Goal: Information Seeking & Learning: Compare options

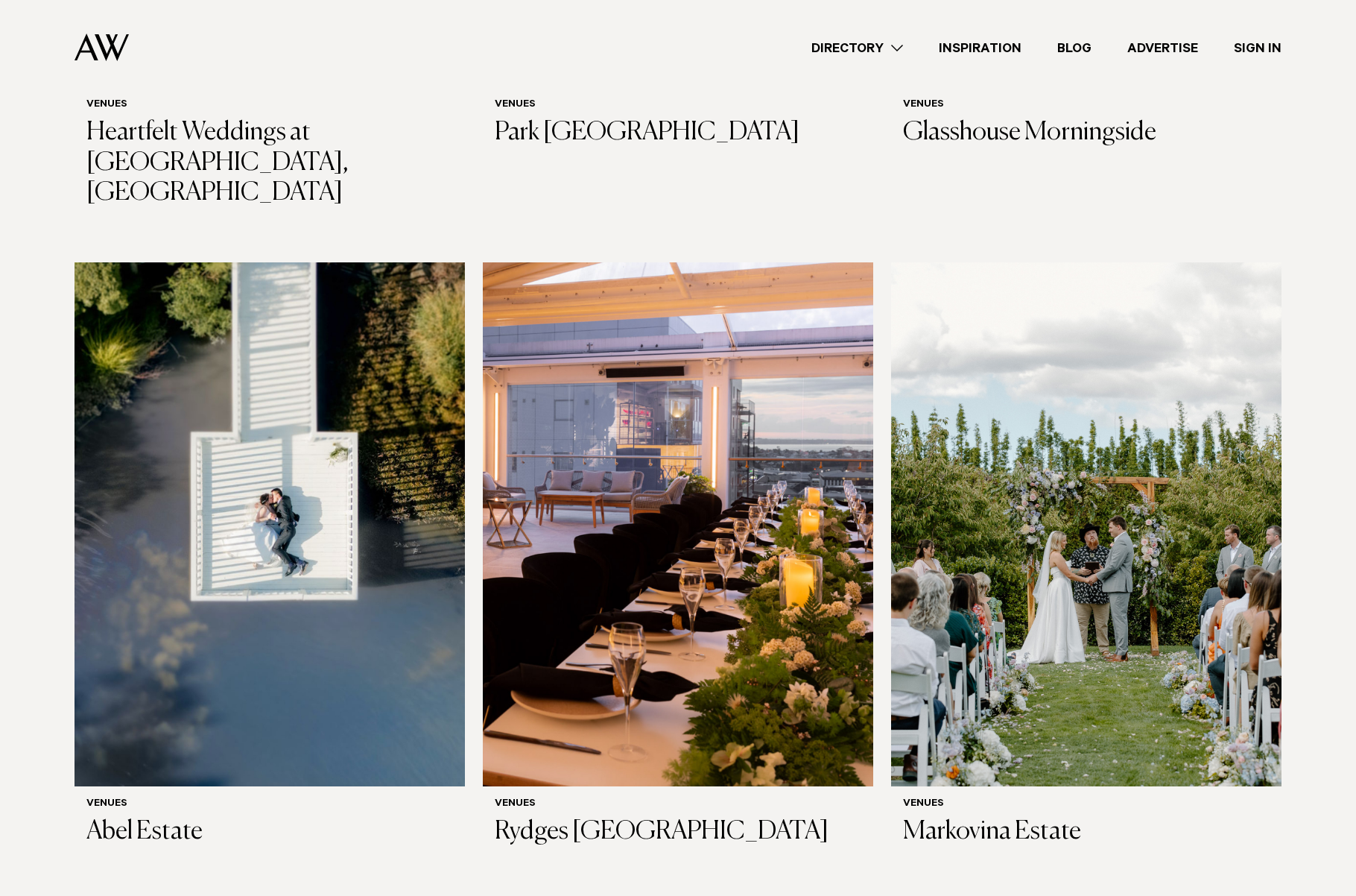
scroll to position [1651, 0]
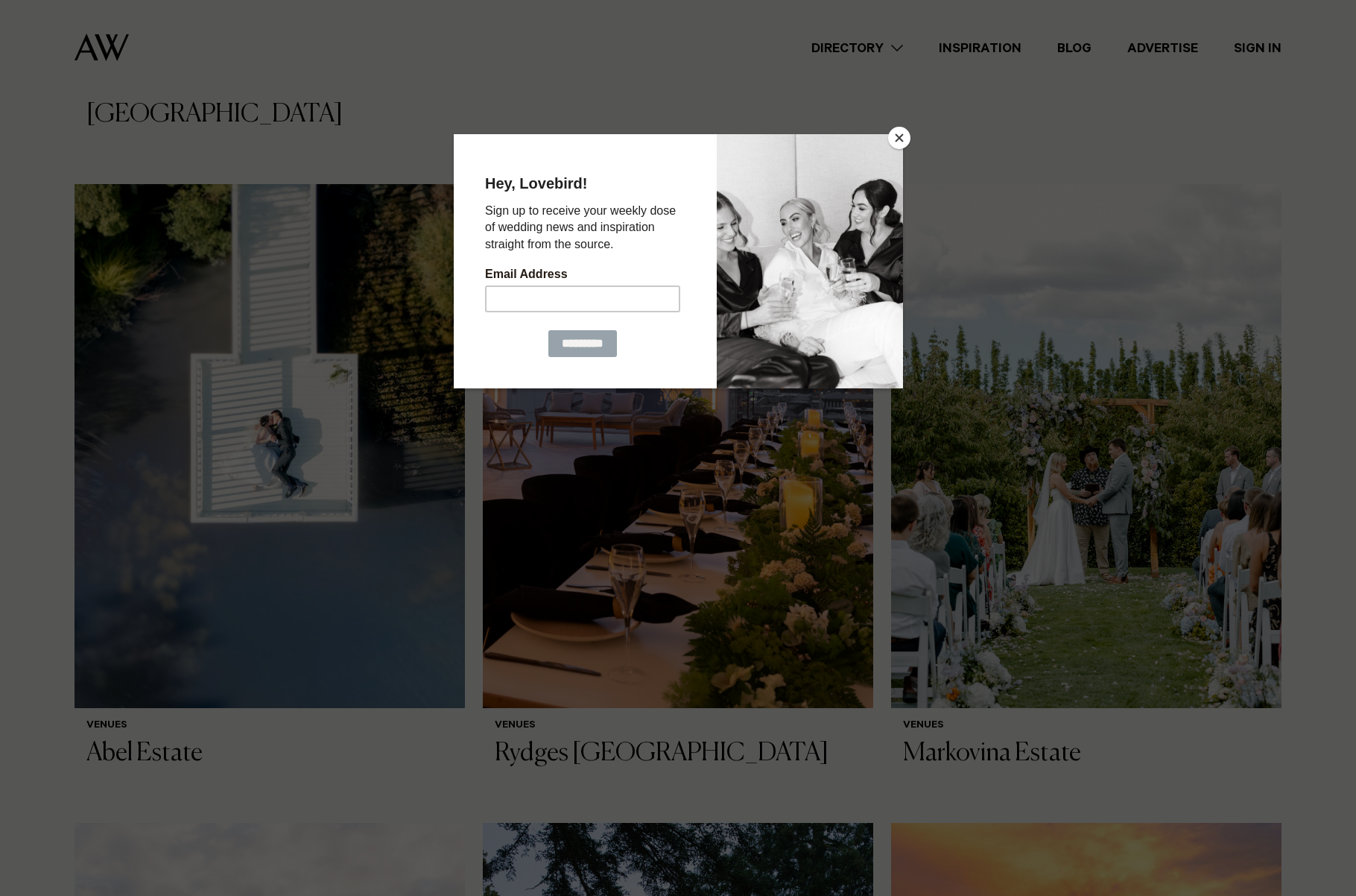
click at [903, 140] on button "Close" at bounding box center [900, 138] width 23 height 23
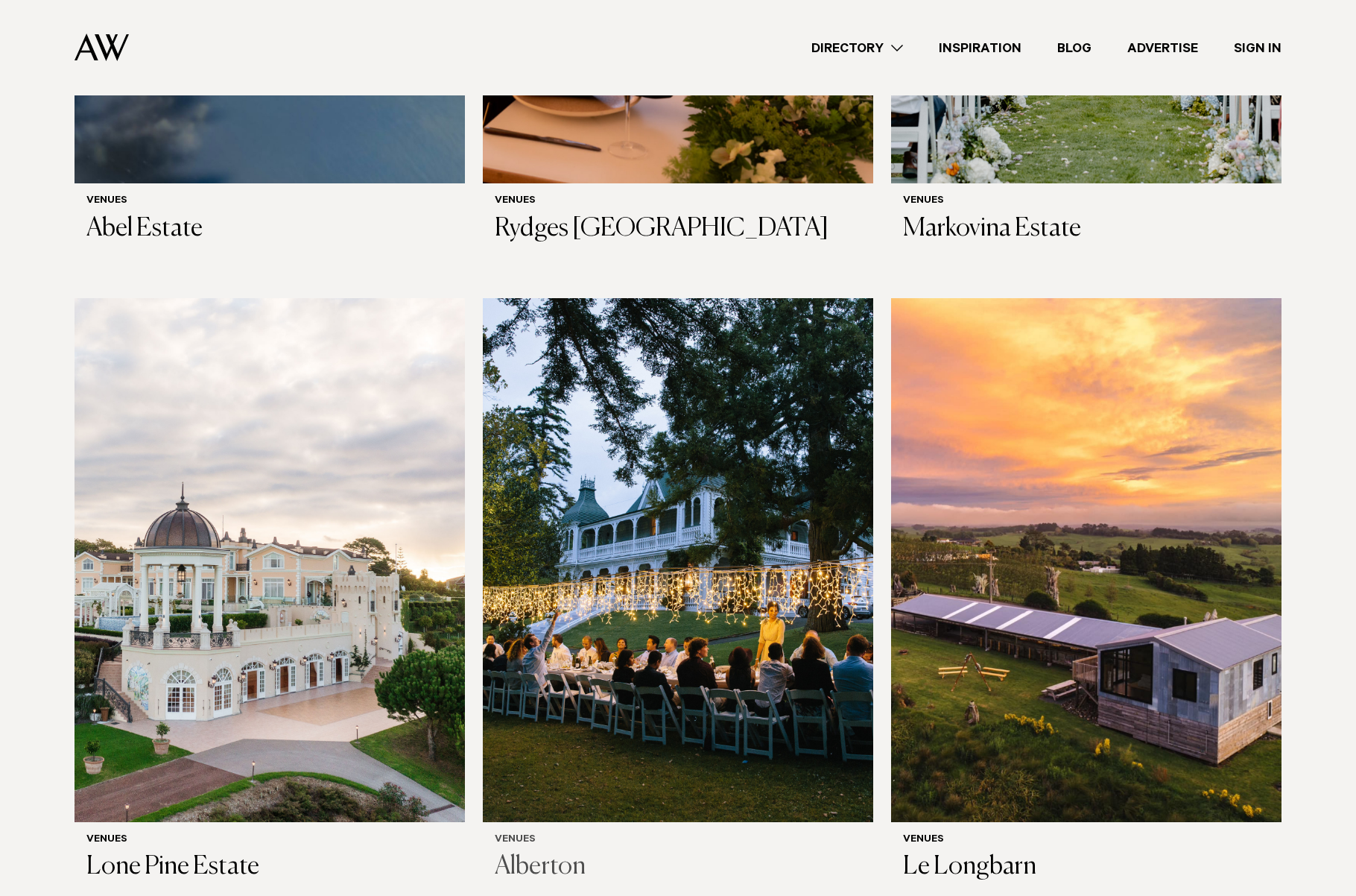
scroll to position [2179, 0]
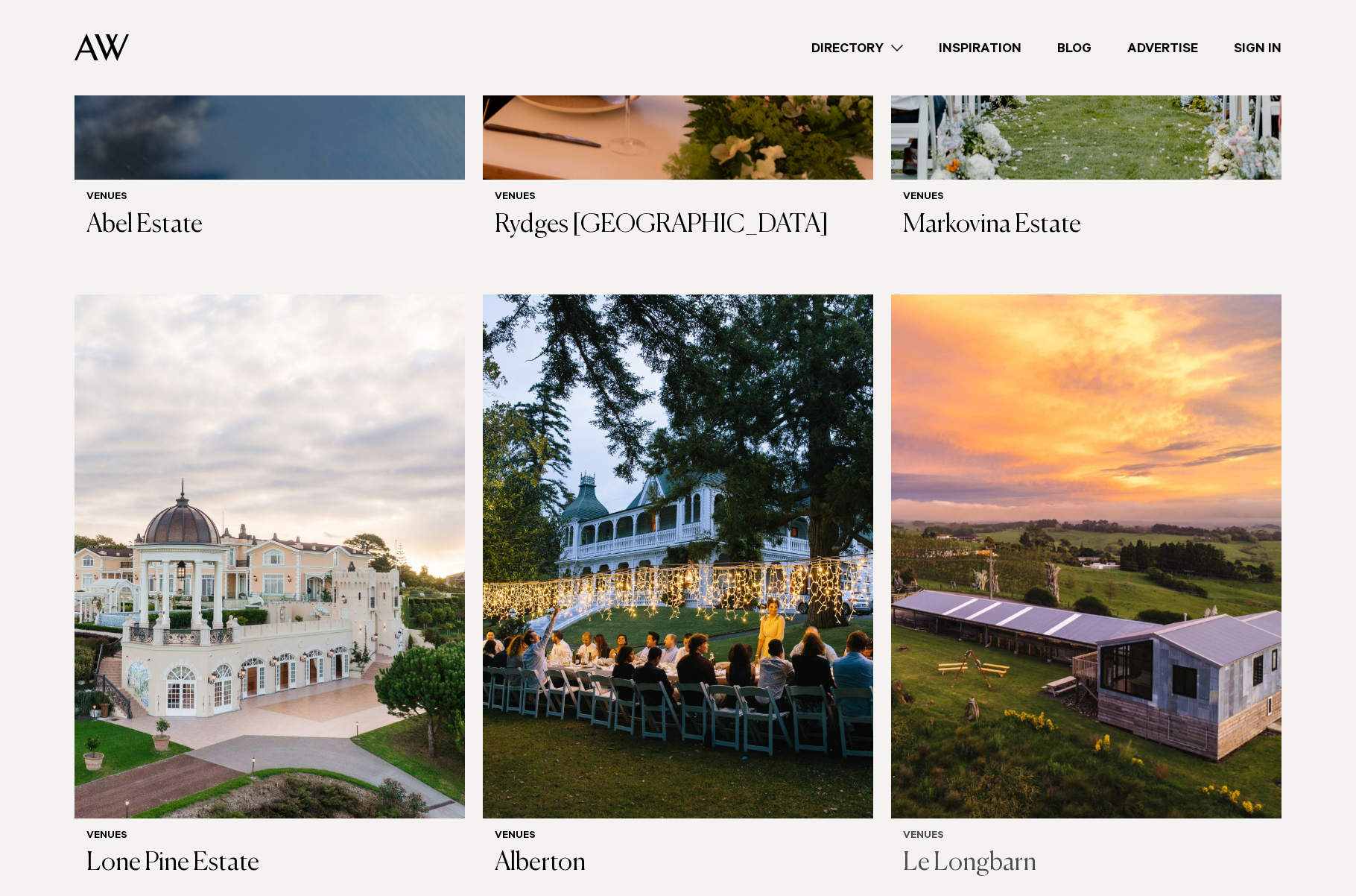
click at [1021, 589] on img at bounding box center [1087, 556] width 390 height 524
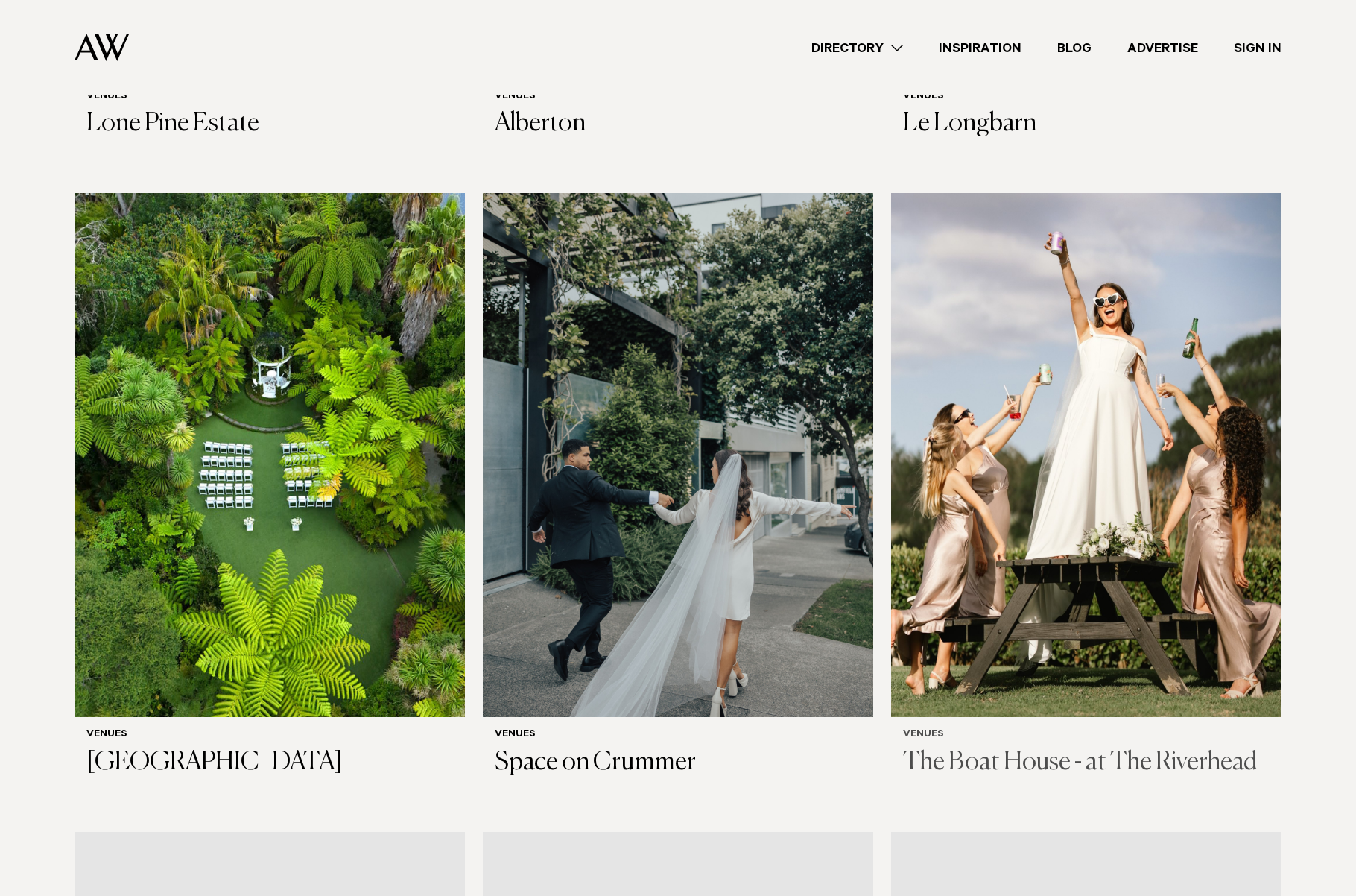
scroll to position [3021, 0]
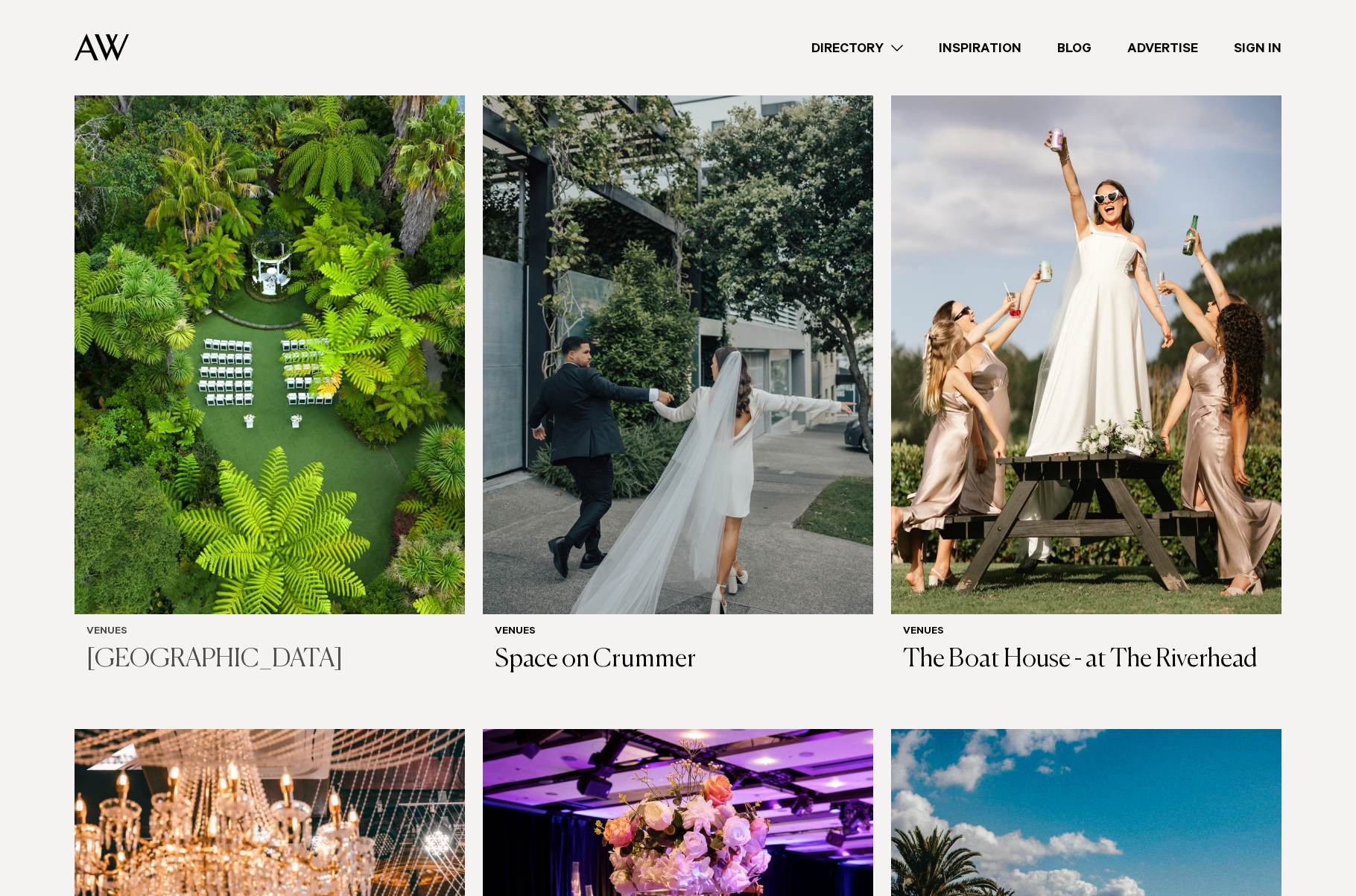
click at [300, 331] on img at bounding box center [269, 352] width 390 height 524
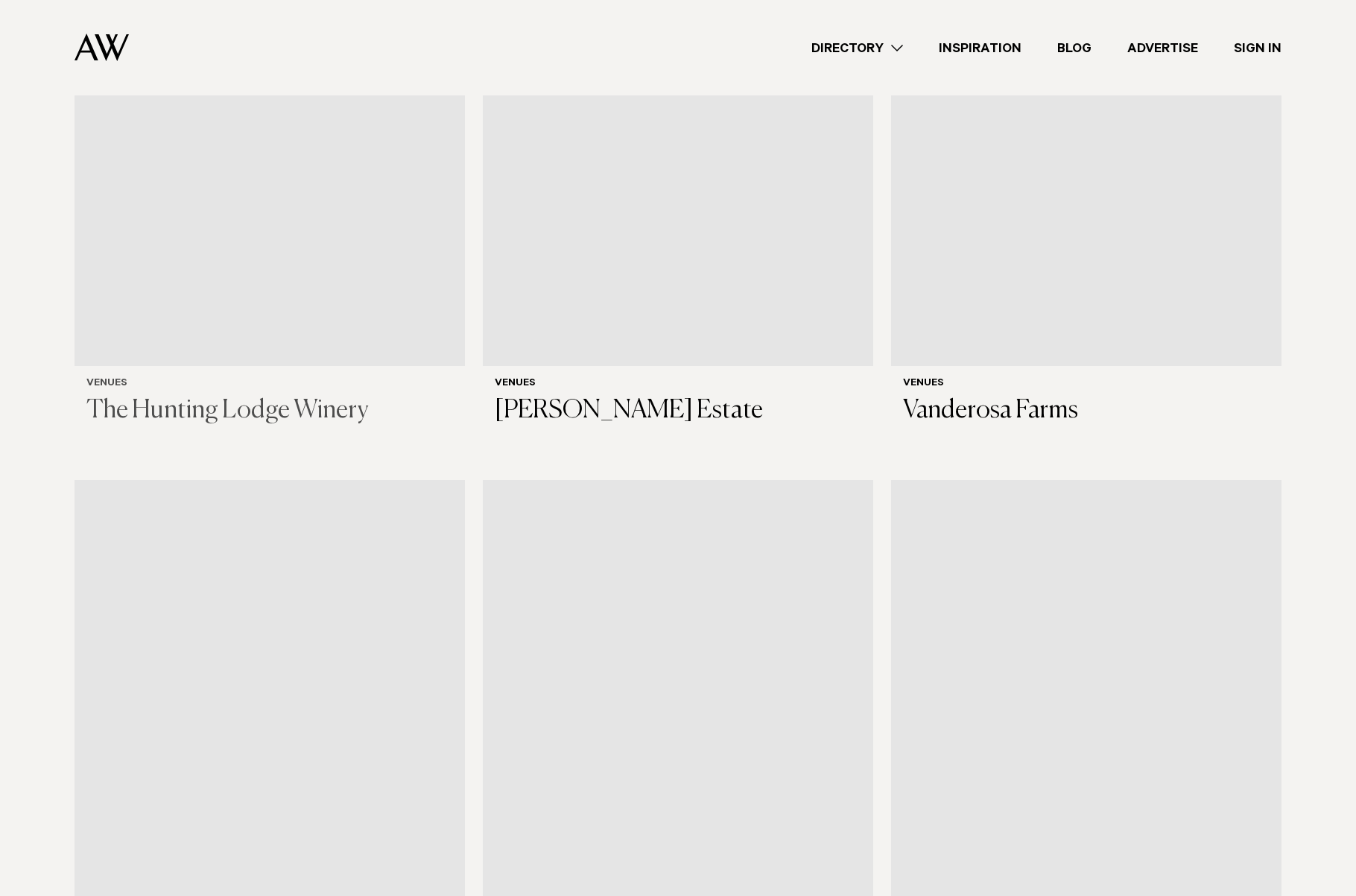
scroll to position [6624, 0]
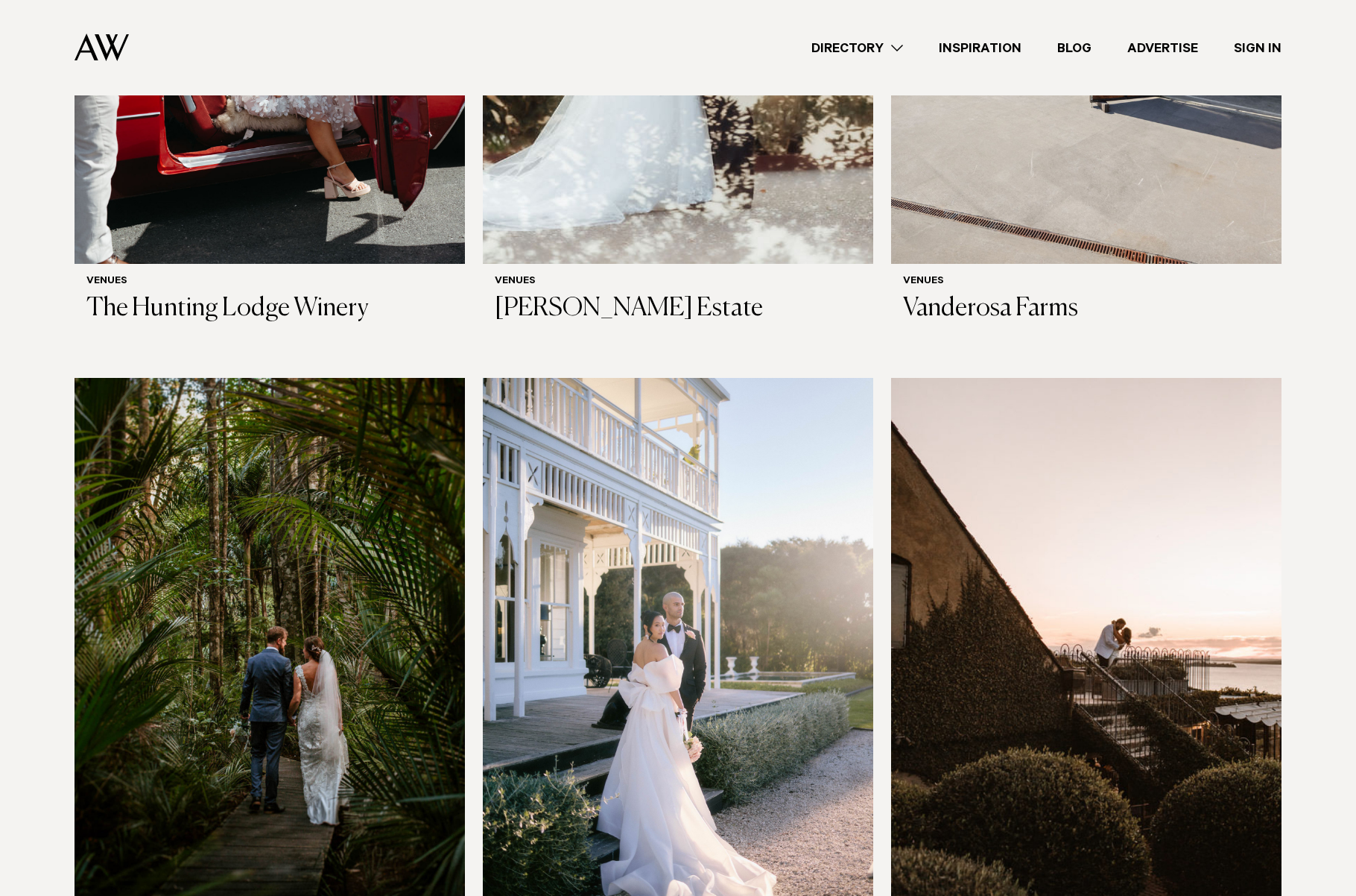
click at [689, 438] on img at bounding box center [678, 639] width 390 height 524
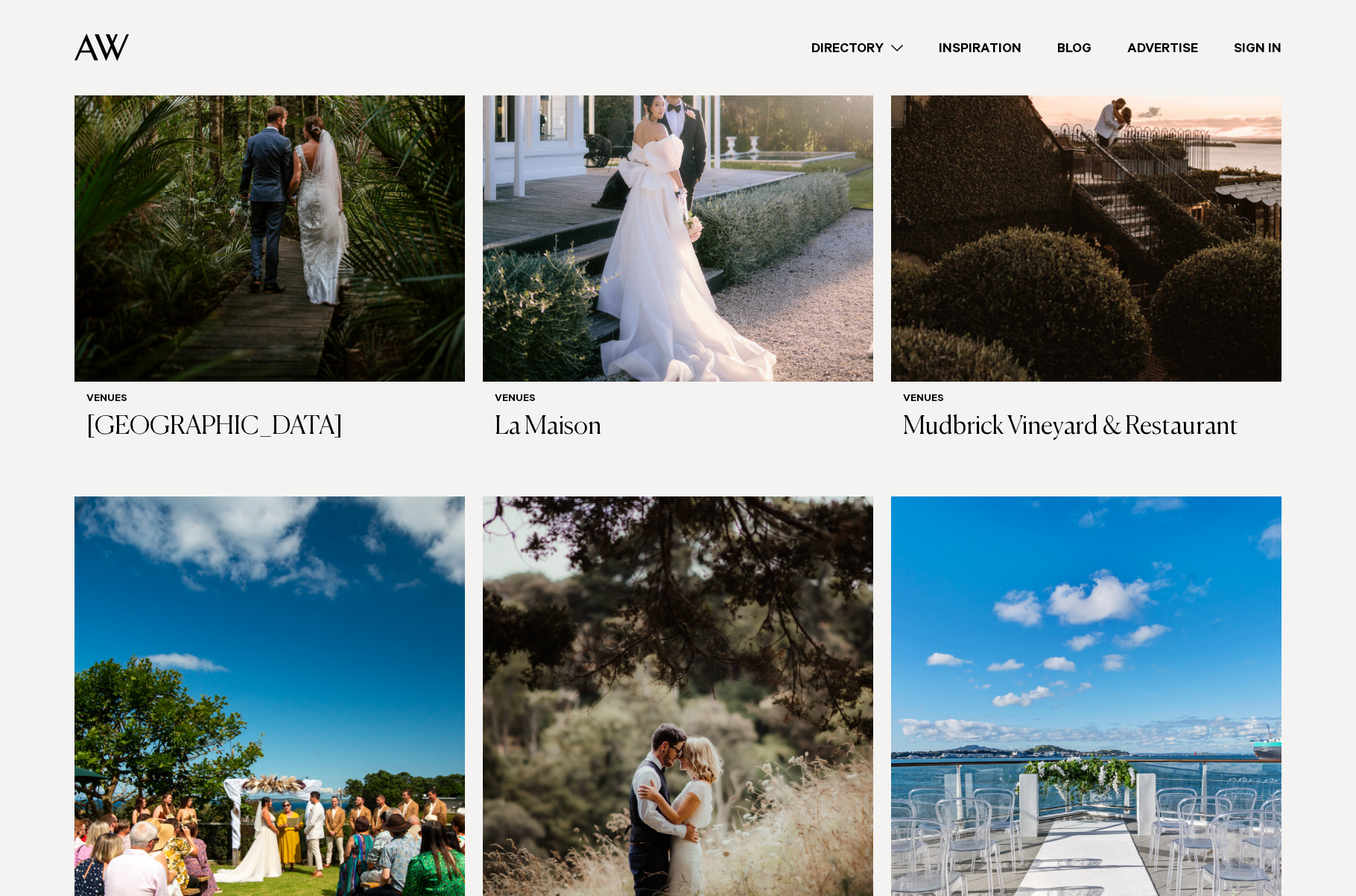
scroll to position [6832, 0]
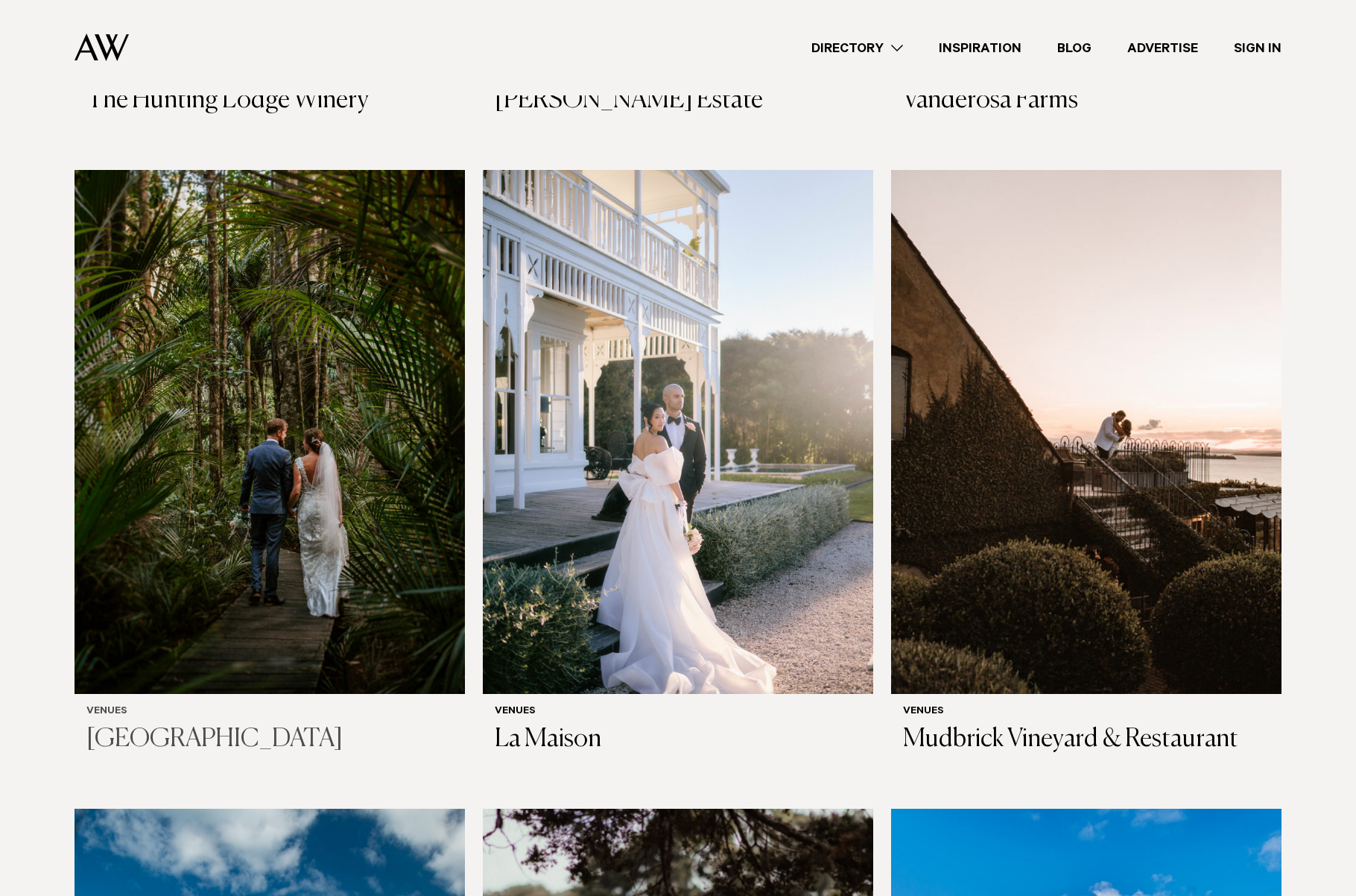
click at [298, 456] on img at bounding box center [269, 431] width 390 height 524
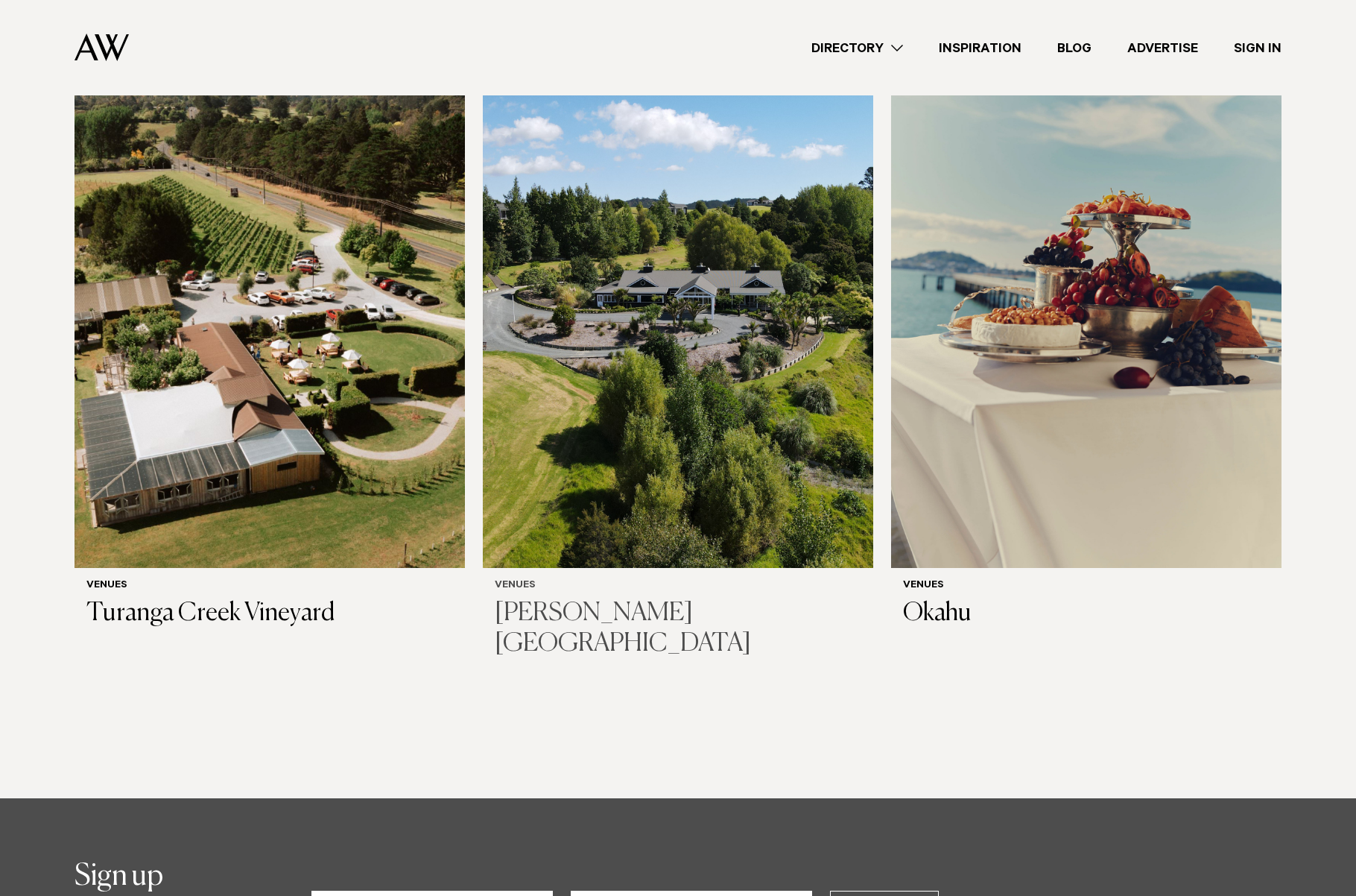
scroll to position [9512, 0]
click at [732, 356] on img at bounding box center [678, 305] width 390 height 524
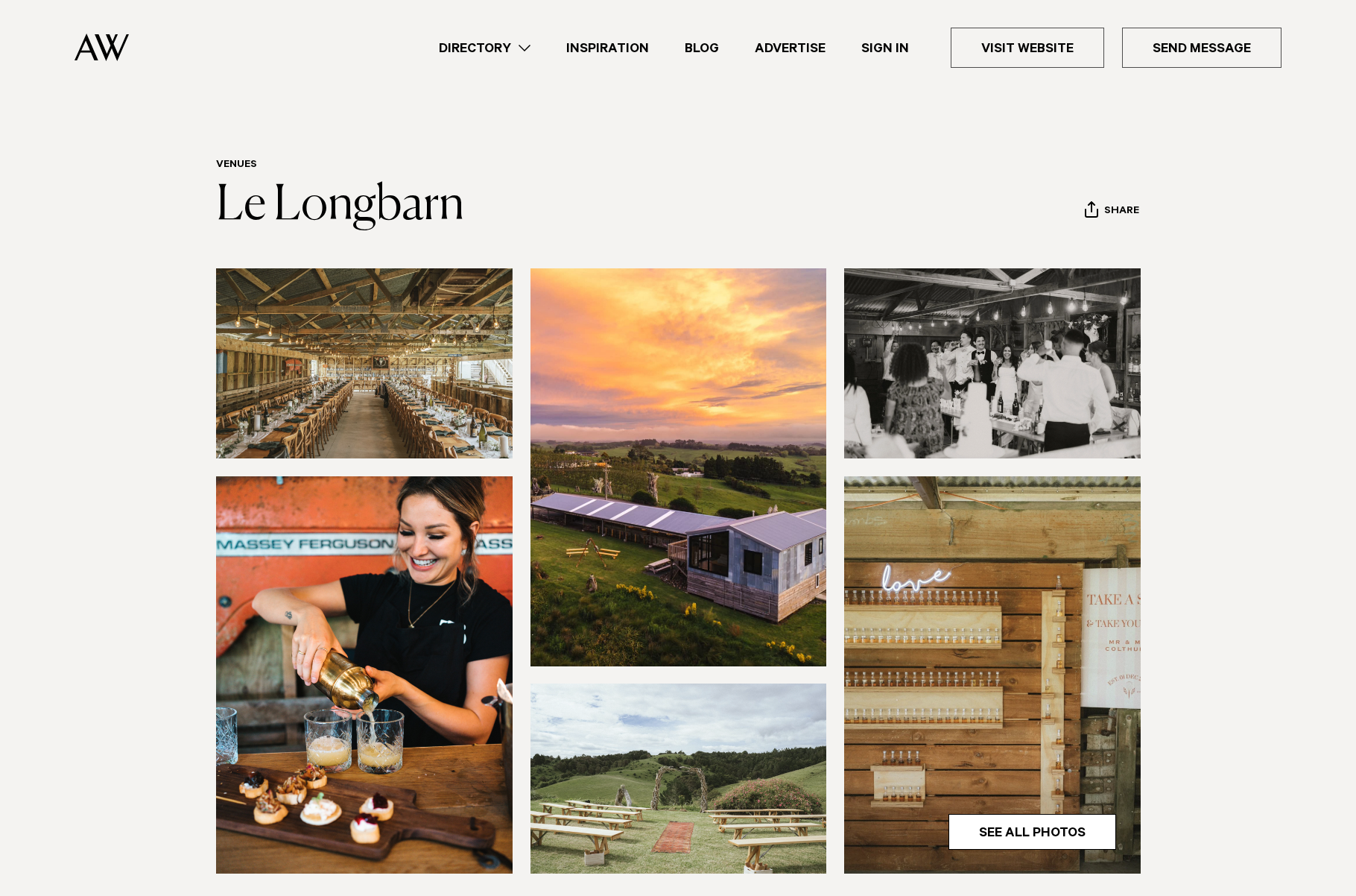
click at [374, 358] on img at bounding box center [364, 362] width 296 height 190
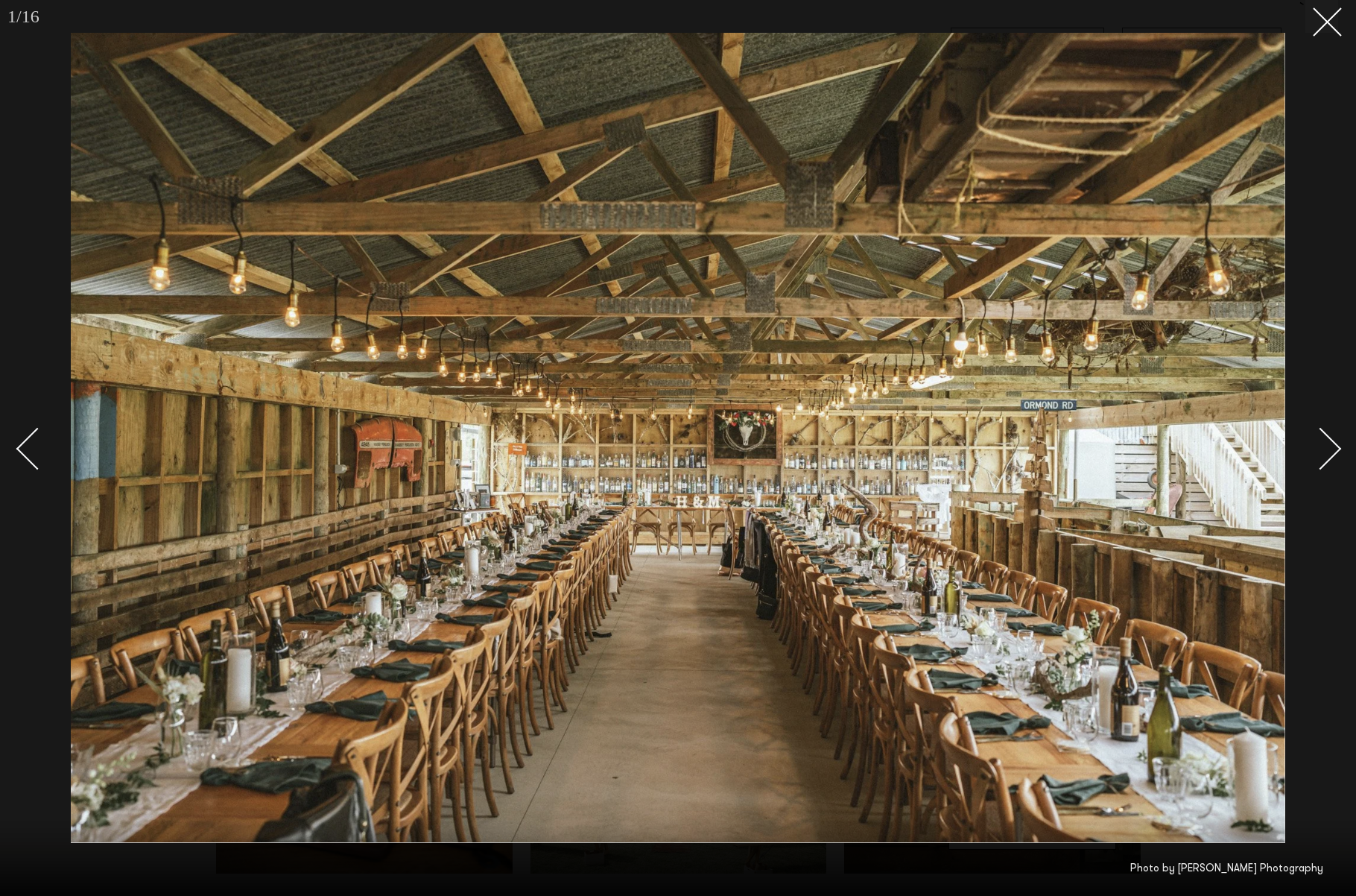
click at [1330, 447] on div "Next slide" at bounding box center [1321, 449] width 43 height 43
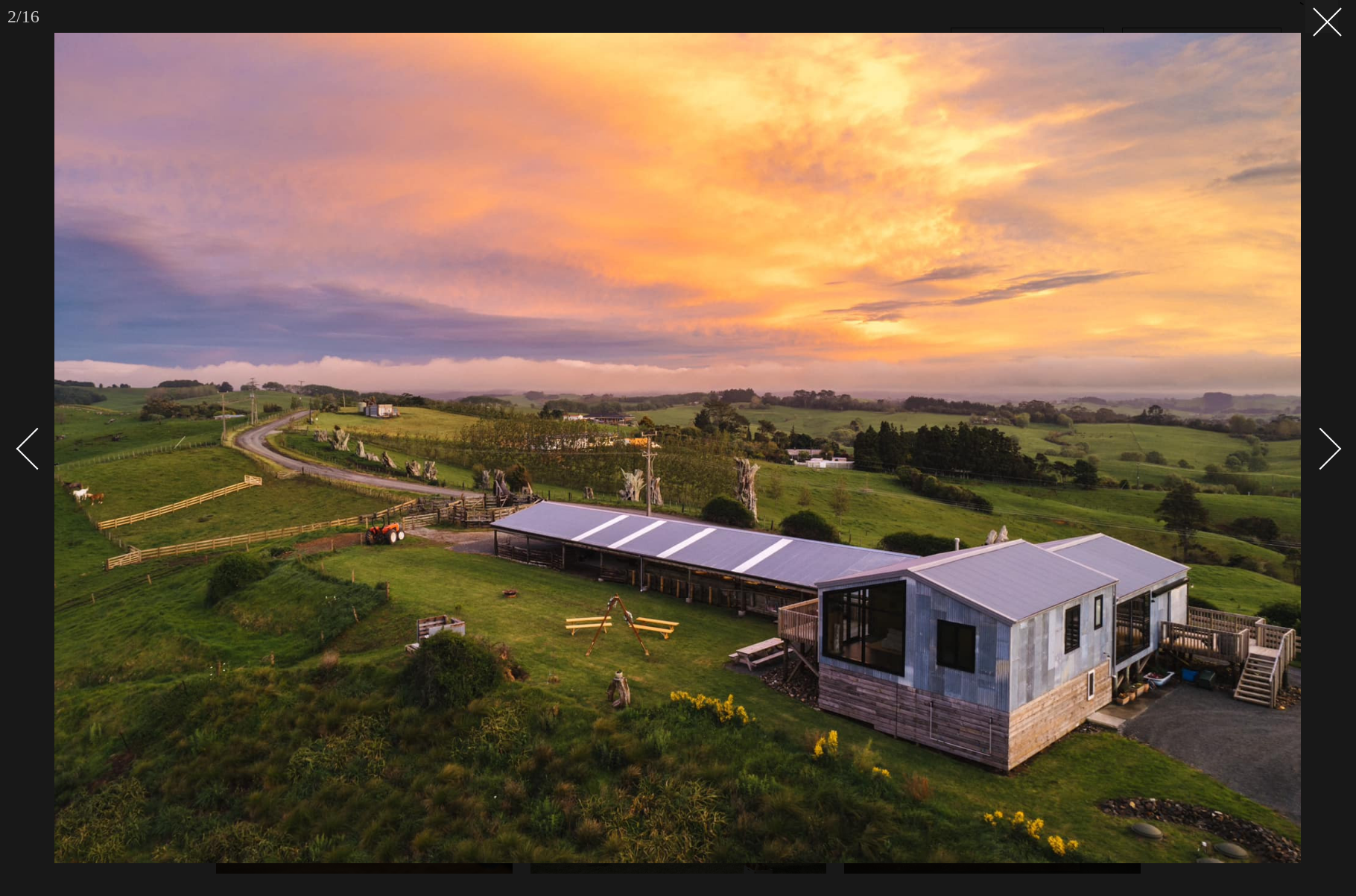
click at [1330, 447] on div "Next slide" at bounding box center [1321, 449] width 43 height 43
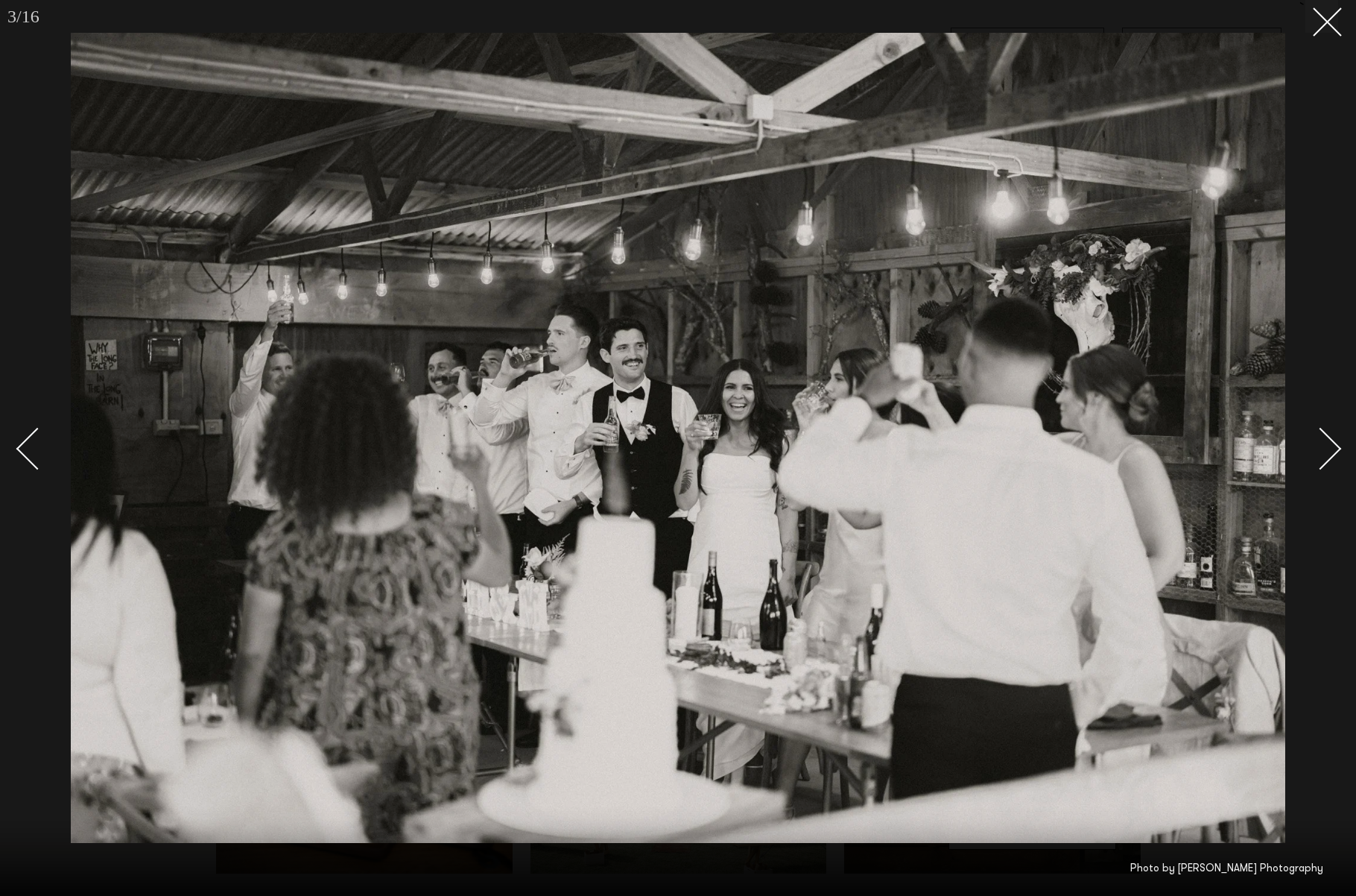
click at [23, 435] on link at bounding box center [44, 447] width 53 height 74
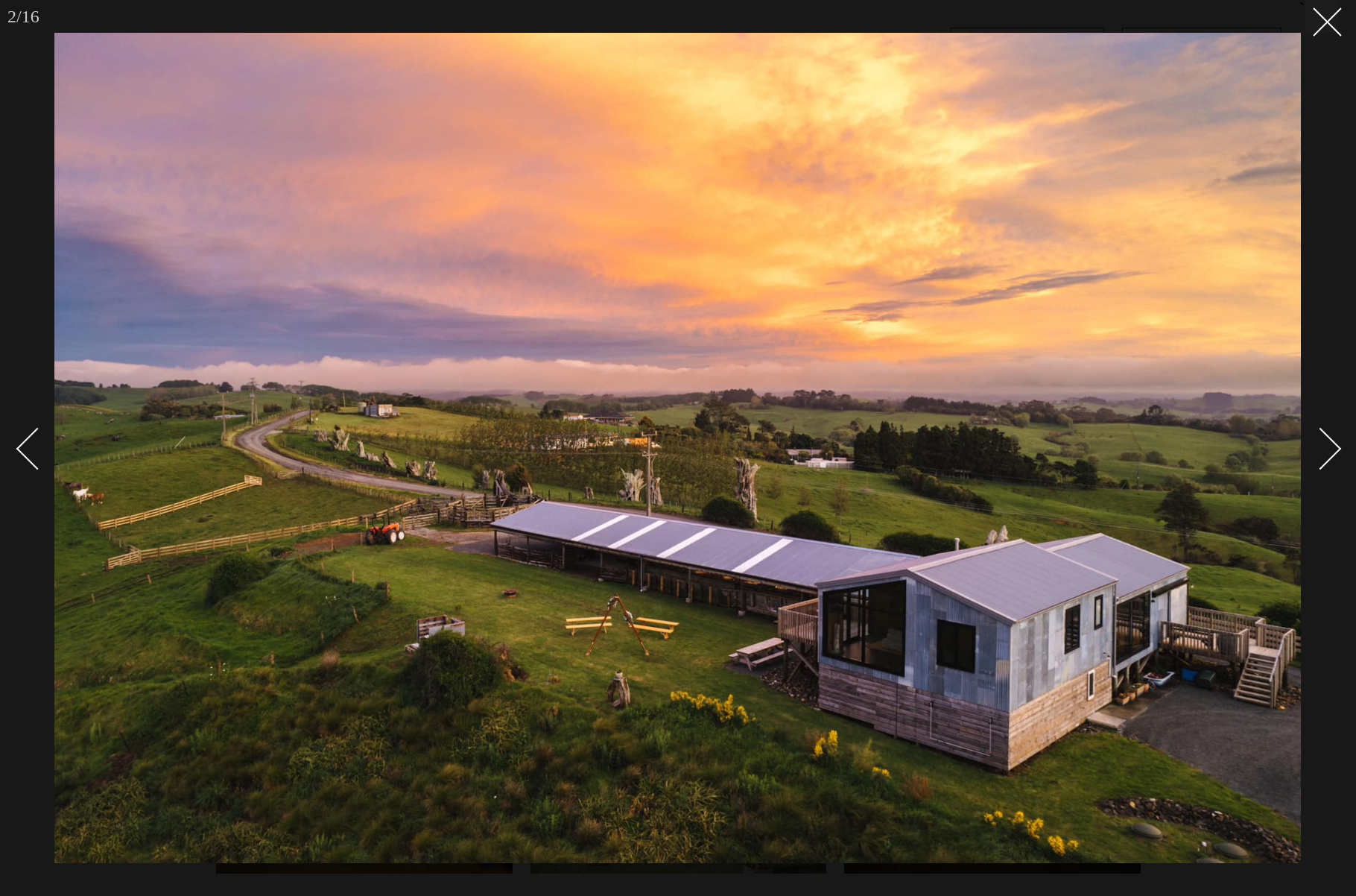
click at [1339, 454] on div at bounding box center [678, 448] width 1356 height 896
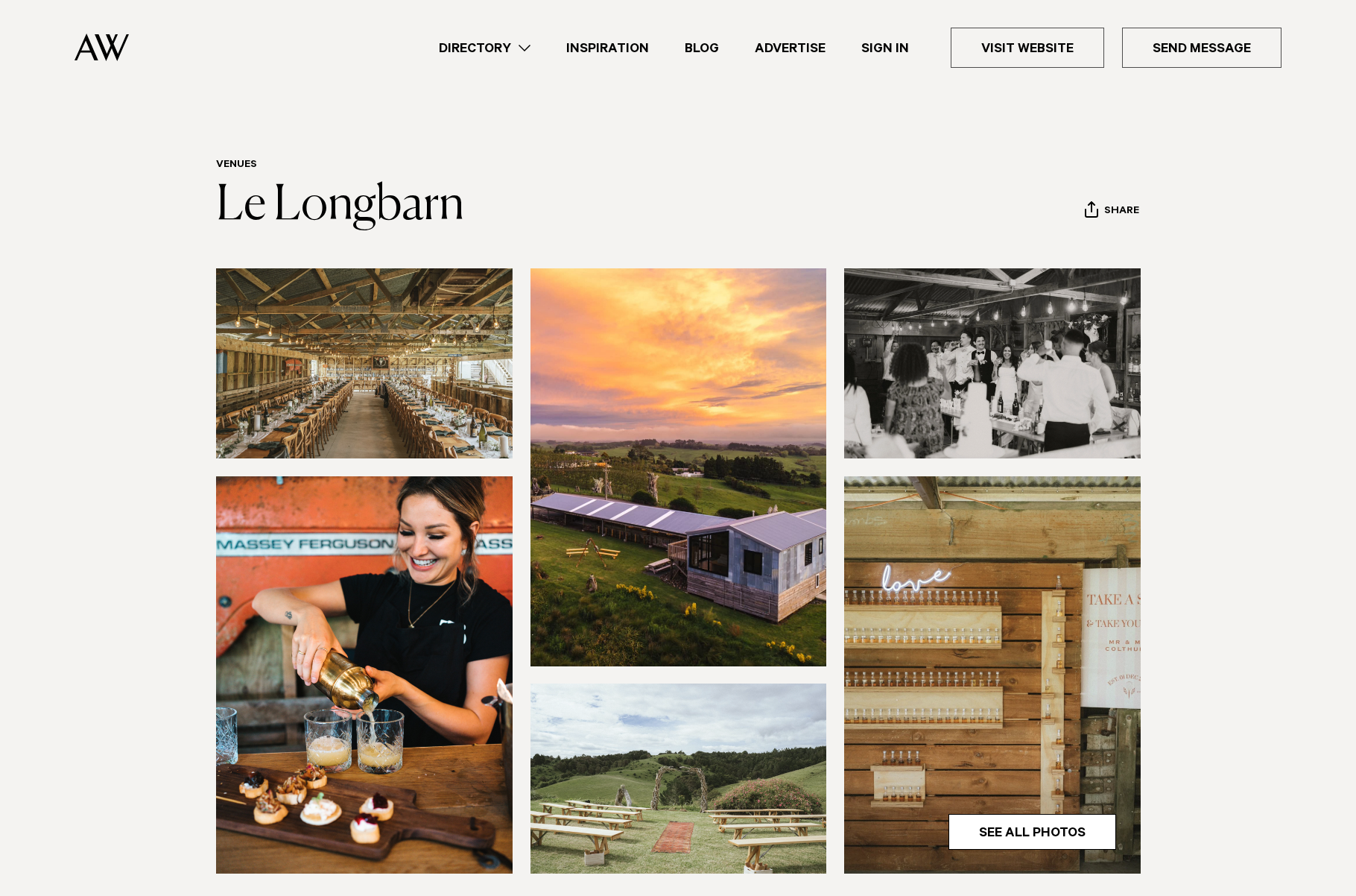
click at [1339, 454] on section at bounding box center [678, 602] width 1356 height 669
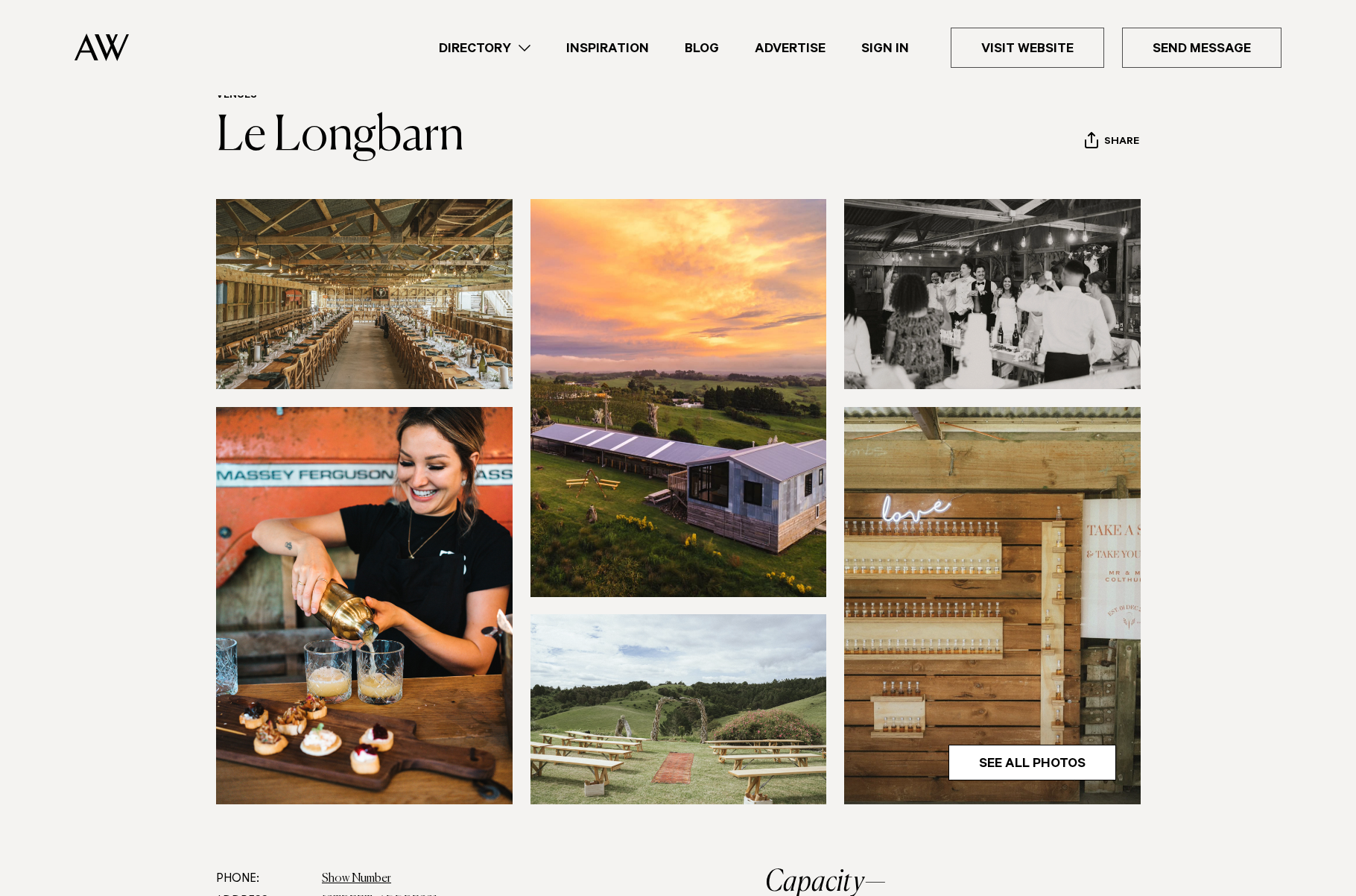
scroll to position [28, 0]
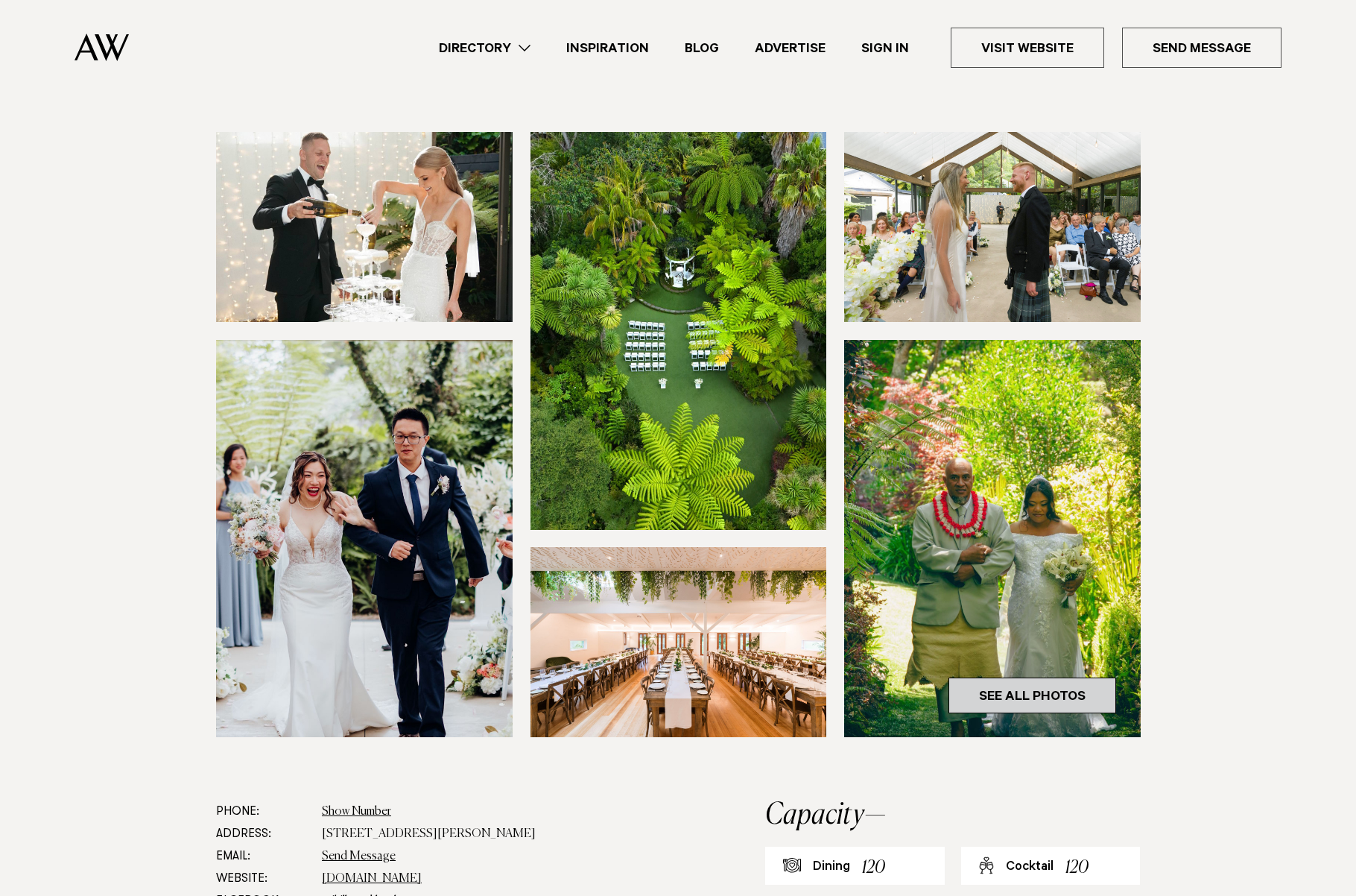
scroll to position [137, 0]
click at [746, 429] on img at bounding box center [678, 329] width 296 height 397
click at [605, 363] on img at bounding box center [678, 329] width 296 height 397
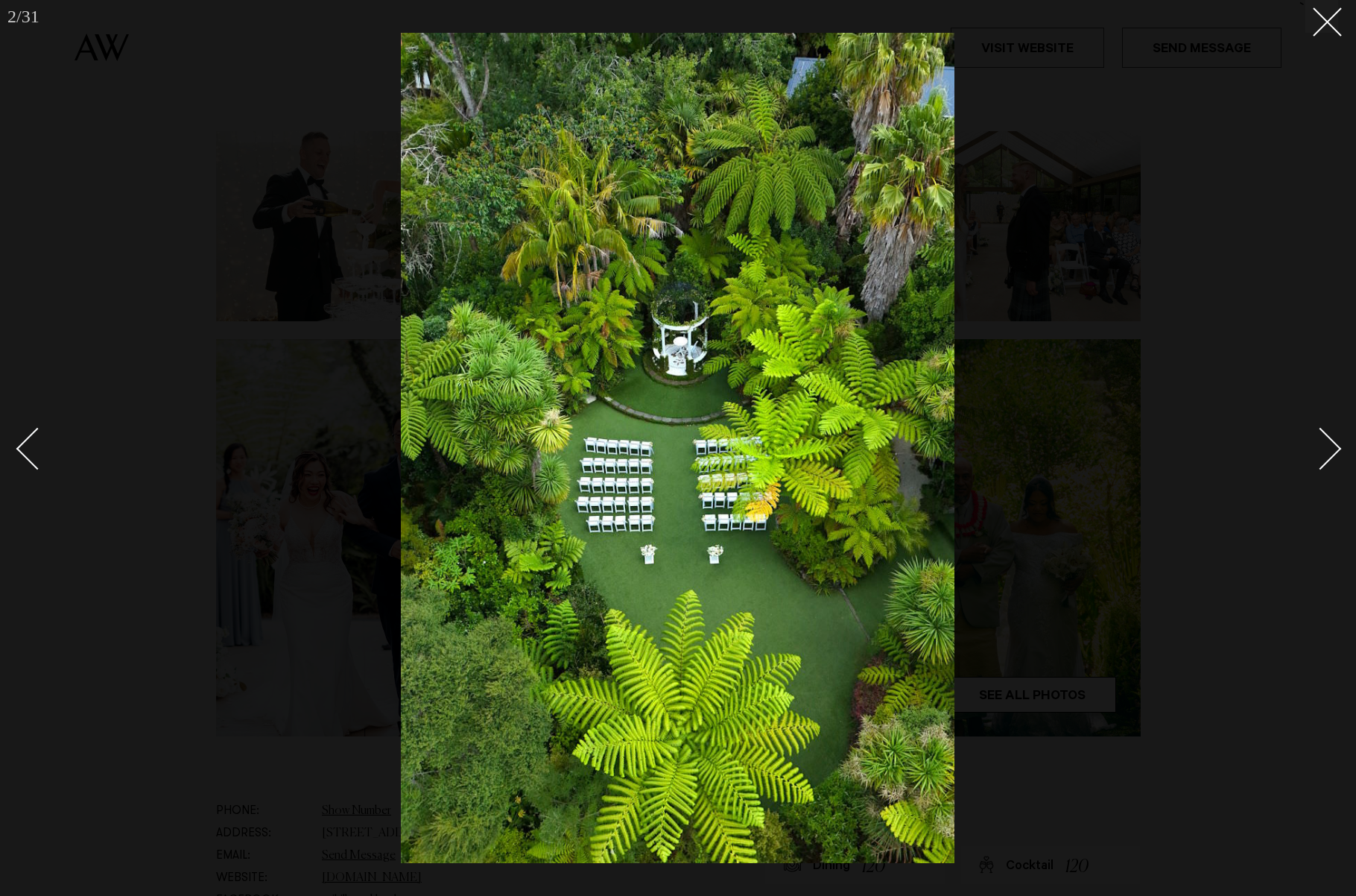
click at [1333, 444] on div "Next slide" at bounding box center [1321, 449] width 43 height 43
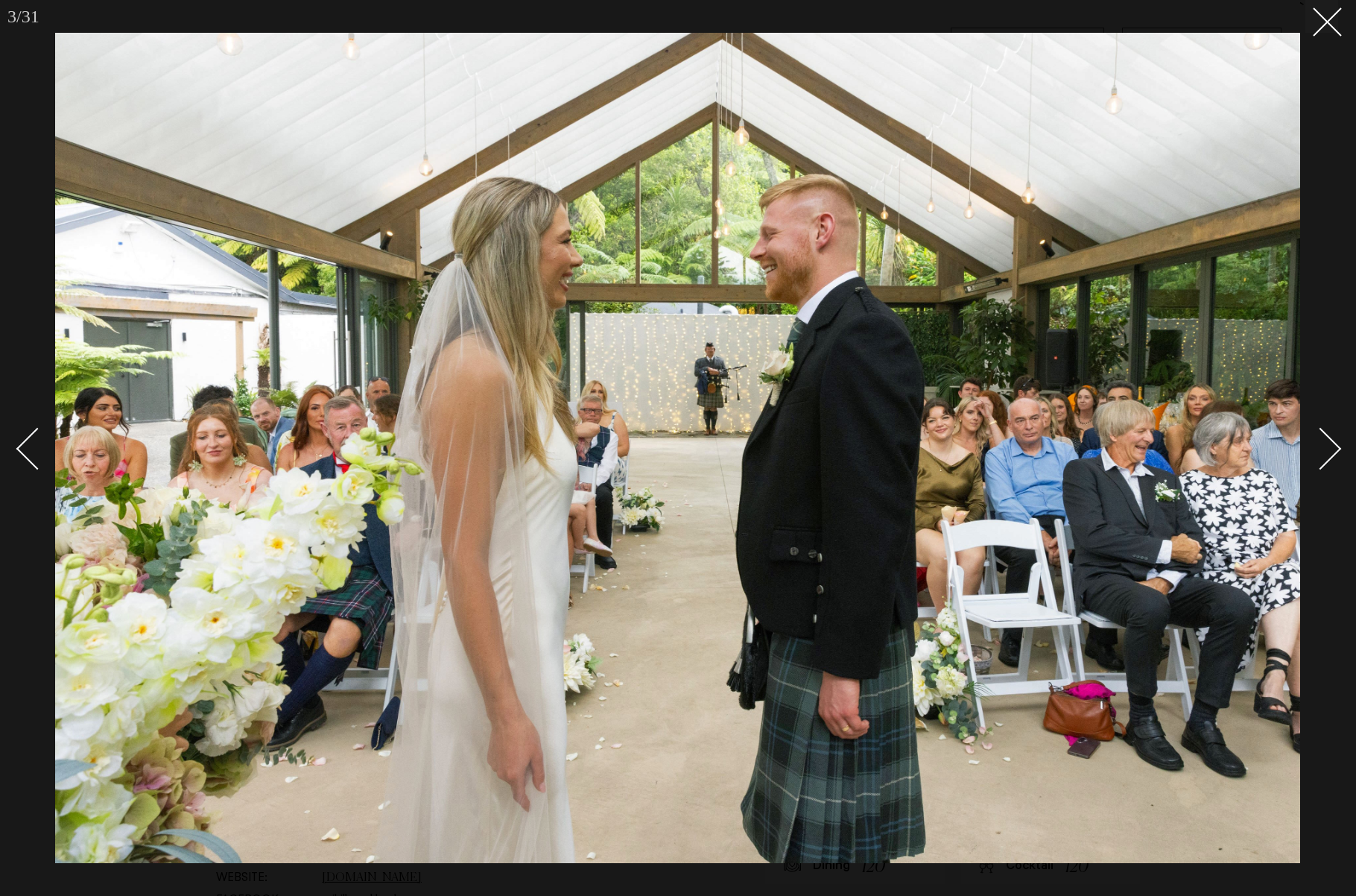
click at [1333, 444] on div "Next slide" at bounding box center [1321, 449] width 43 height 43
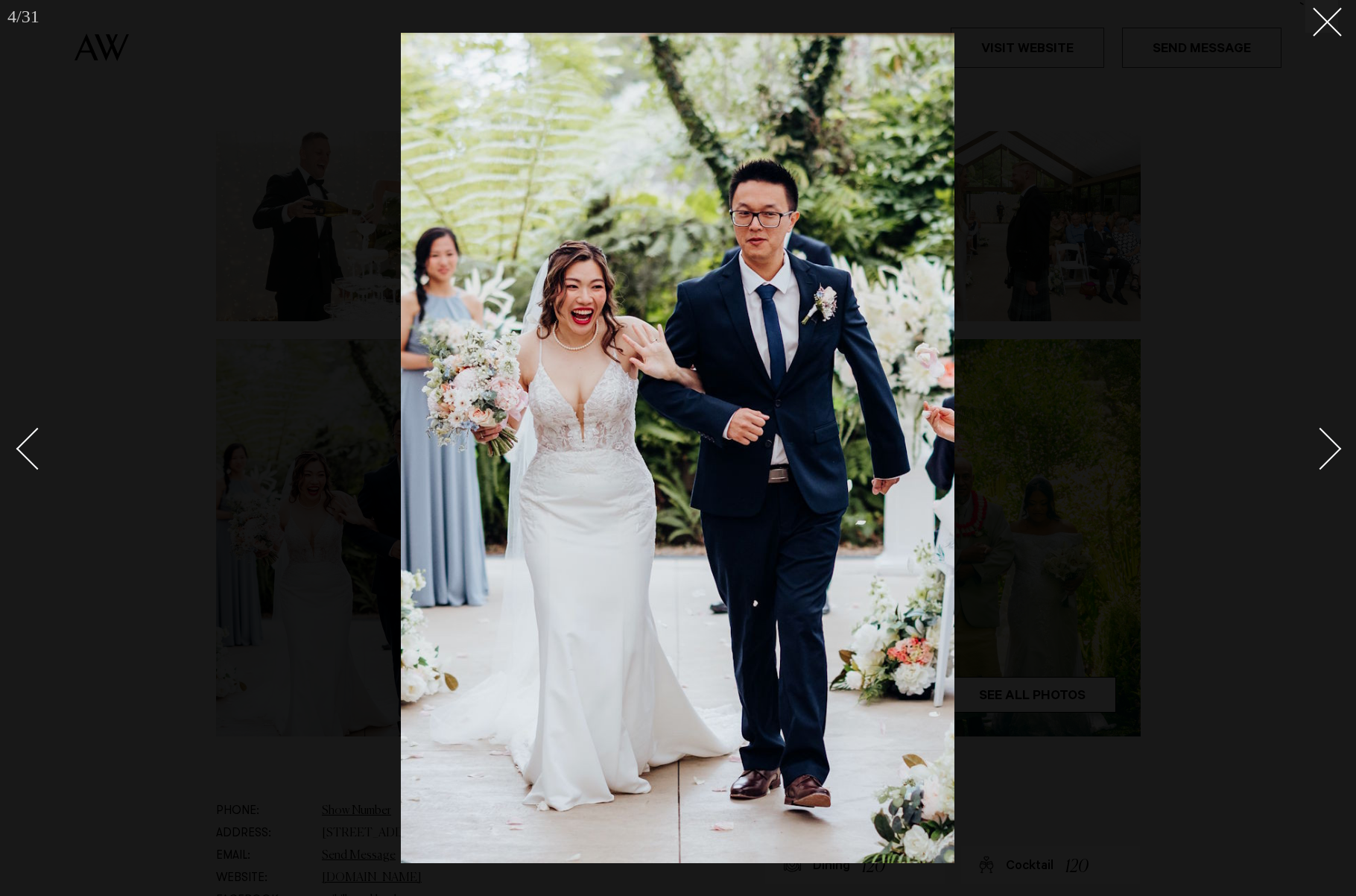
click at [1333, 444] on div "Next slide" at bounding box center [1321, 449] width 43 height 43
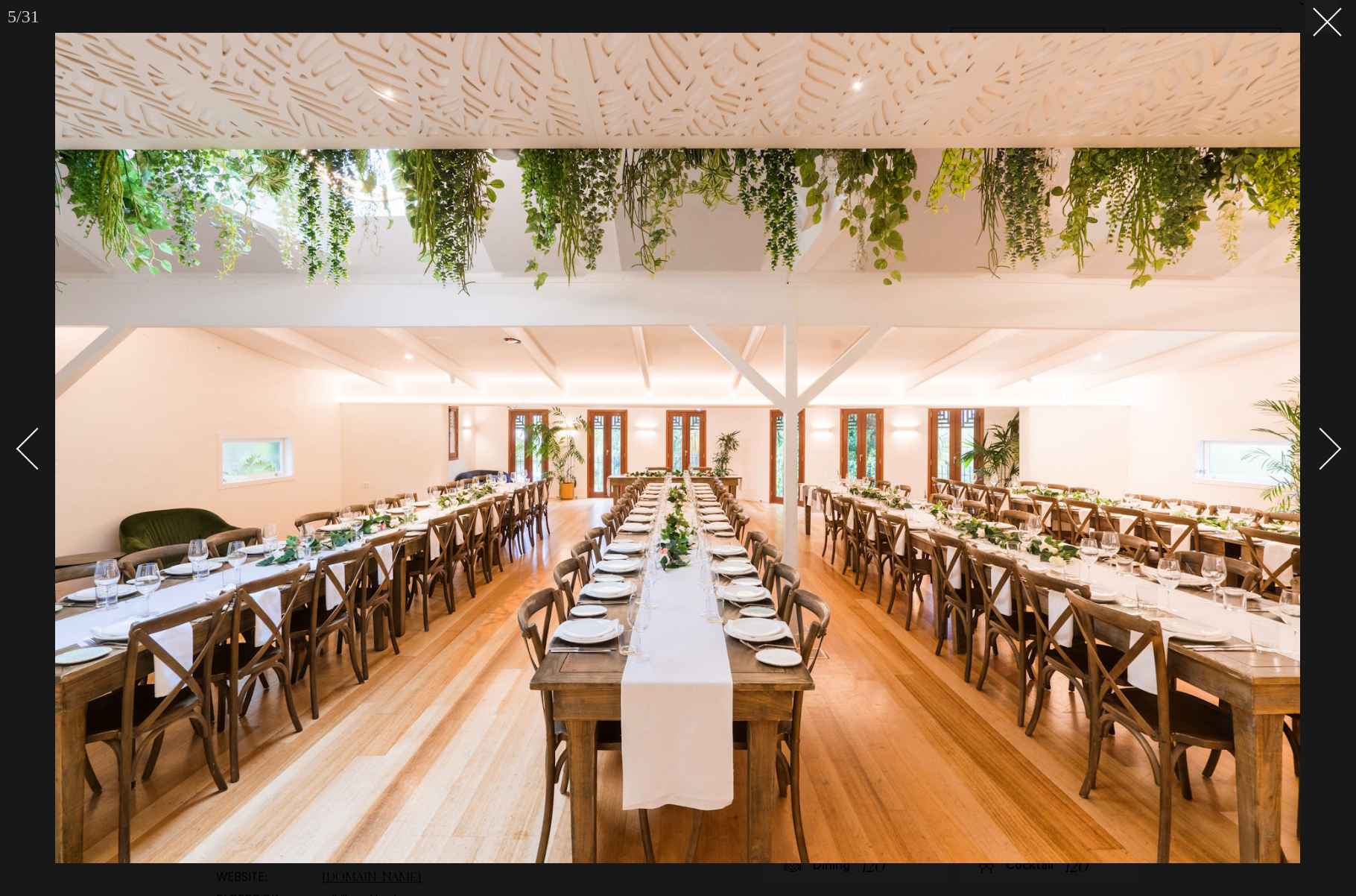
click at [1333, 444] on div "Next slide" at bounding box center [1321, 449] width 43 height 43
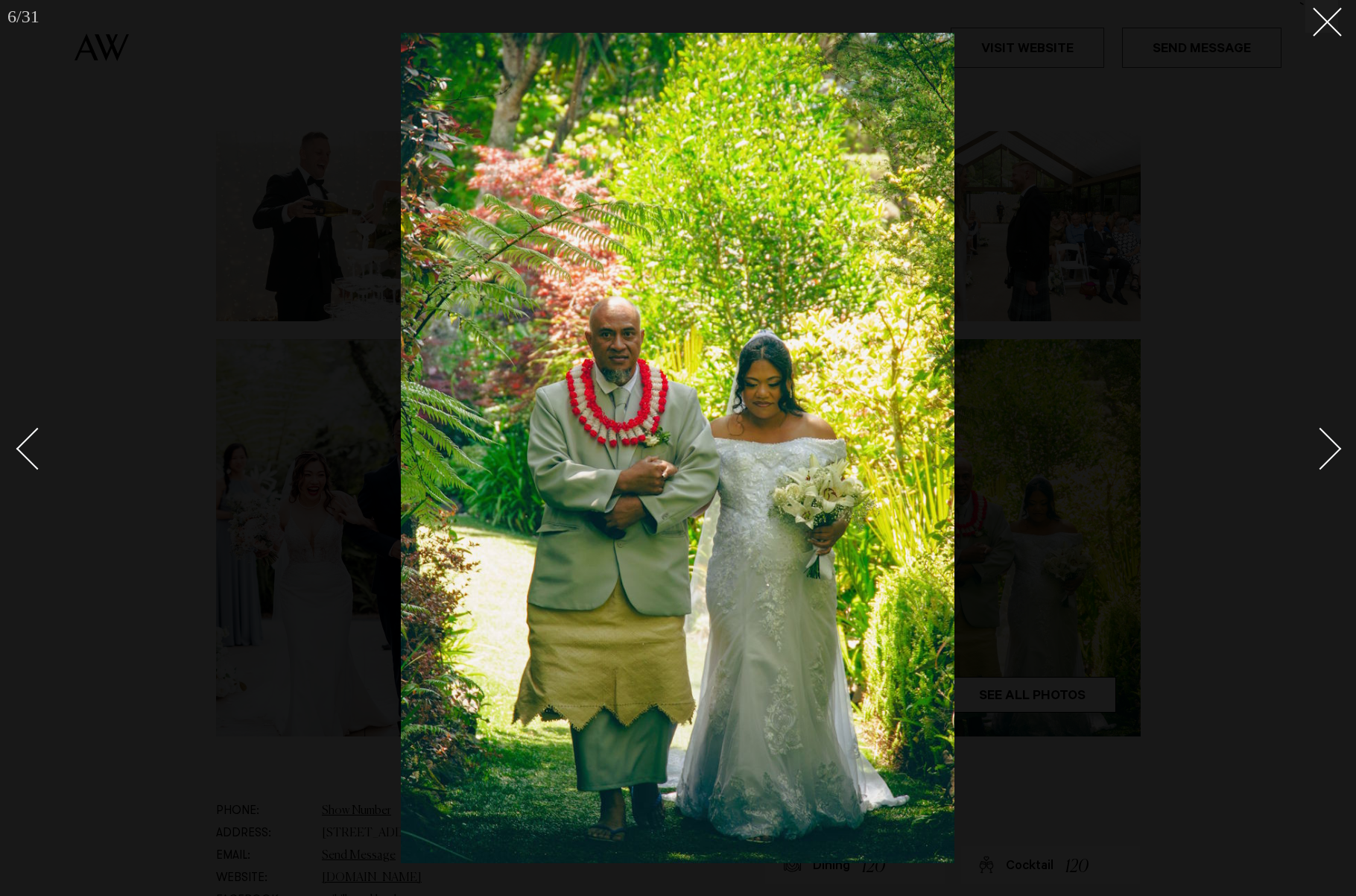
click at [1333, 444] on div "Next slide" at bounding box center [1321, 449] width 43 height 43
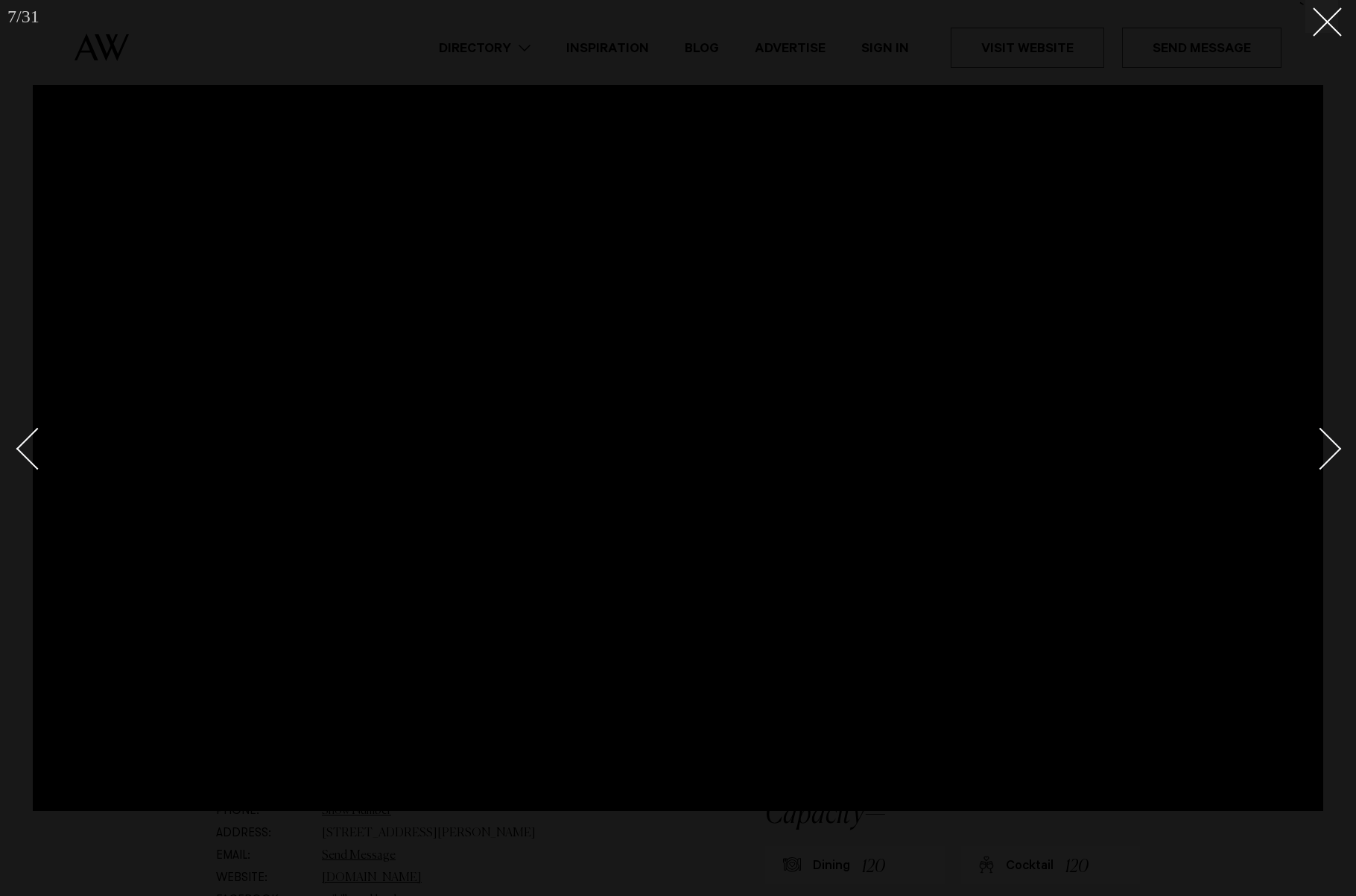
click at [1331, 448] on div "Next slide" at bounding box center [1321, 449] width 43 height 43
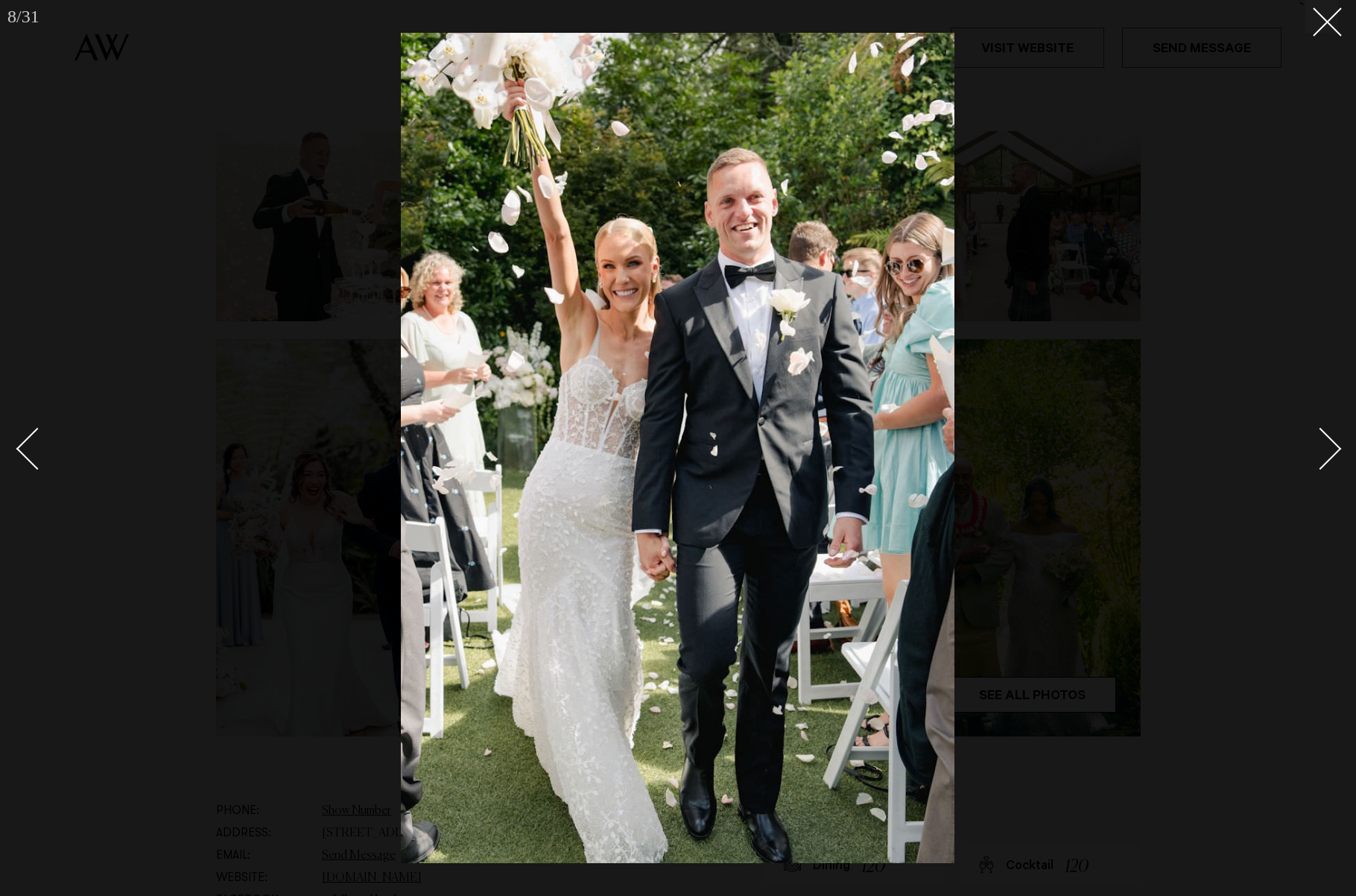
click at [1331, 448] on div "Next slide" at bounding box center [1321, 449] width 43 height 43
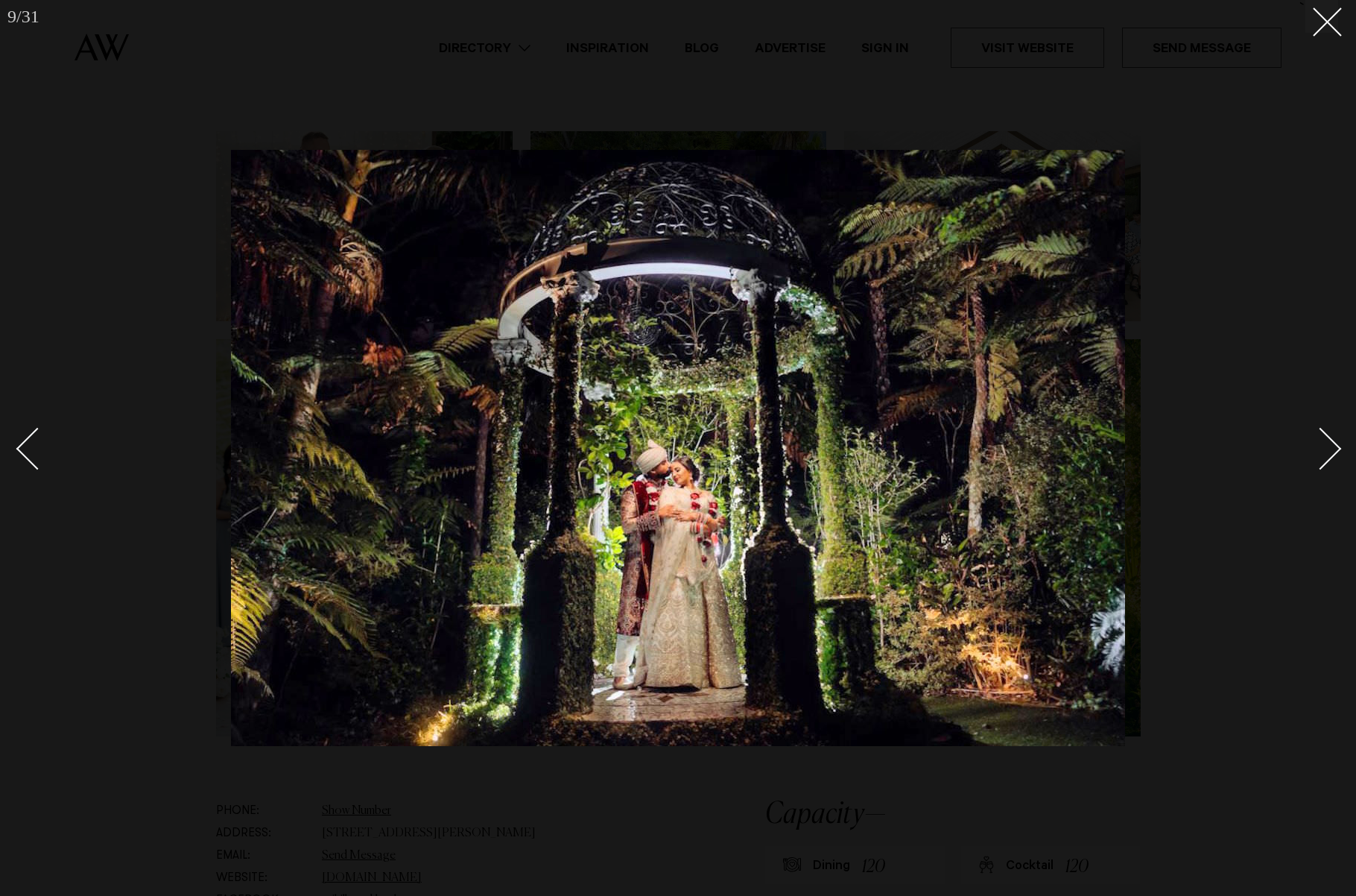
click at [1331, 448] on div "Next slide" at bounding box center [1321, 449] width 43 height 43
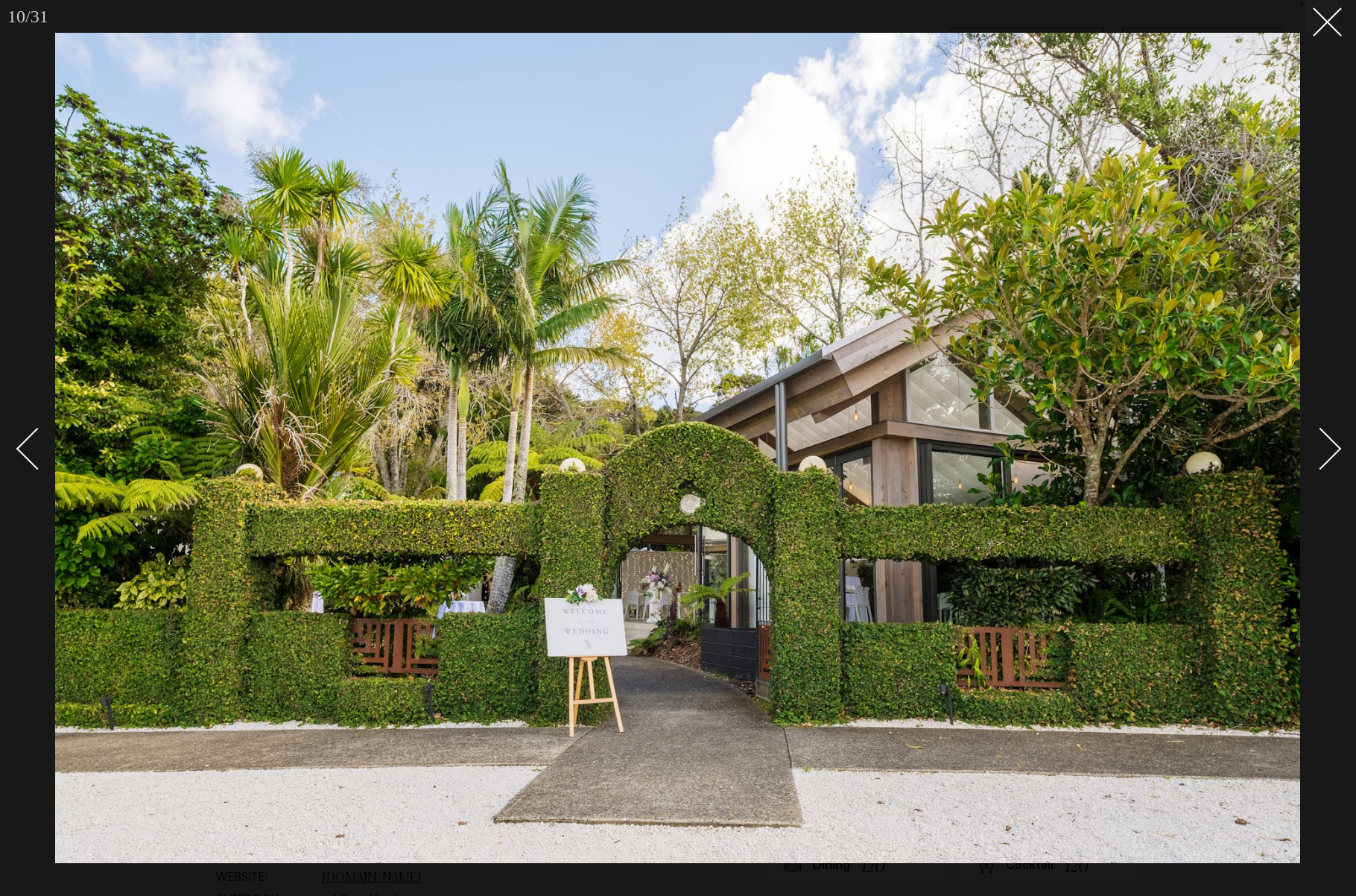
click at [1331, 448] on div "Next slide" at bounding box center [1321, 449] width 43 height 43
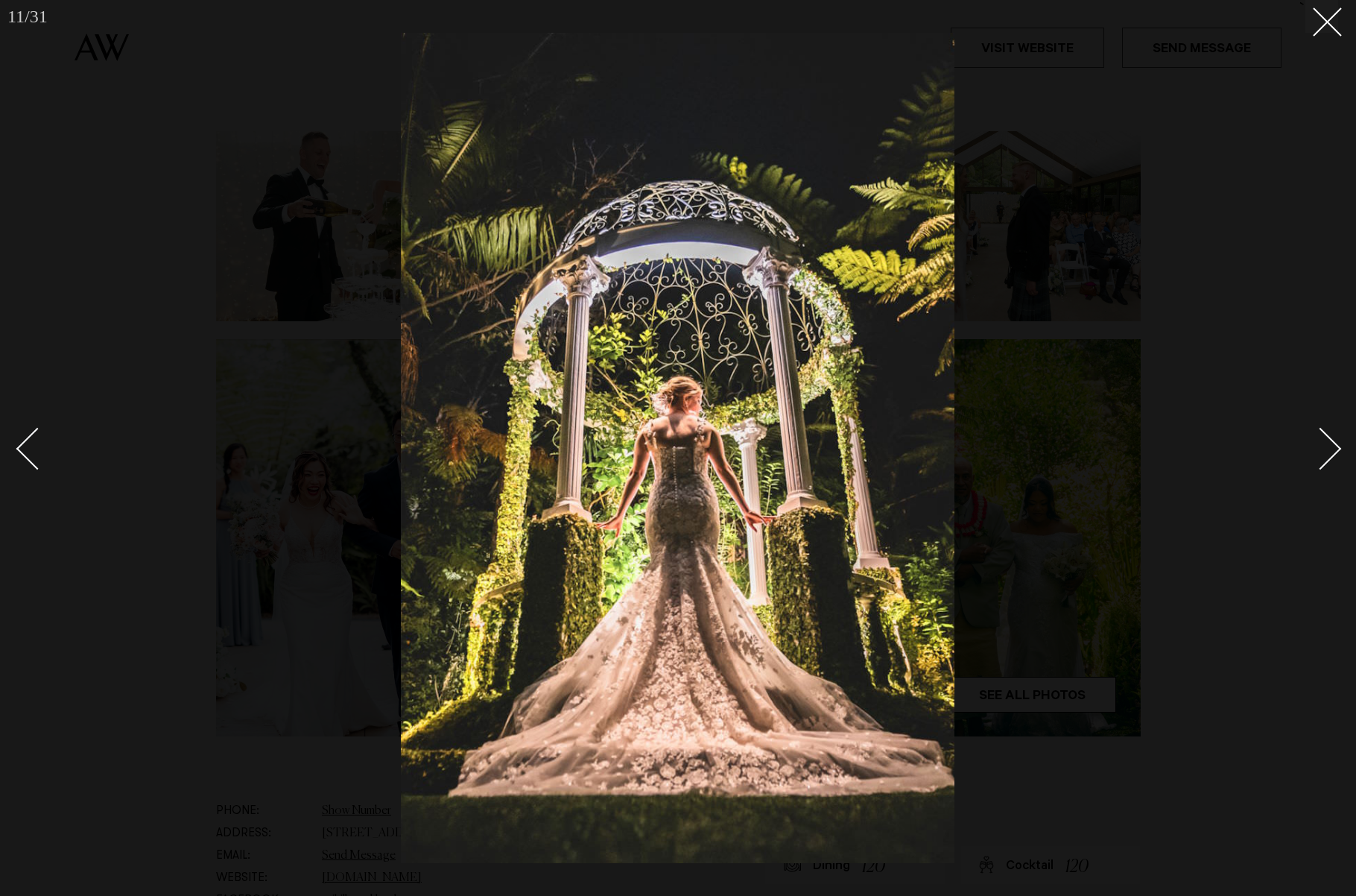
click at [1331, 448] on div "Next slide" at bounding box center [1321, 449] width 43 height 43
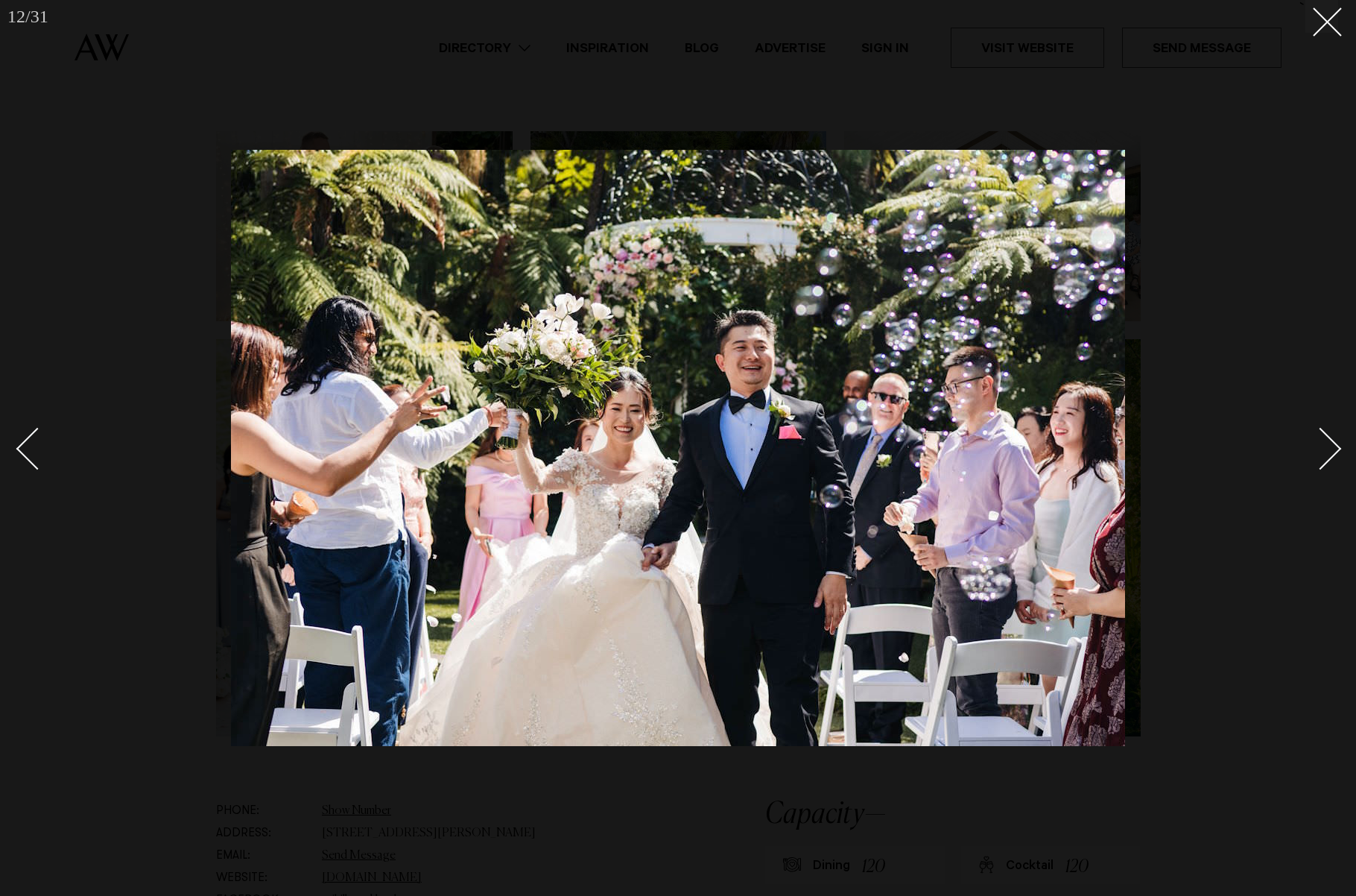
click at [1331, 448] on div "Next slide" at bounding box center [1321, 449] width 43 height 43
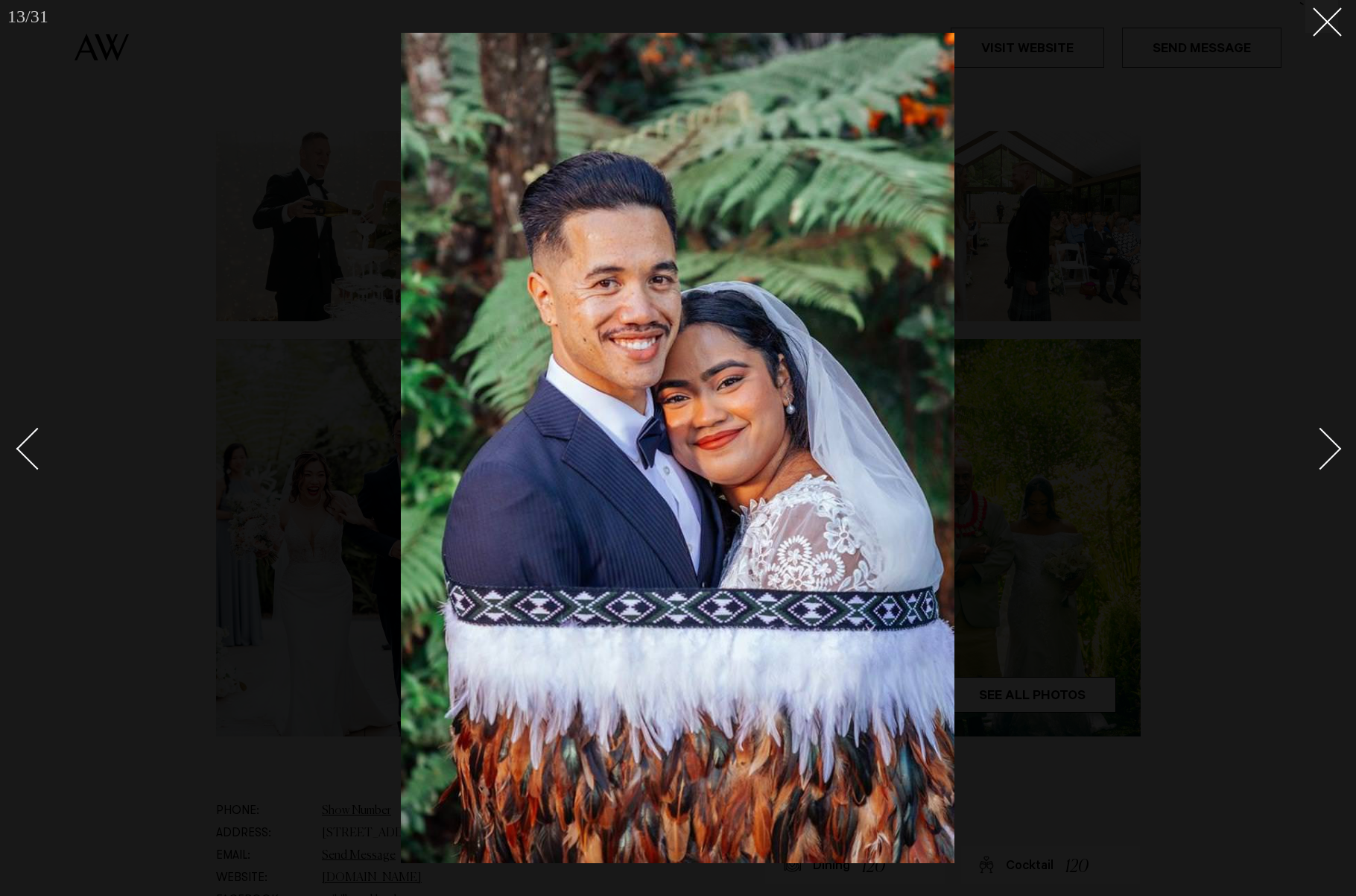
click at [1331, 448] on div "Next slide" at bounding box center [1321, 449] width 43 height 43
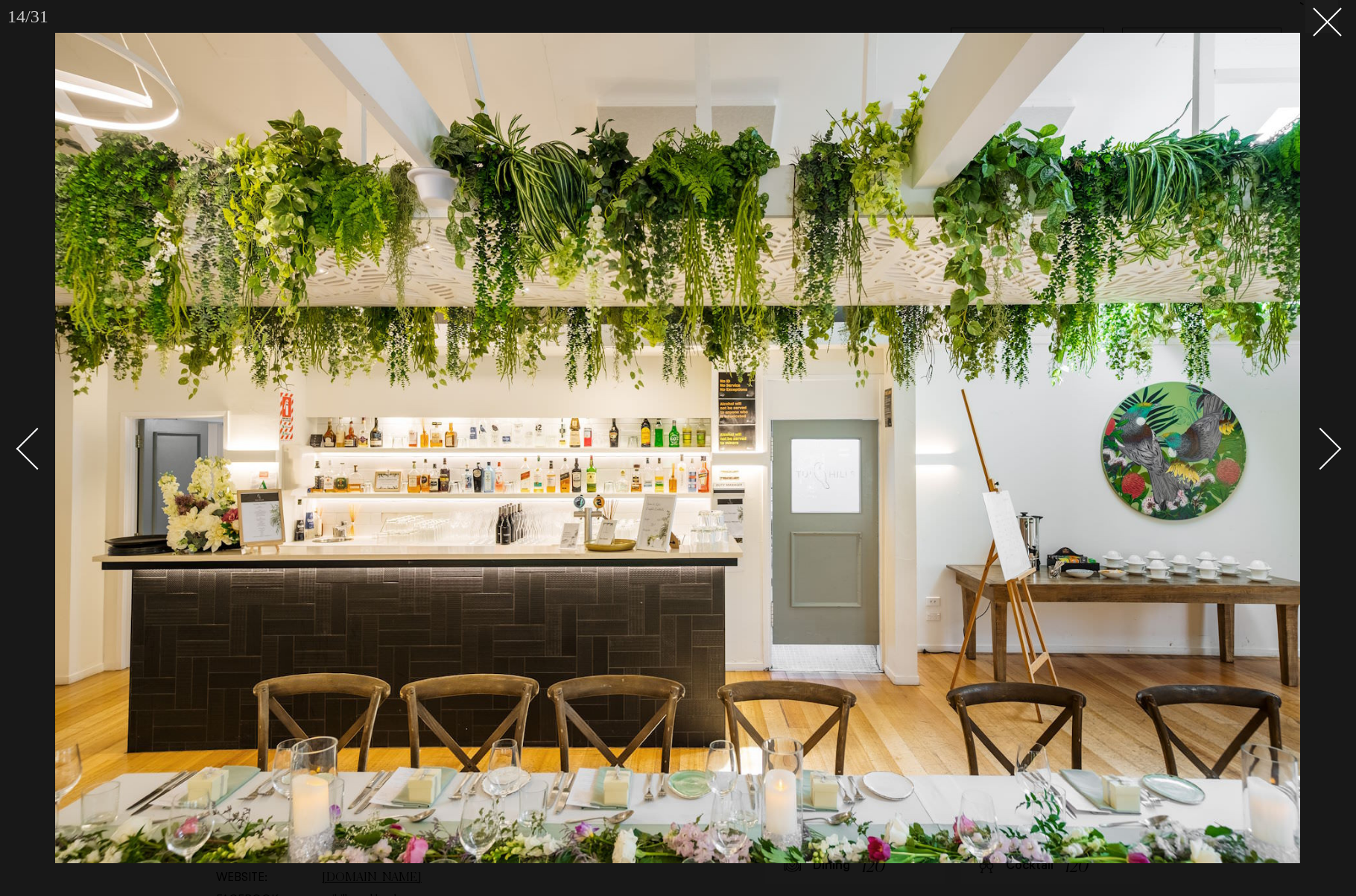
click at [1331, 448] on div "Next slide" at bounding box center [1321, 449] width 43 height 43
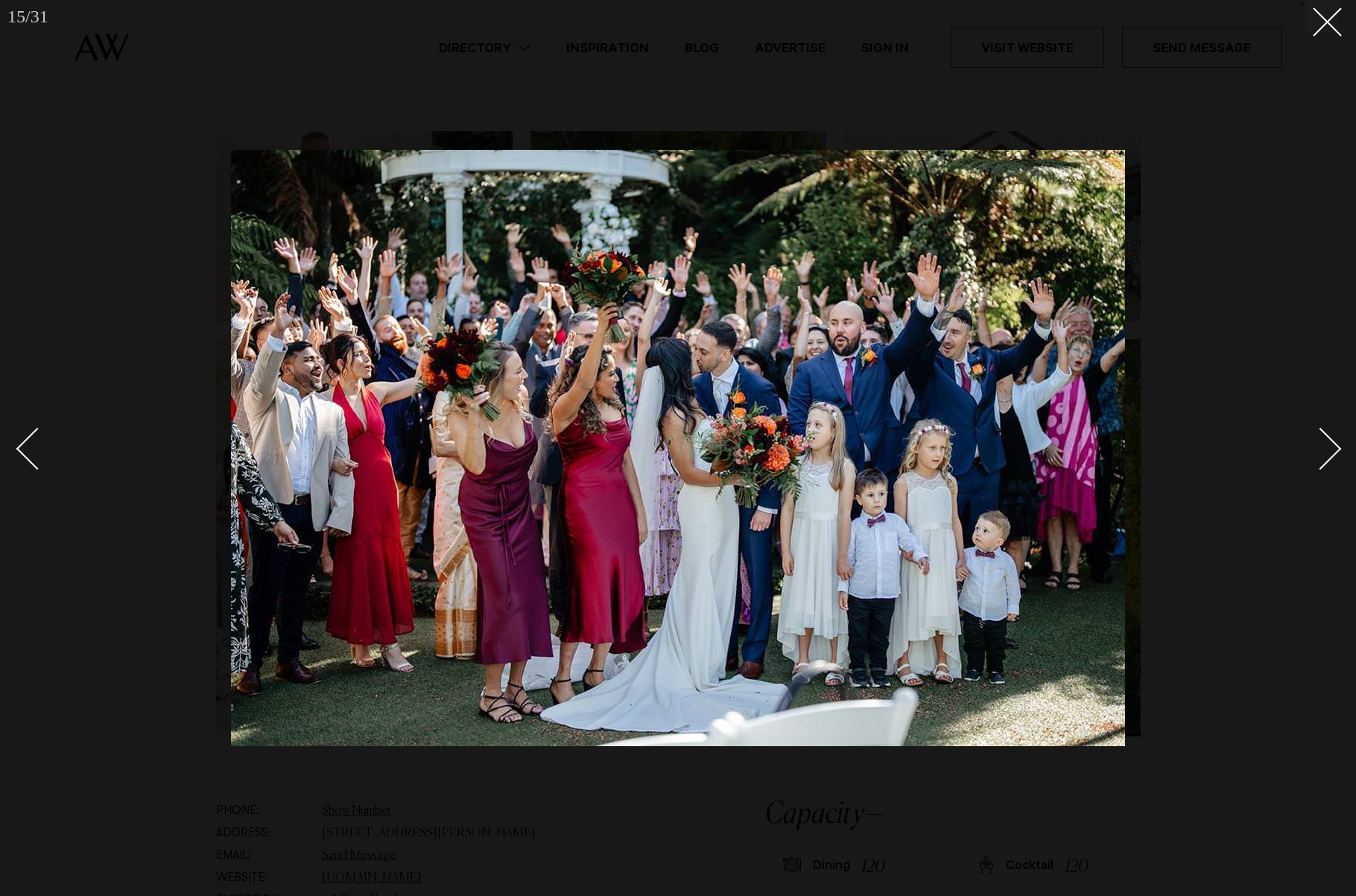
click at [1331, 448] on div "Next slide" at bounding box center [1321, 449] width 43 height 43
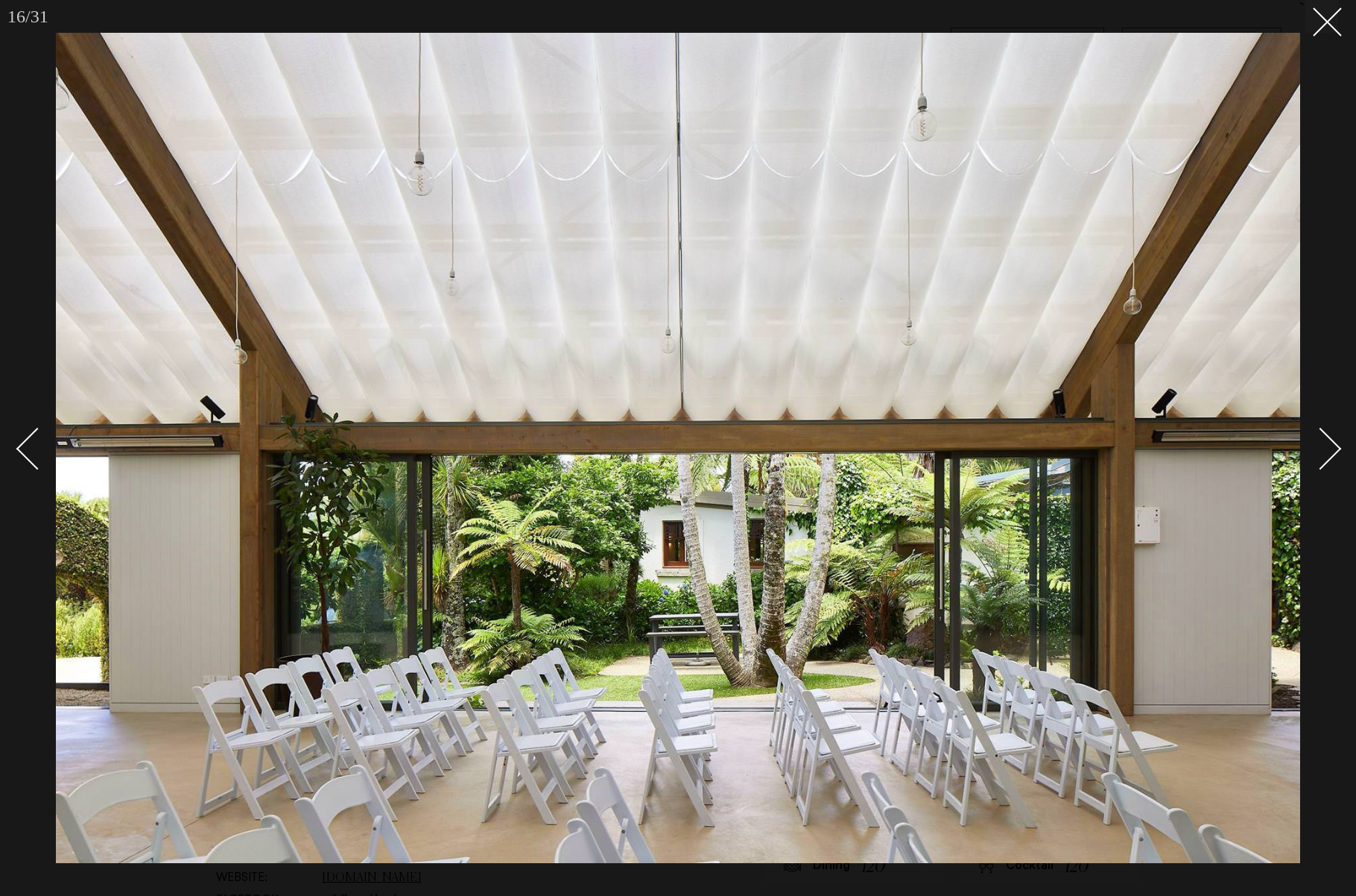
click at [1331, 448] on div "Next slide" at bounding box center [1321, 449] width 43 height 43
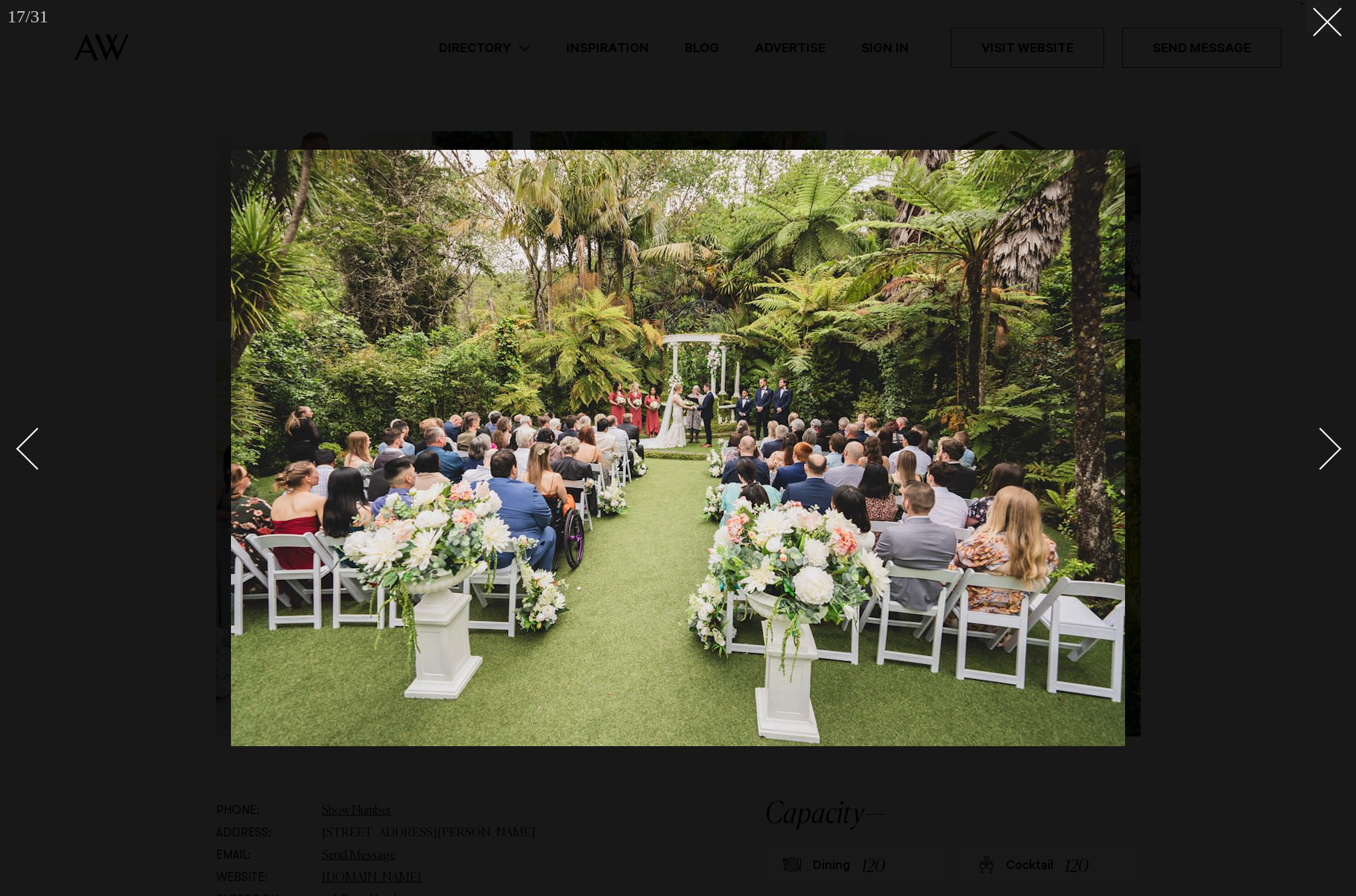
click at [1331, 448] on div "Next slide" at bounding box center [1321, 449] width 43 height 43
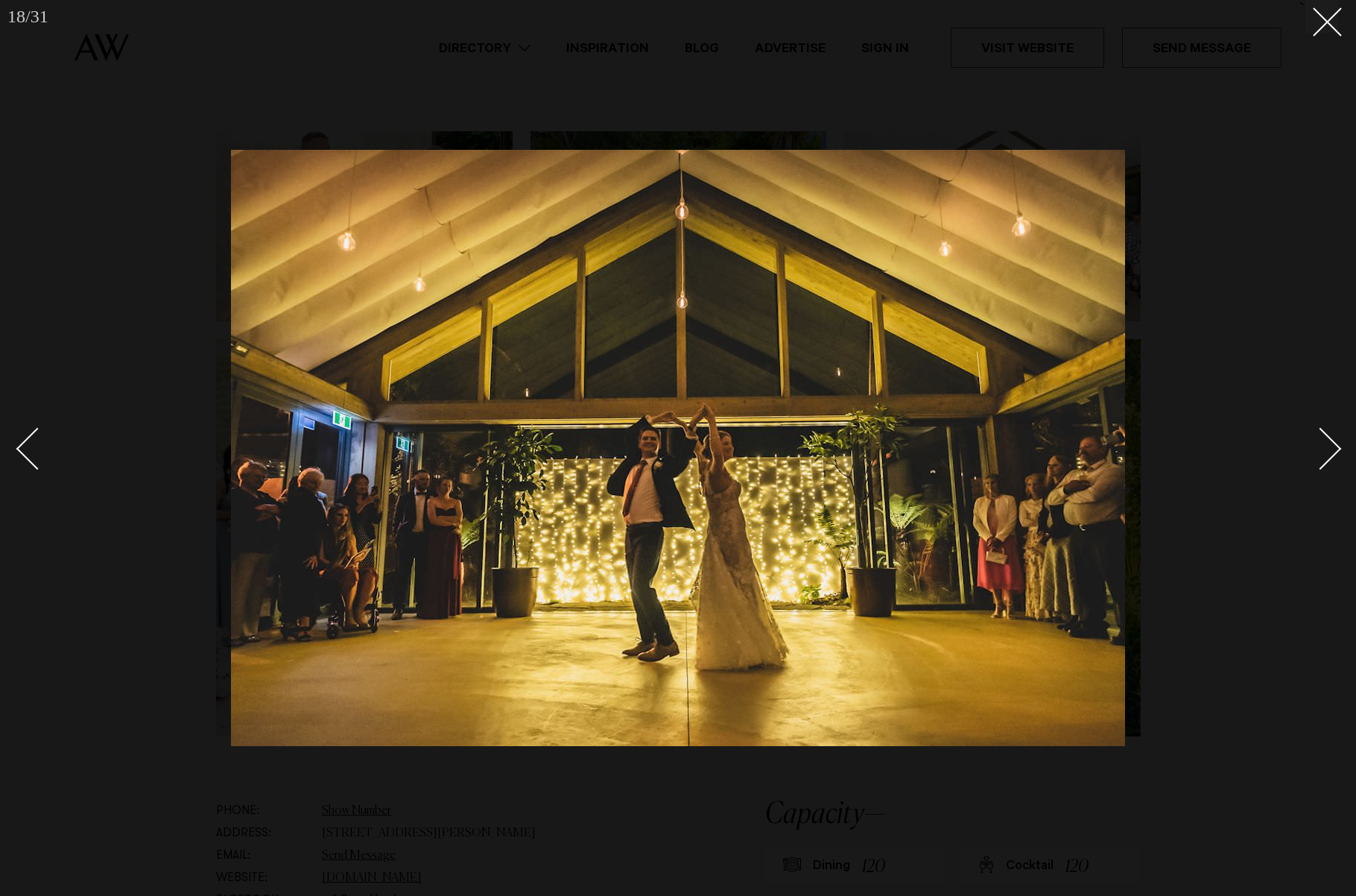
click at [1331, 448] on div "Next slide" at bounding box center [1321, 449] width 43 height 43
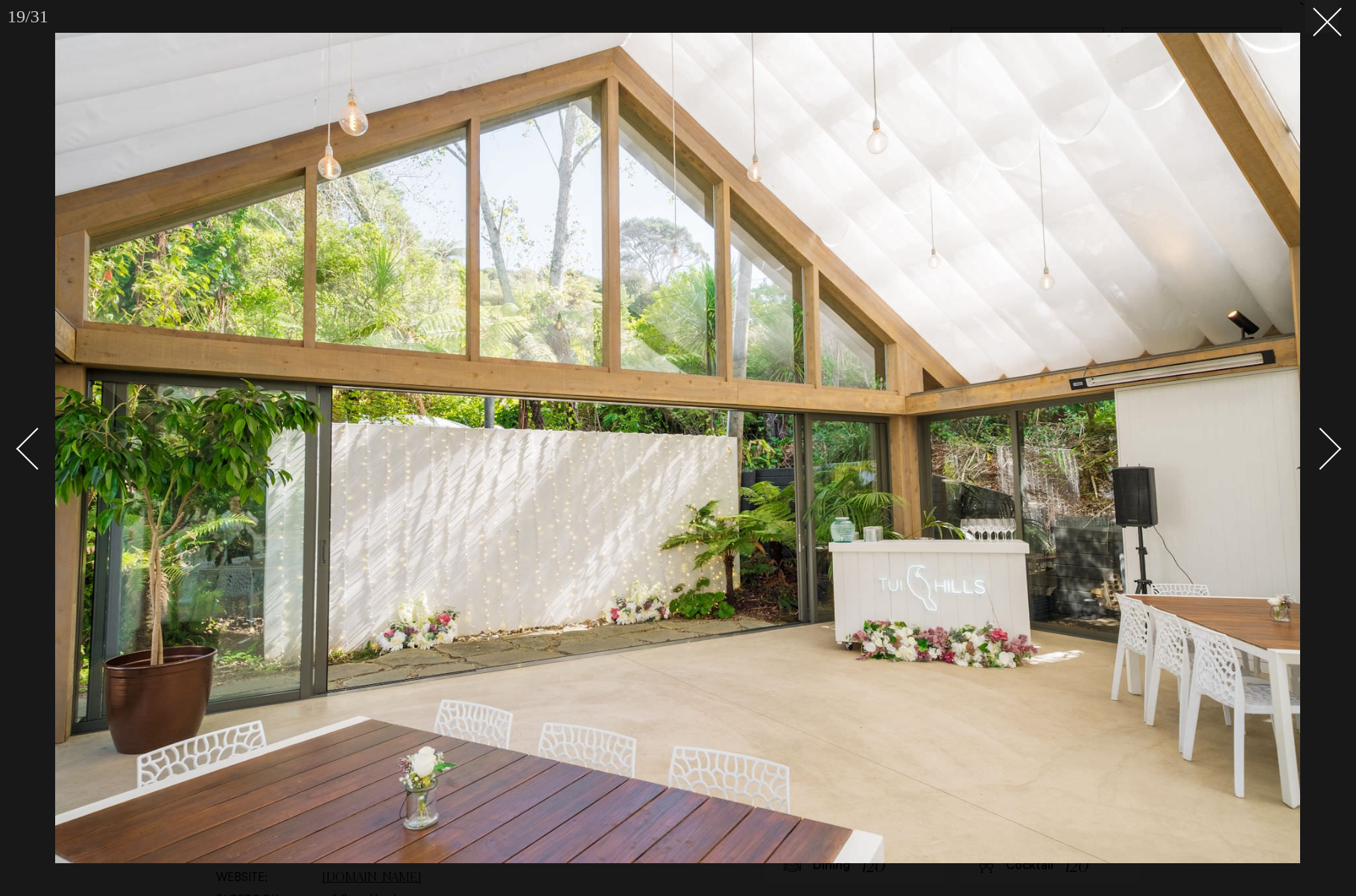
click at [1331, 448] on div "Next slide" at bounding box center [1321, 449] width 43 height 43
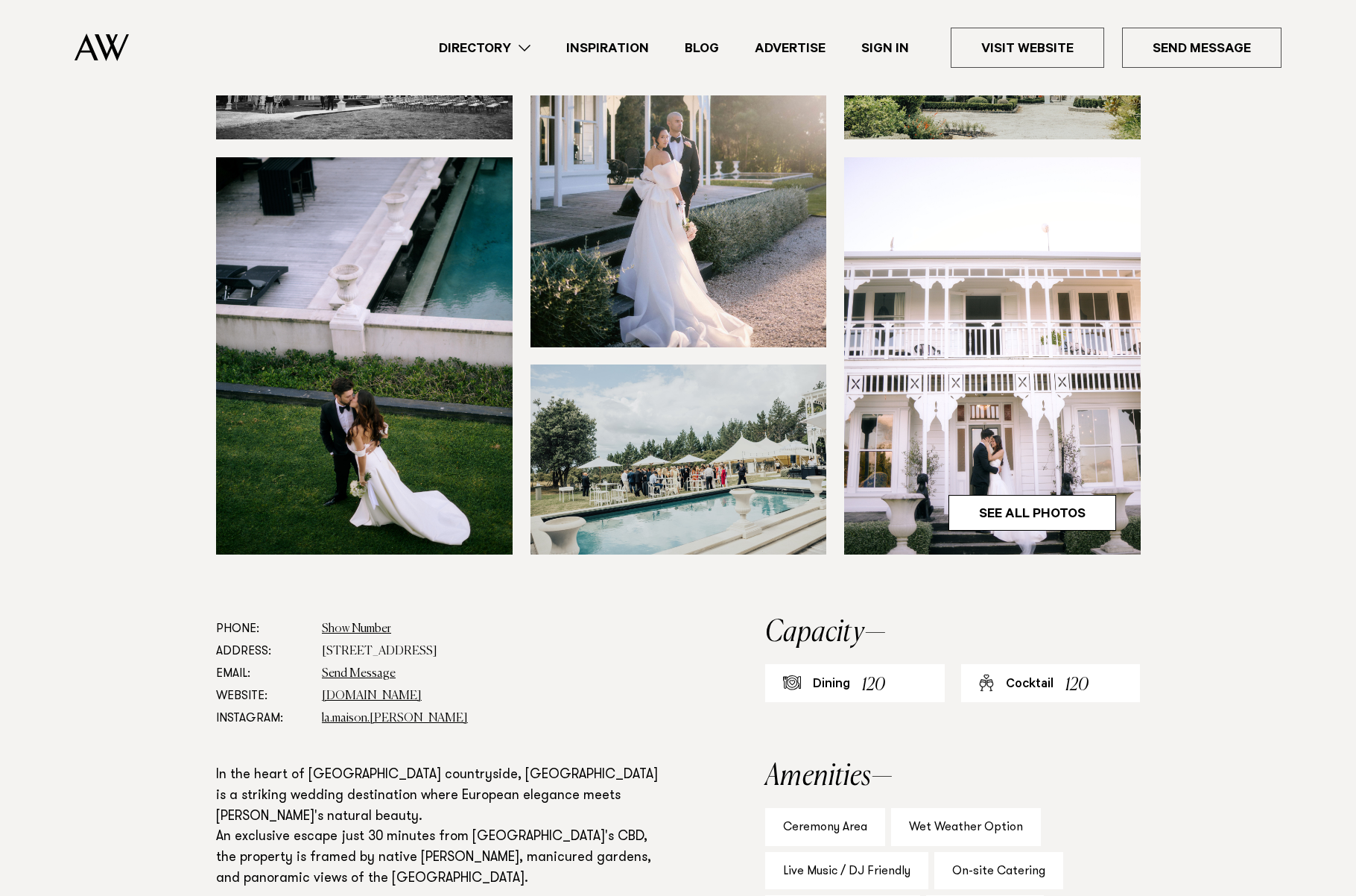
scroll to position [321, 0]
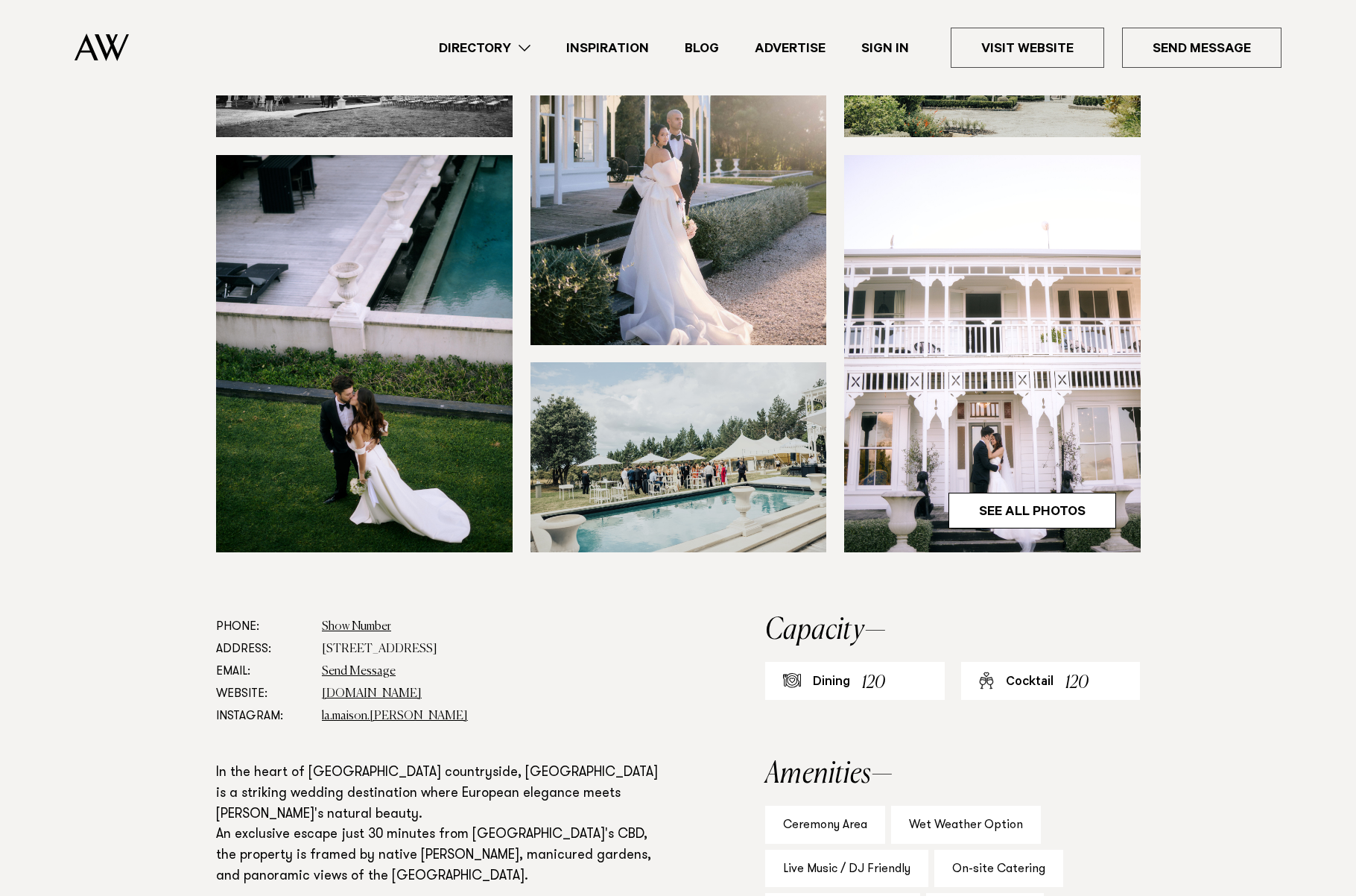
click at [370, 648] on dd "262 Creightons Road, Clevedon 2582" at bounding box center [495, 649] width 347 height 23
copy dl "262 Creightons Road, Clevedon 2582"
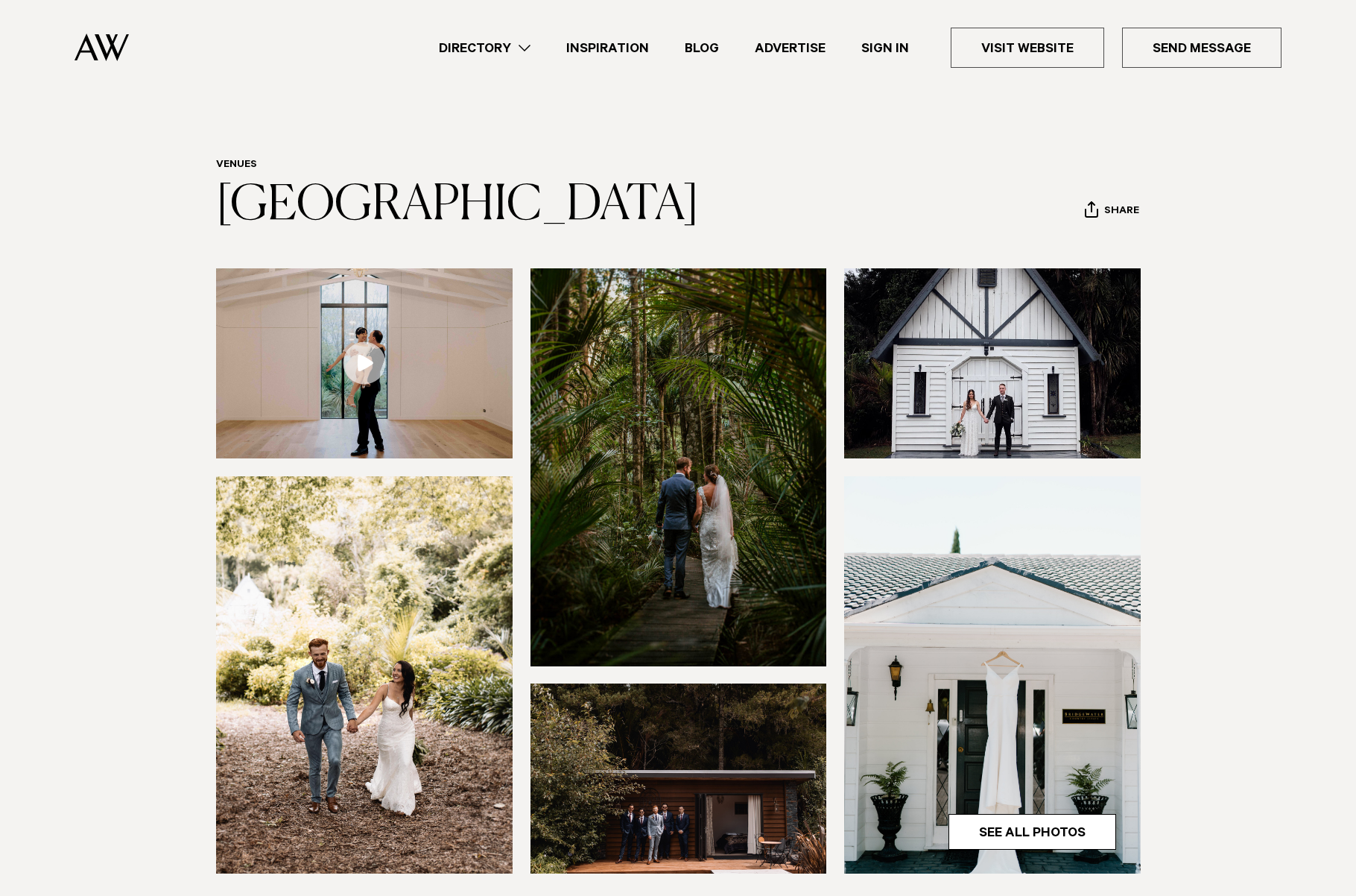
click at [1003, 431] on img at bounding box center [992, 362] width 296 height 190
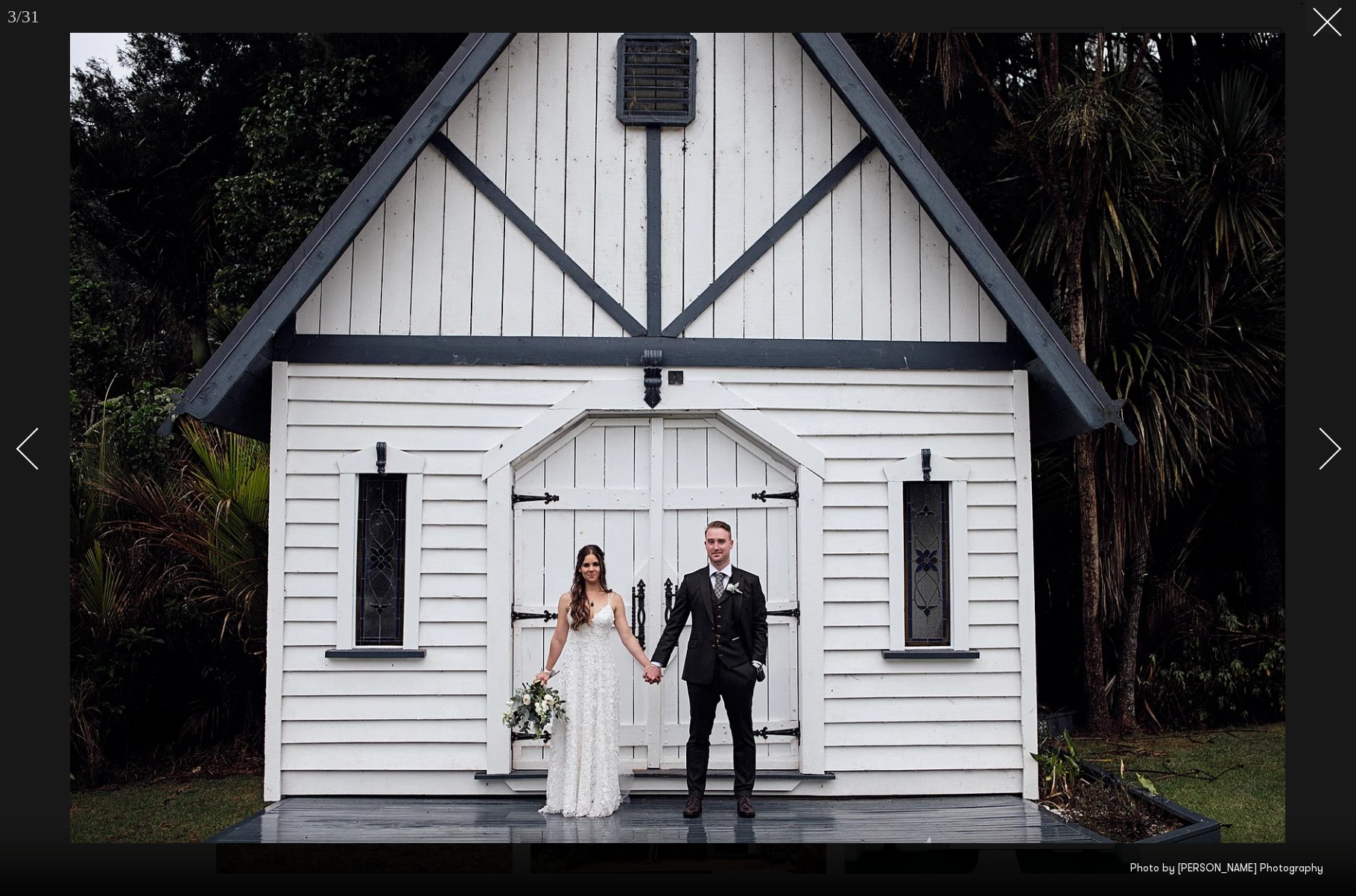
click at [1323, 452] on div "Next slide" at bounding box center [1321, 449] width 43 height 43
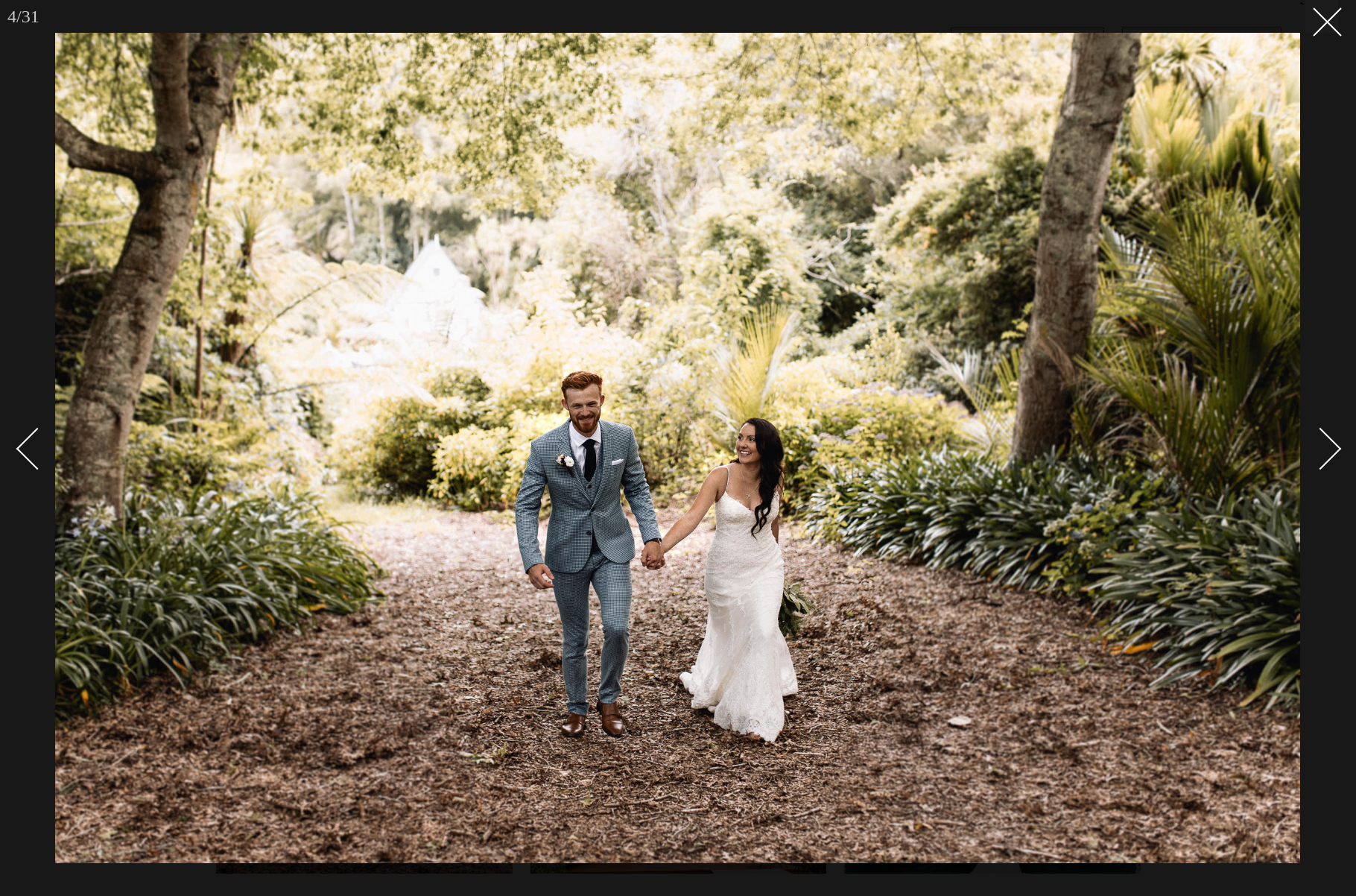
click at [1323, 452] on div "Next slide" at bounding box center [1321, 449] width 43 height 43
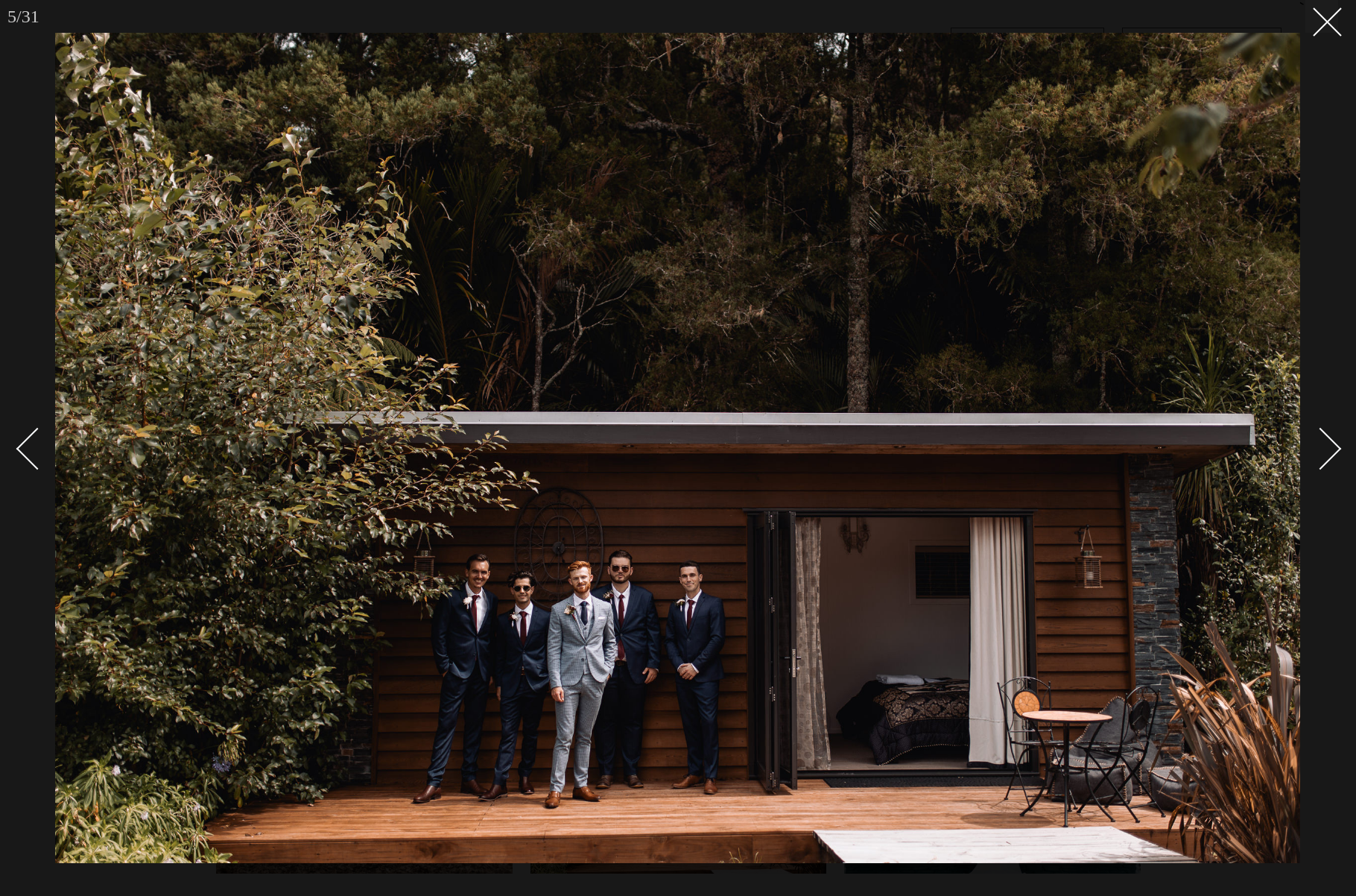
click at [1323, 452] on div "Next slide" at bounding box center [1321, 449] width 43 height 43
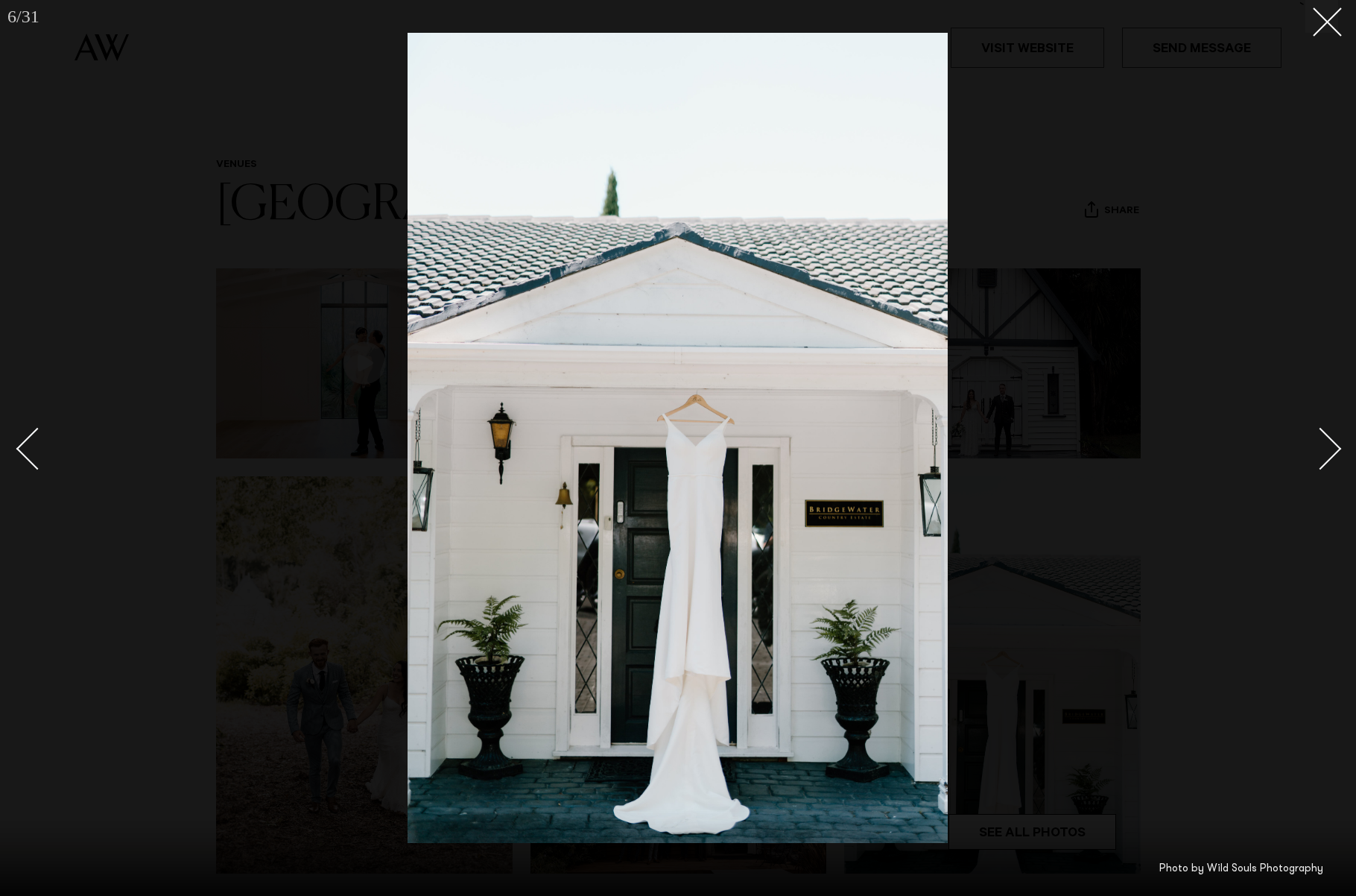
click at [1323, 452] on div "Next slide" at bounding box center [1321, 449] width 43 height 43
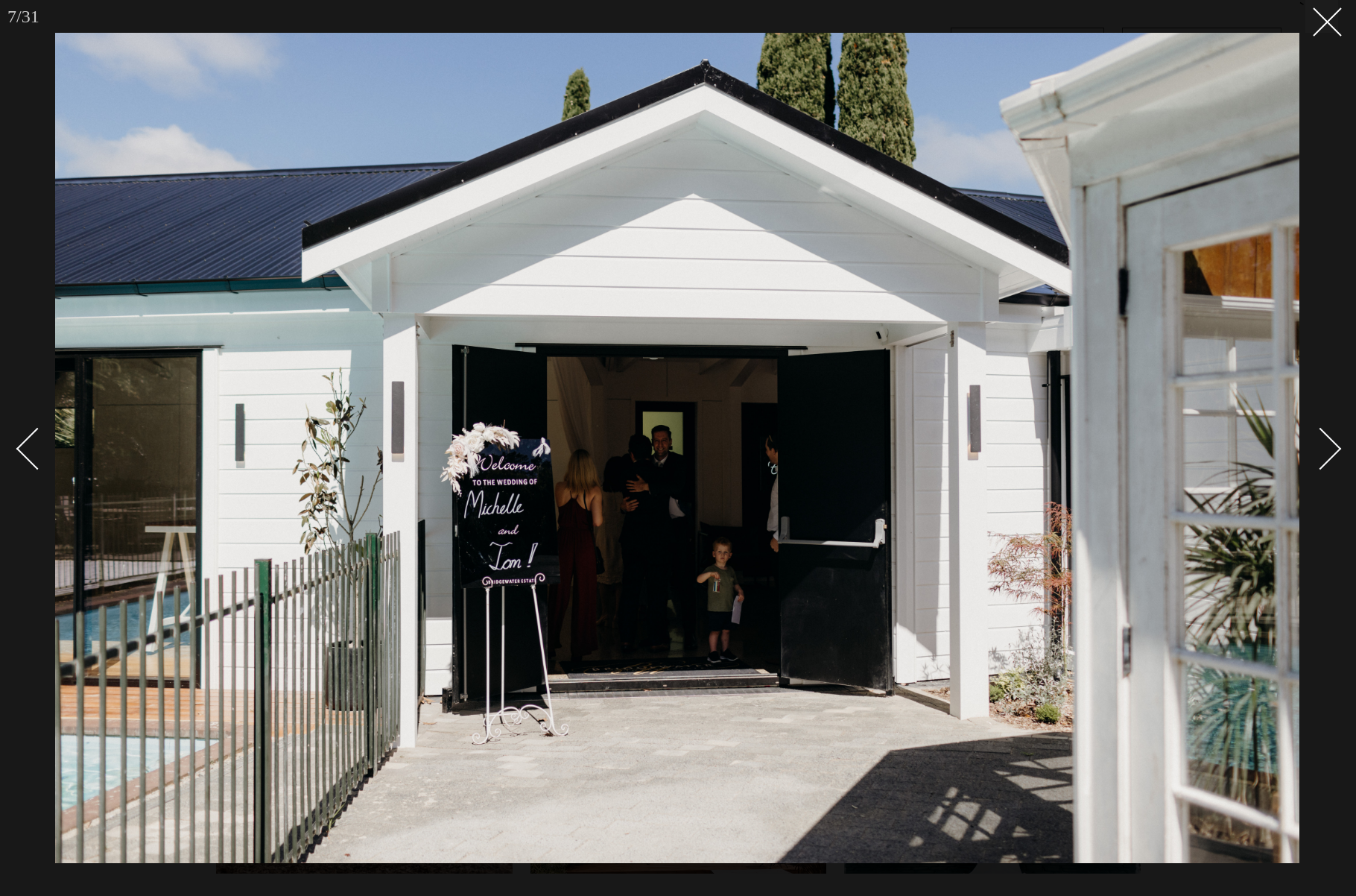
click at [1323, 452] on div "Next slide" at bounding box center [1321, 449] width 43 height 43
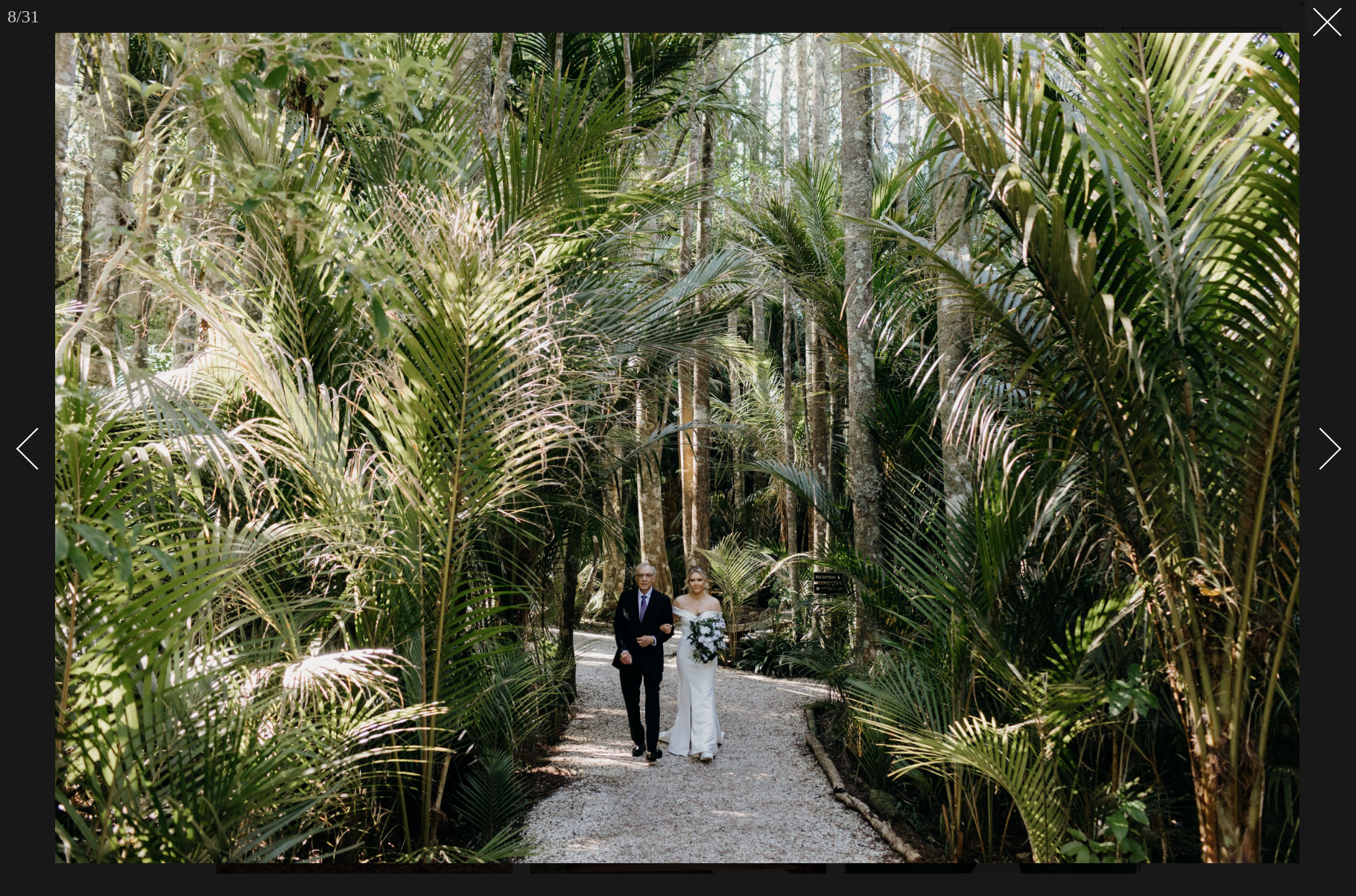
click at [1323, 452] on div "Next slide" at bounding box center [1321, 449] width 43 height 43
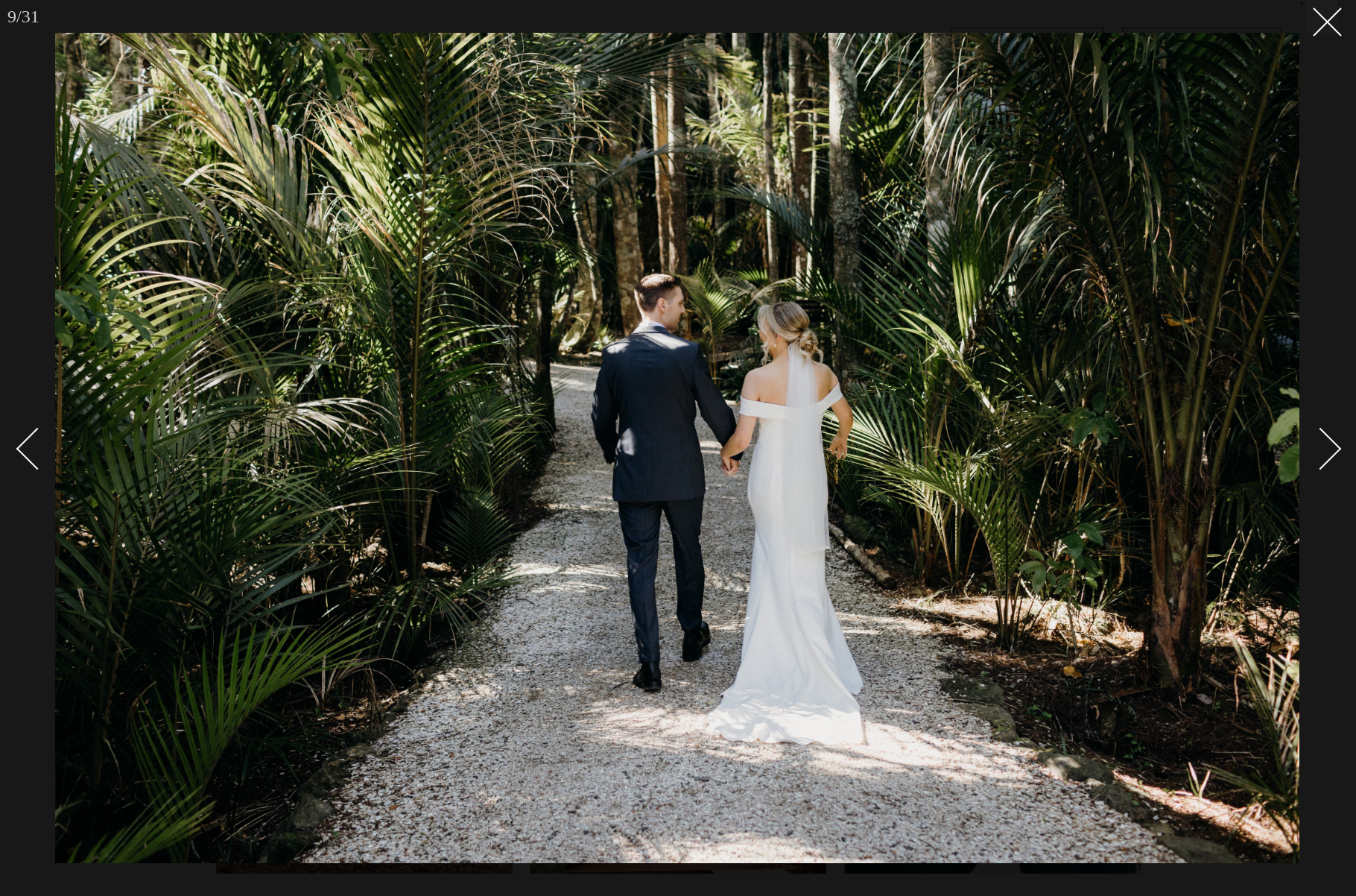
click at [1323, 452] on div "Next slide" at bounding box center [1321, 449] width 43 height 43
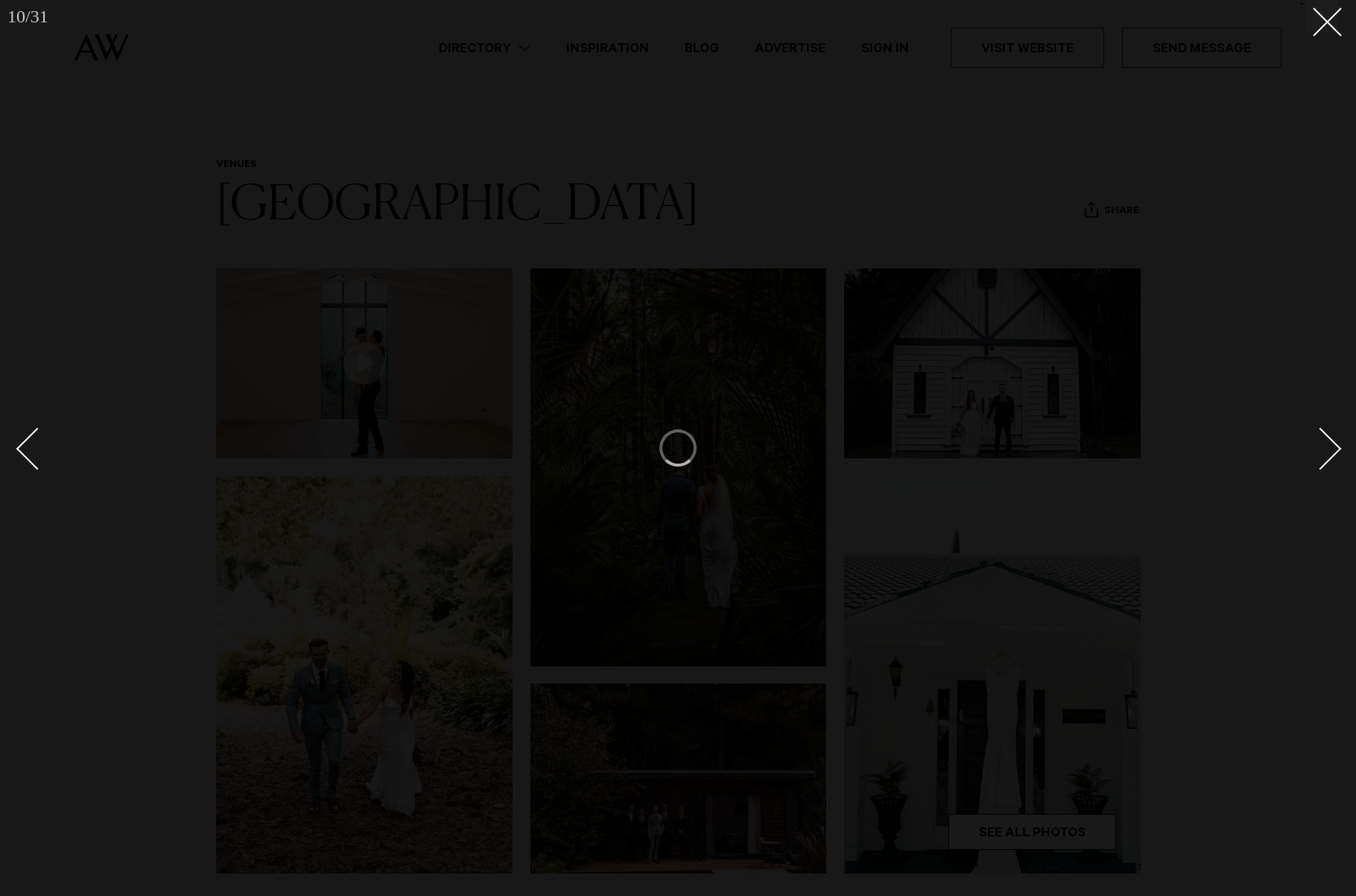
click at [1323, 452] on div "Next slide" at bounding box center [1321, 449] width 43 height 43
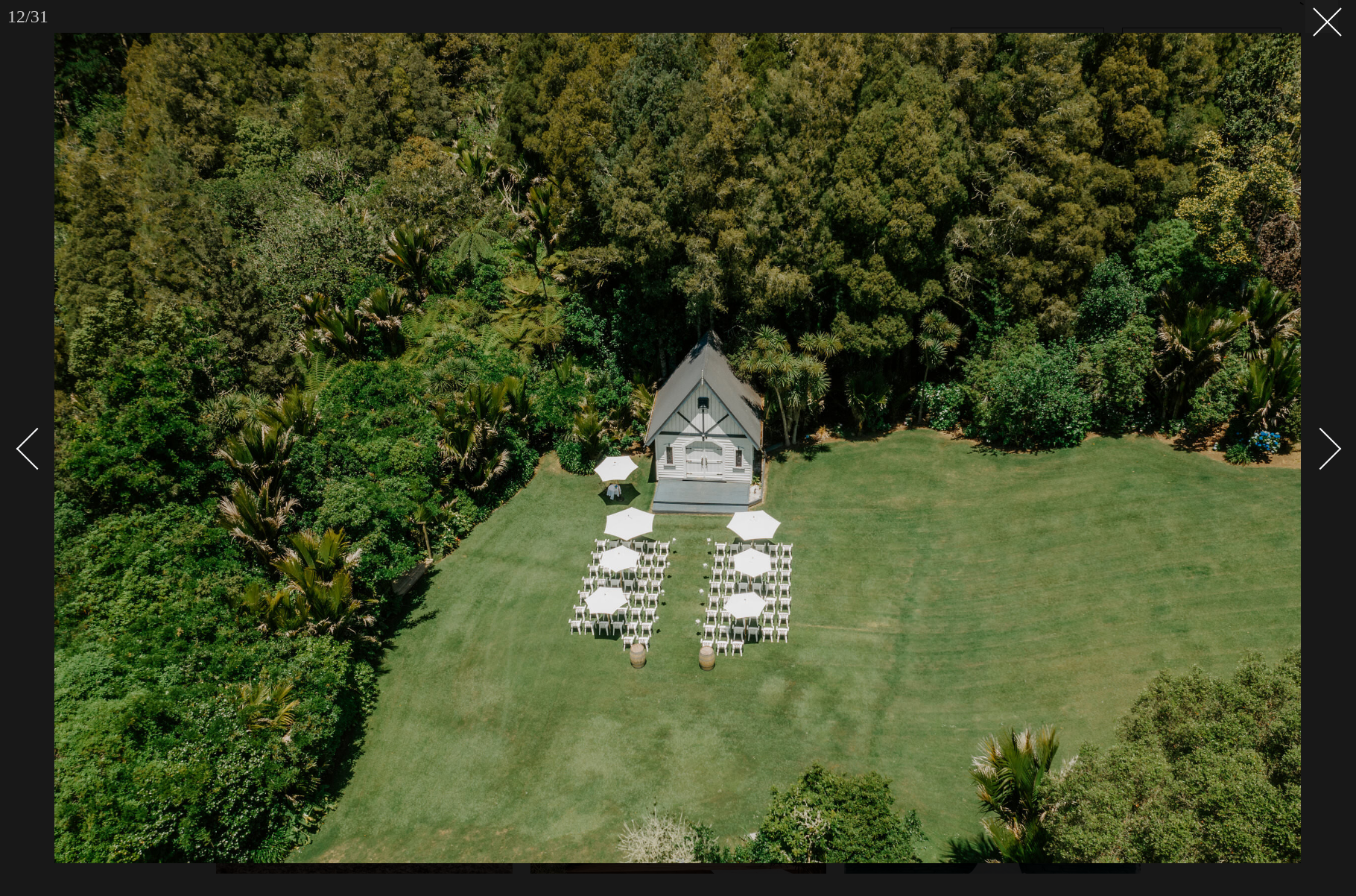
click at [1323, 452] on div "Next slide" at bounding box center [1321, 449] width 43 height 43
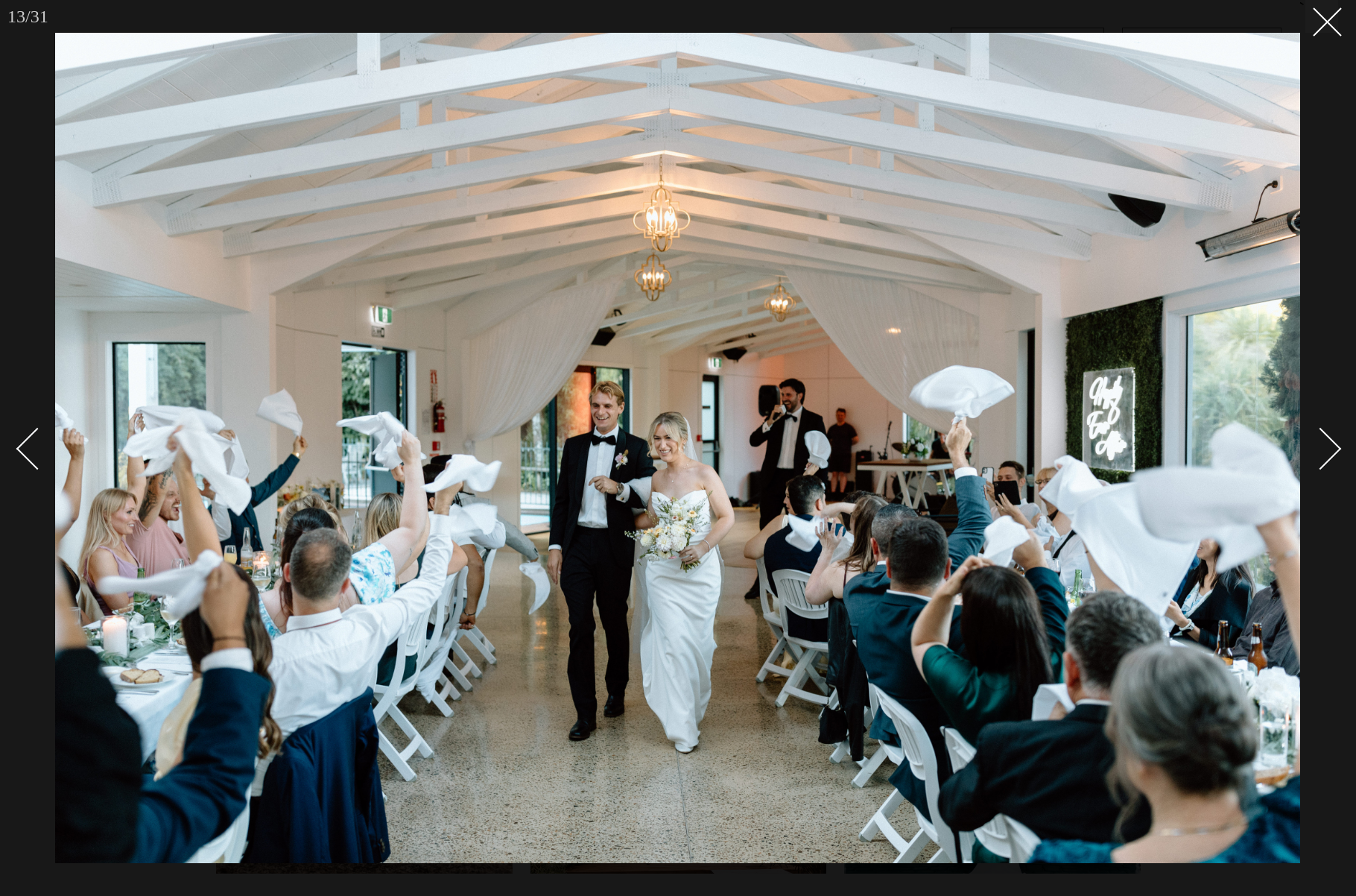
click at [1323, 452] on div "Next slide" at bounding box center [1321, 449] width 43 height 43
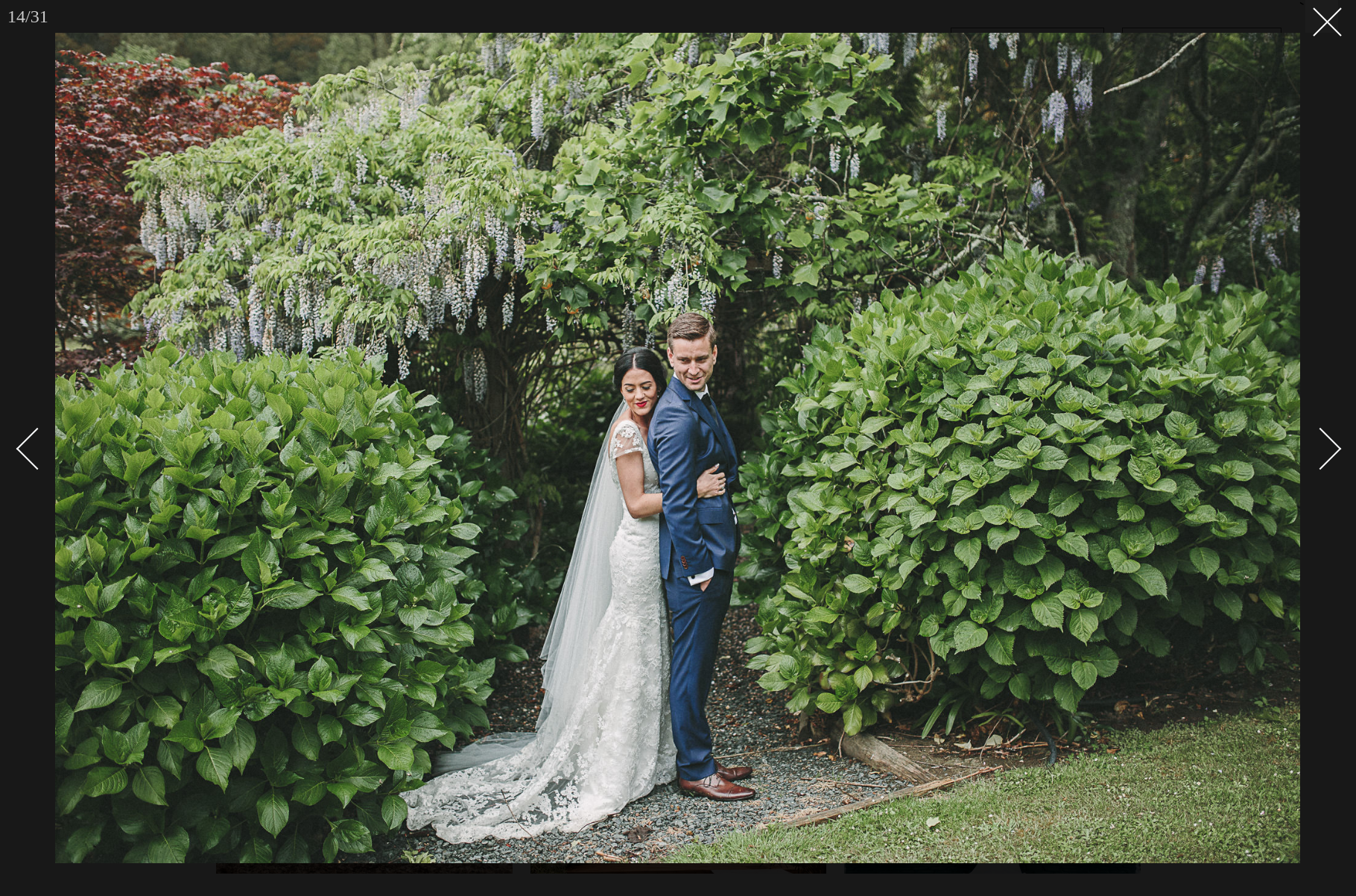
click at [1323, 452] on div "Next slide" at bounding box center [1321, 449] width 43 height 43
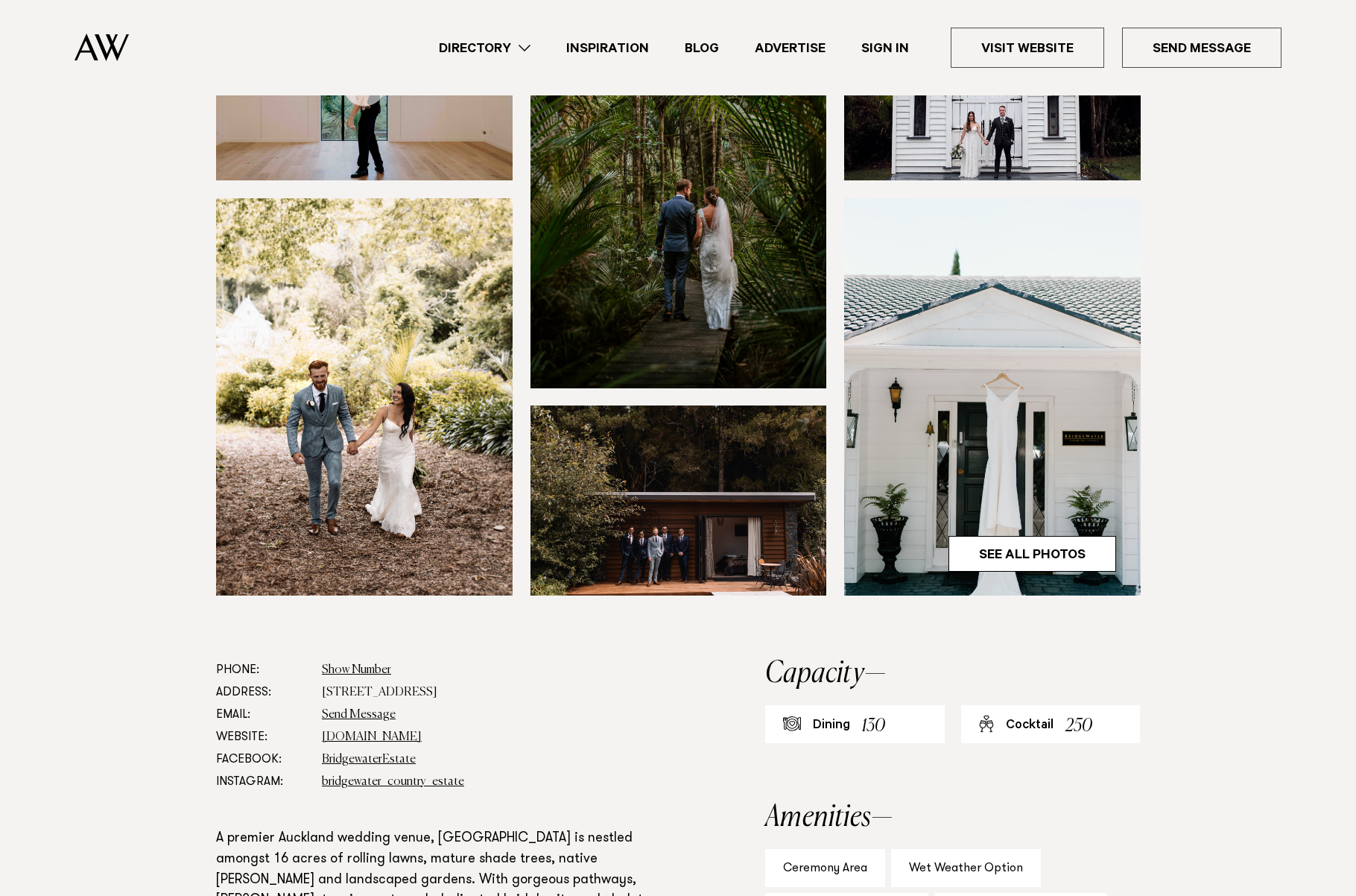
scroll to position [367, 0]
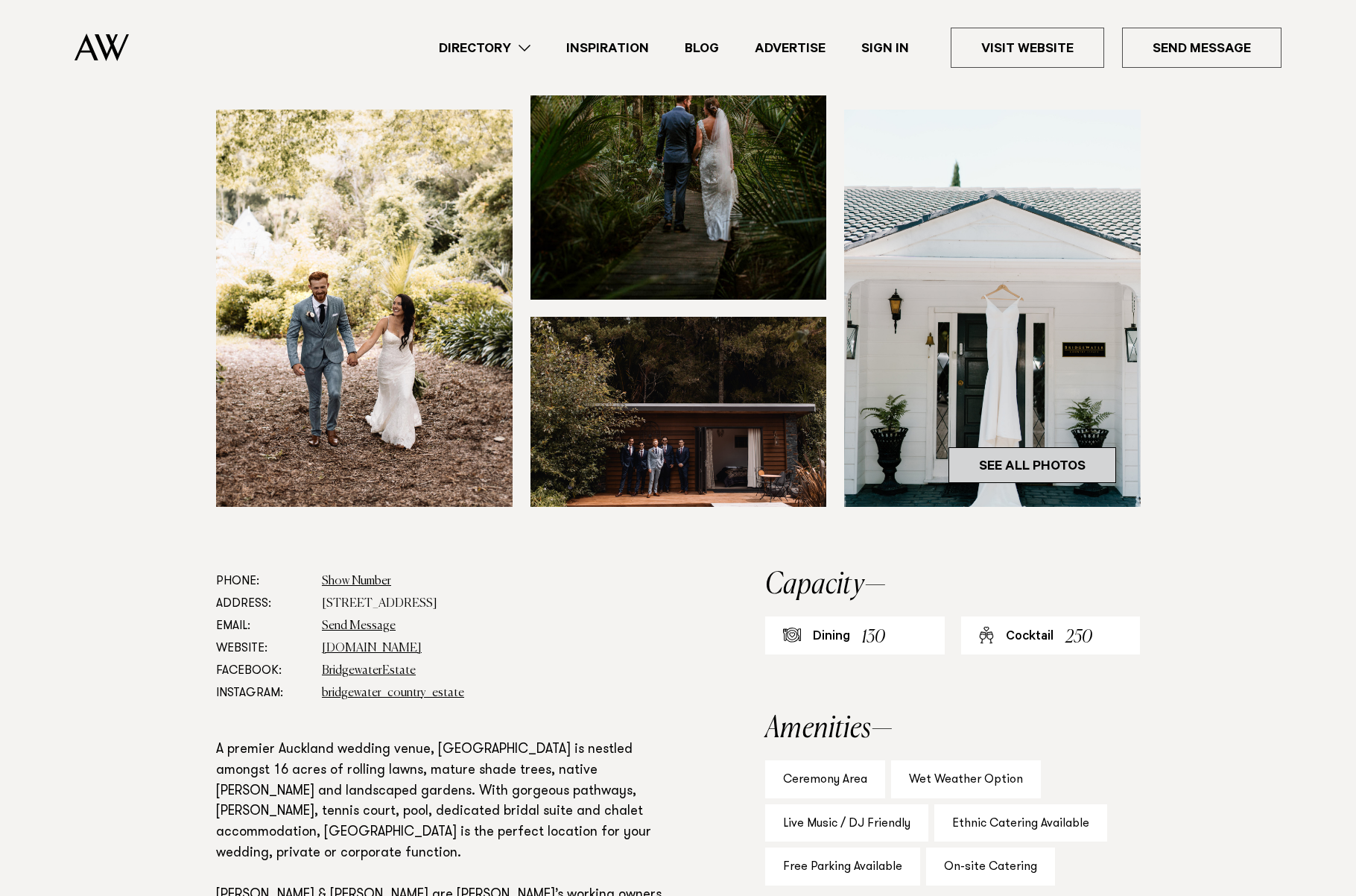
click at [1011, 483] on link "See All Photos" at bounding box center [1032, 465] width 167 height 36
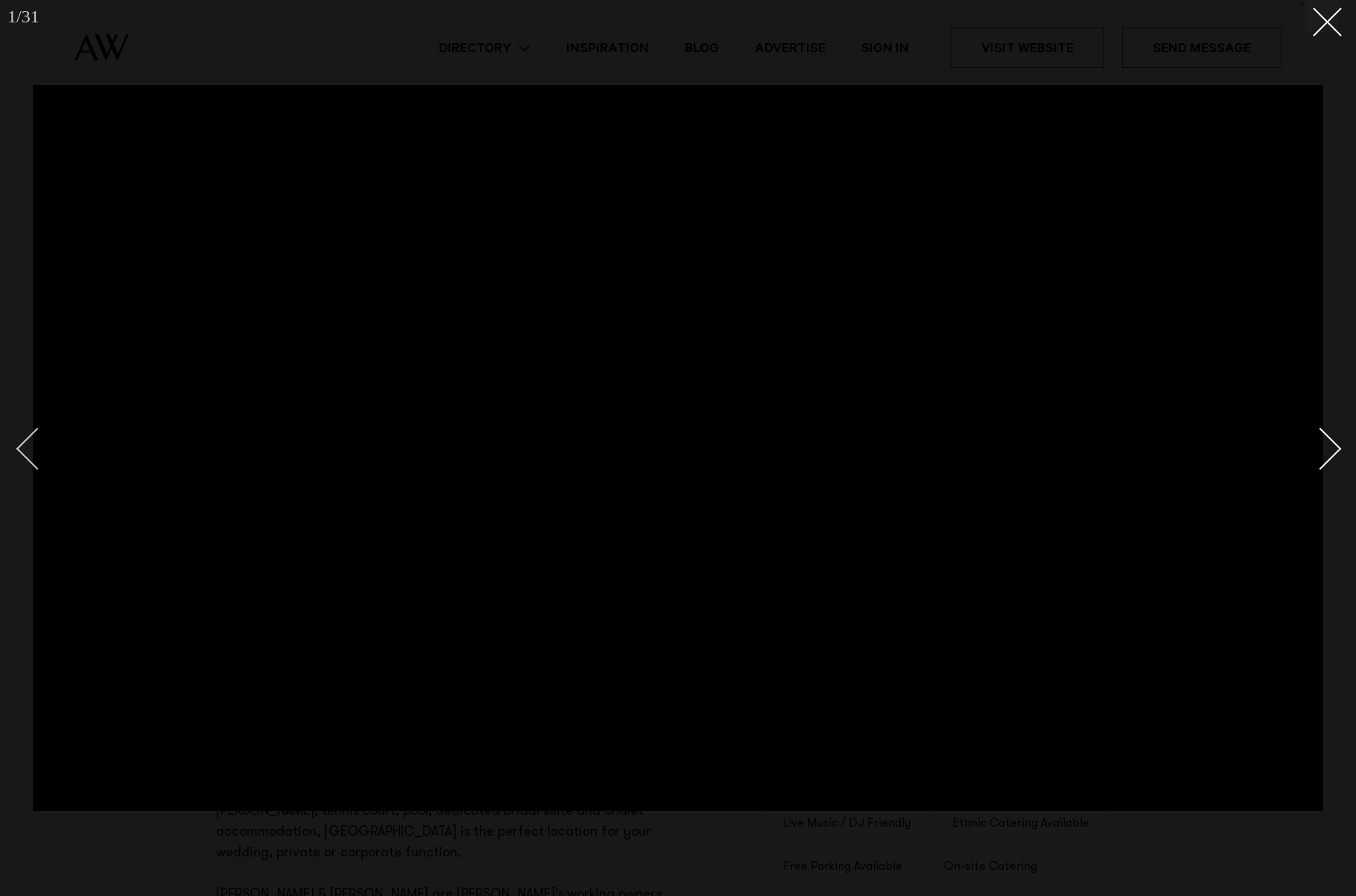
click at [37, 442] on div "Previous slide" at bounding box center [38, 449] width 43 height 43
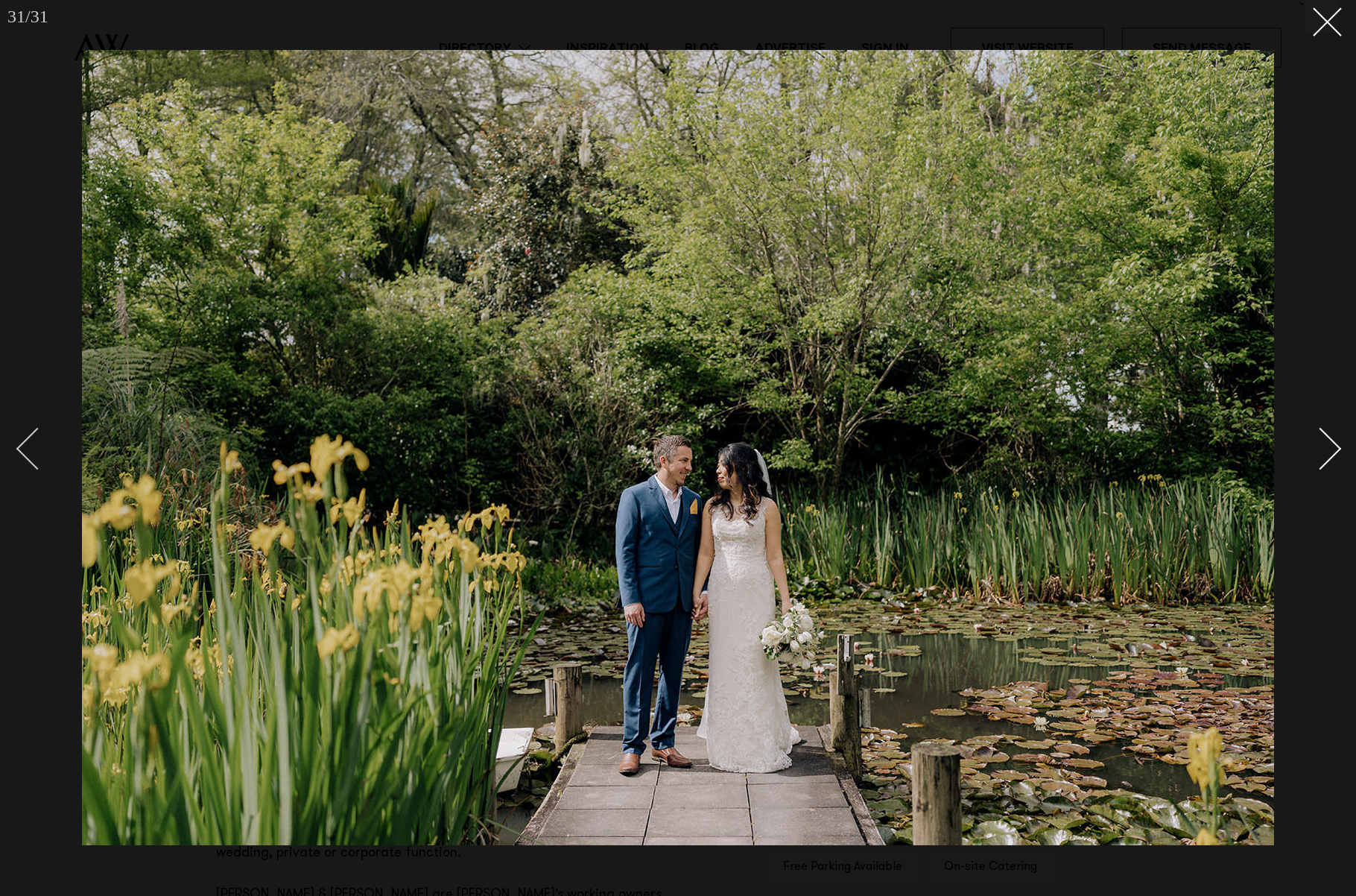
click at [37, 442] on div "Previous slide" at bounding box center [38, 449] width 43 height 43
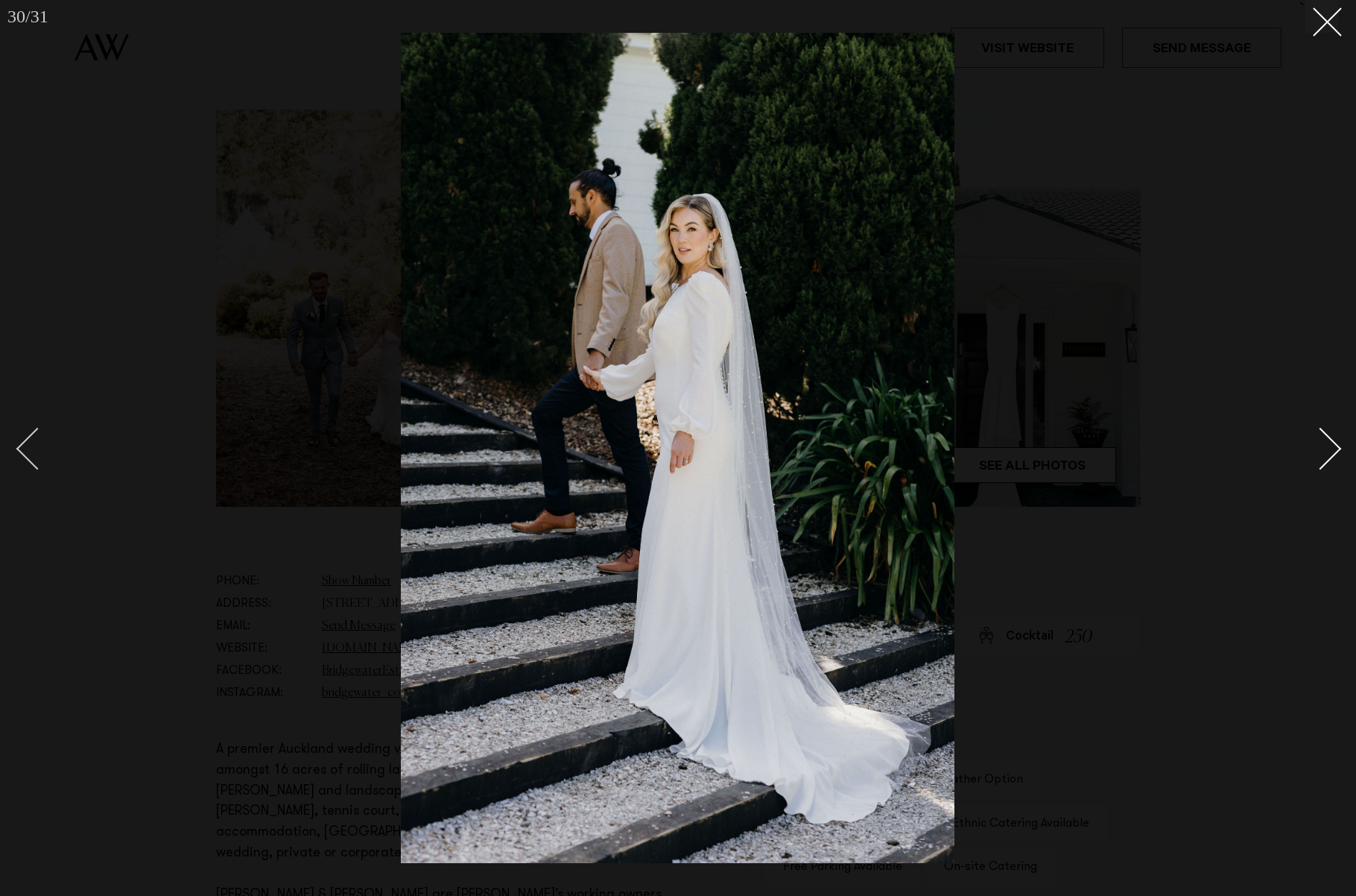
click at [37, 442] on div "Previous slide" at bounding box center [38, 449] width 43 height 43
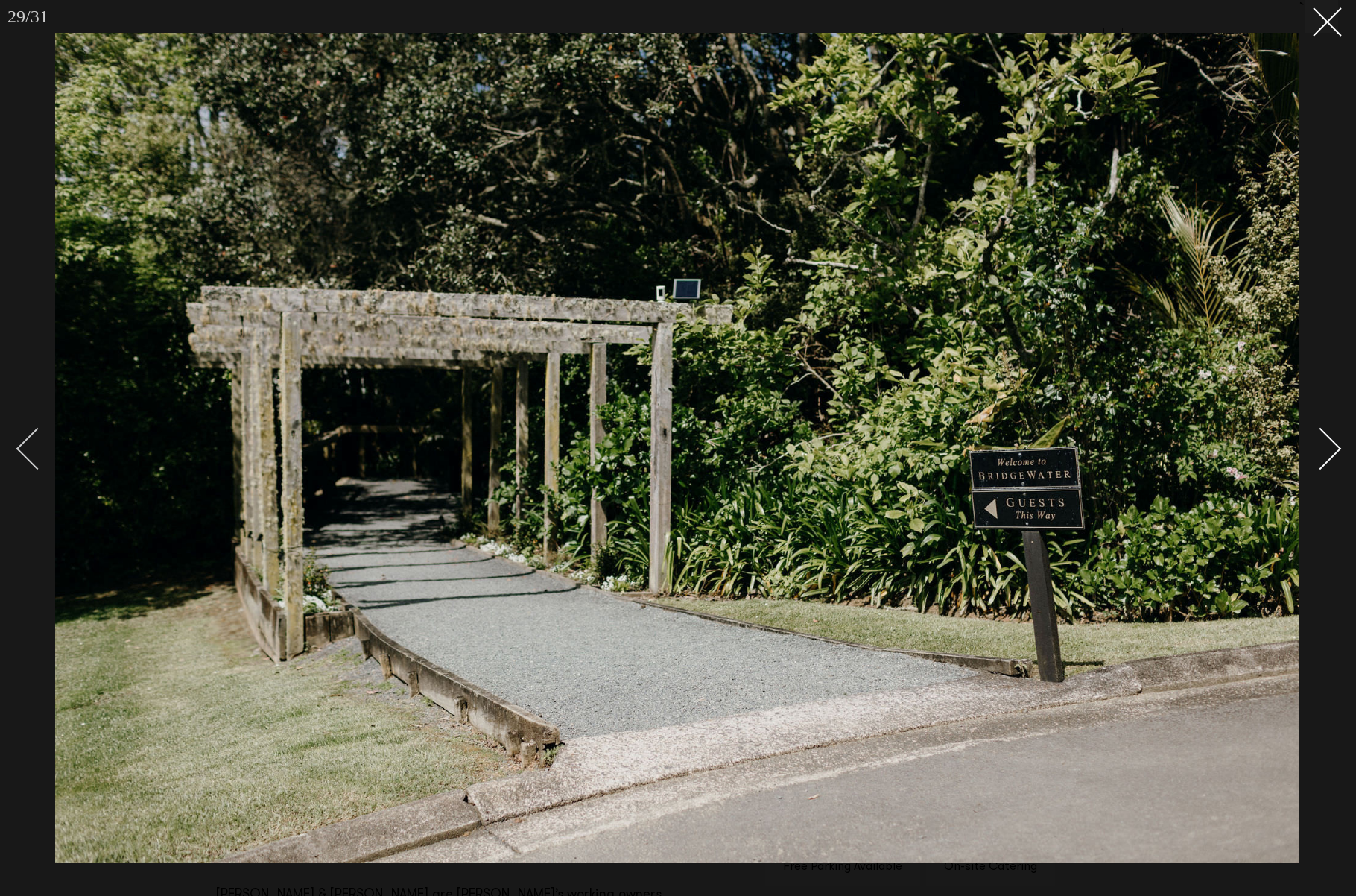
click at [37, 442] on div "Previous slide" at bounding box center [38, 449] width 43 height 43
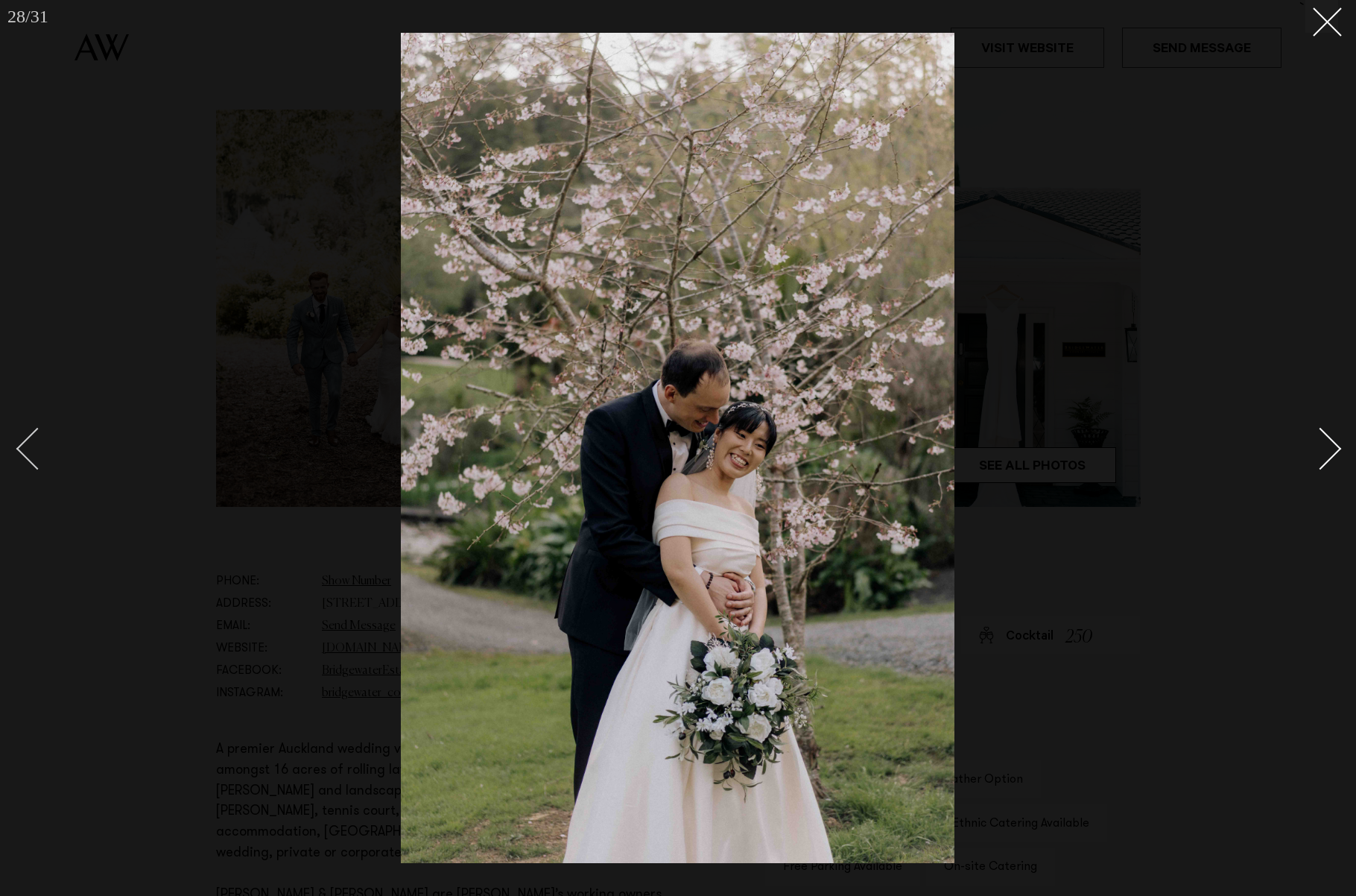
click at [37, 442] on div "Previous slide" at bounding box center [38, 449] width 43 height 43
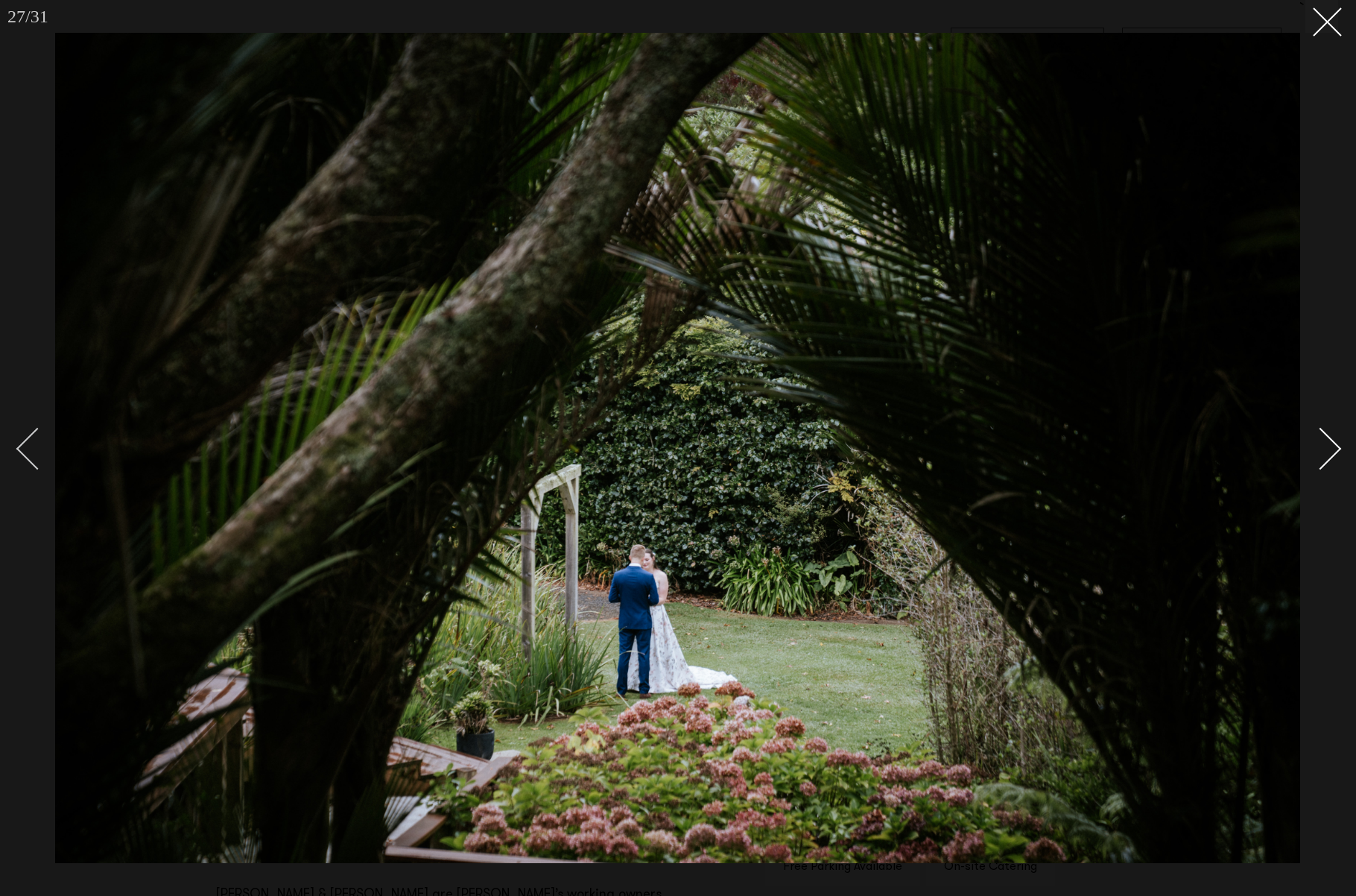
click at [37, 442] on div "Previous slide" at bounding box center [38, 449] width 43 height 43
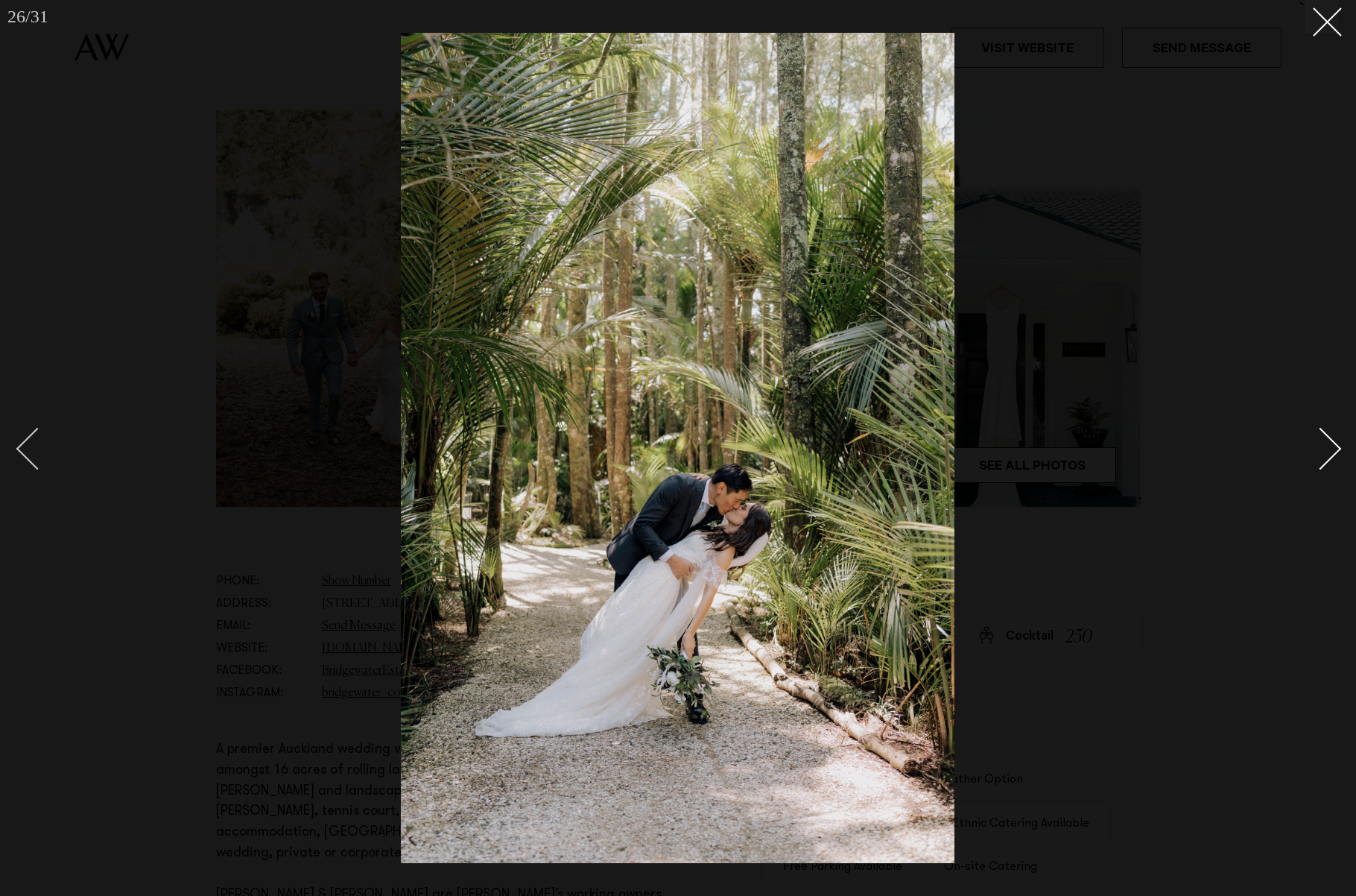
click at [37, 442] on div "Previous slide" at bounding box center [38, 449] width 43 height 43
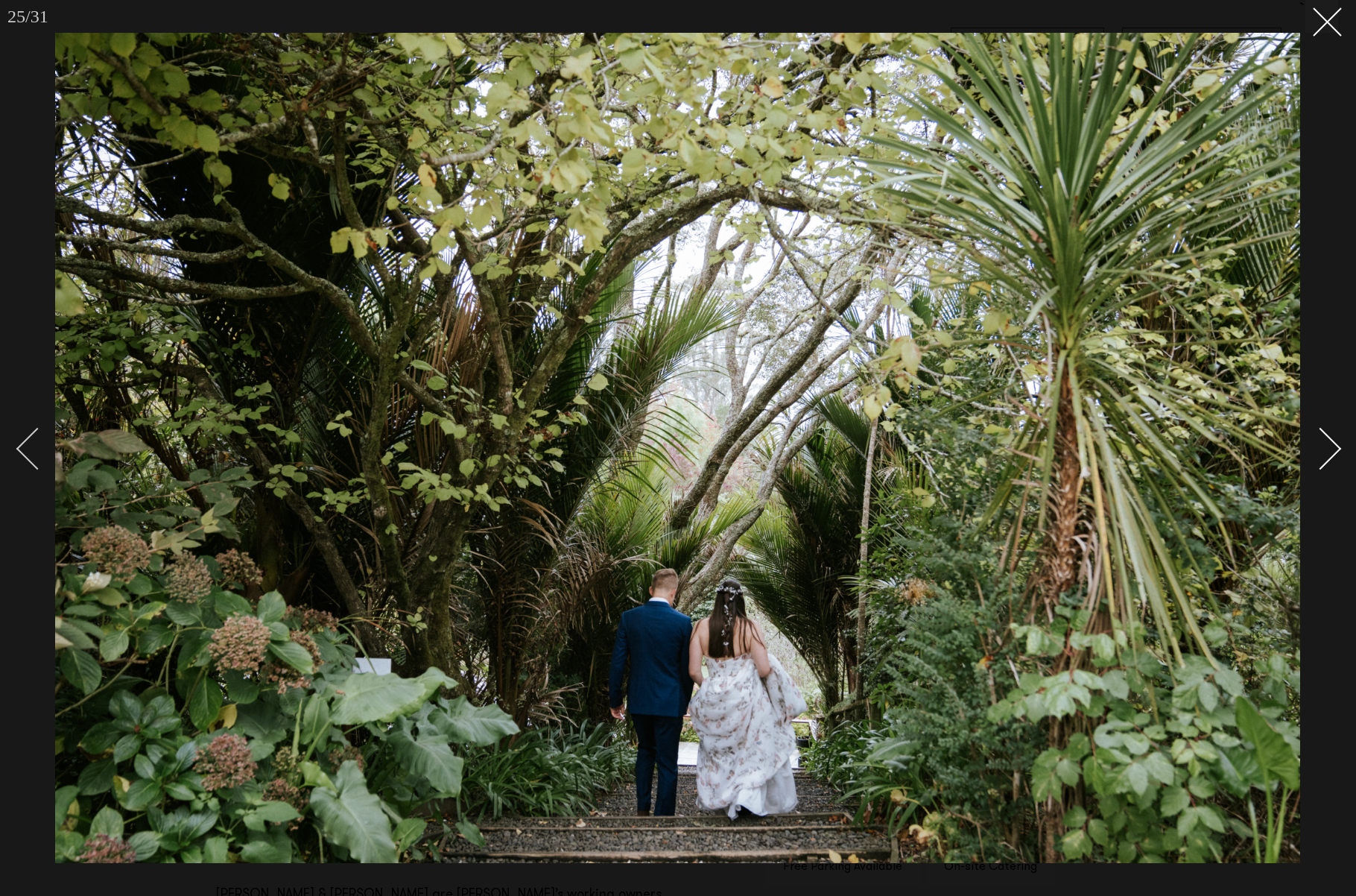
click at [37, 442] on div "Previous slide" at bounding box center [38, 449] width 43 height 43
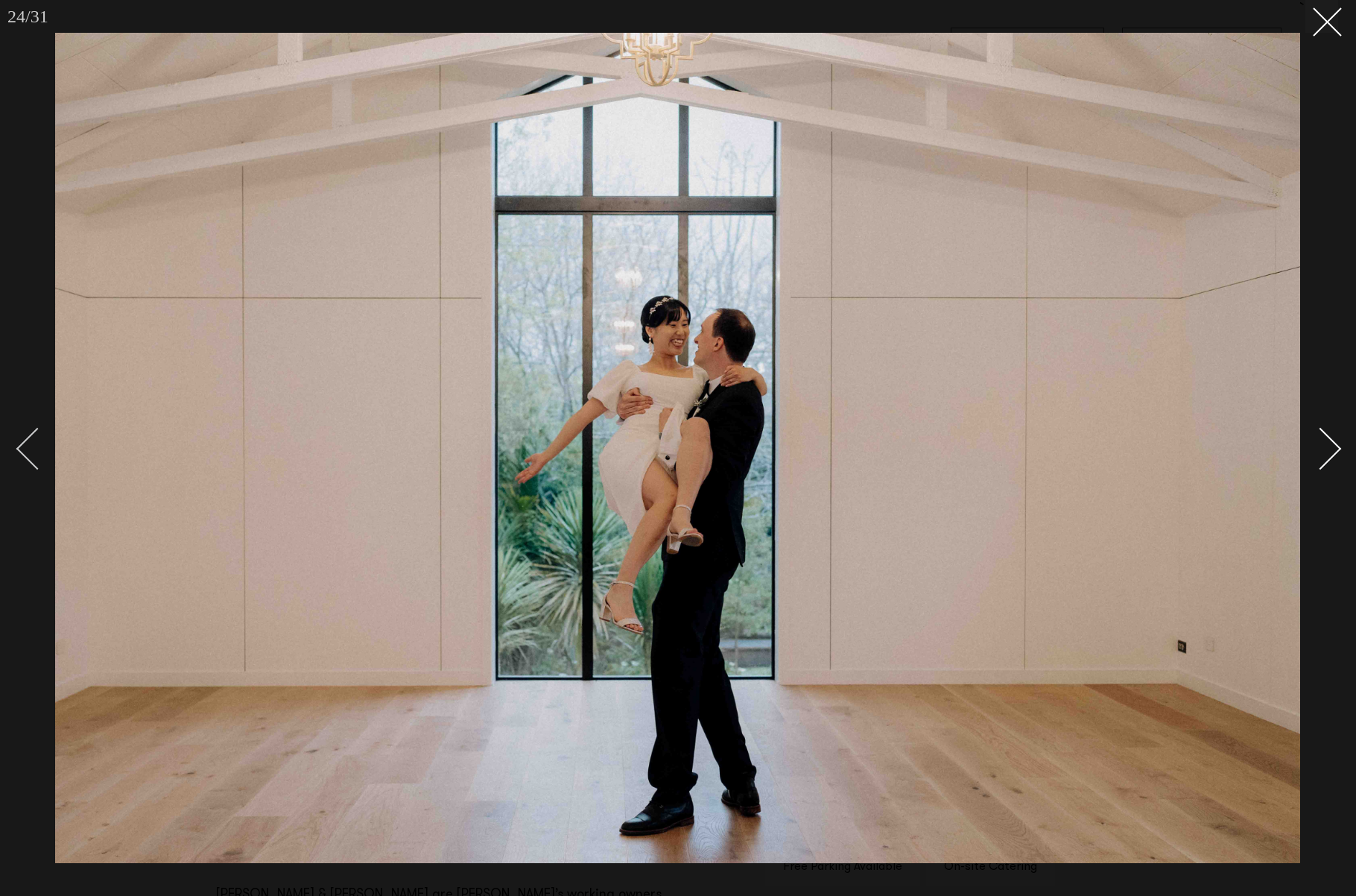
click at [37, 442] on div "Previous slide" at bounding box center [38, 449] width 43 height 43
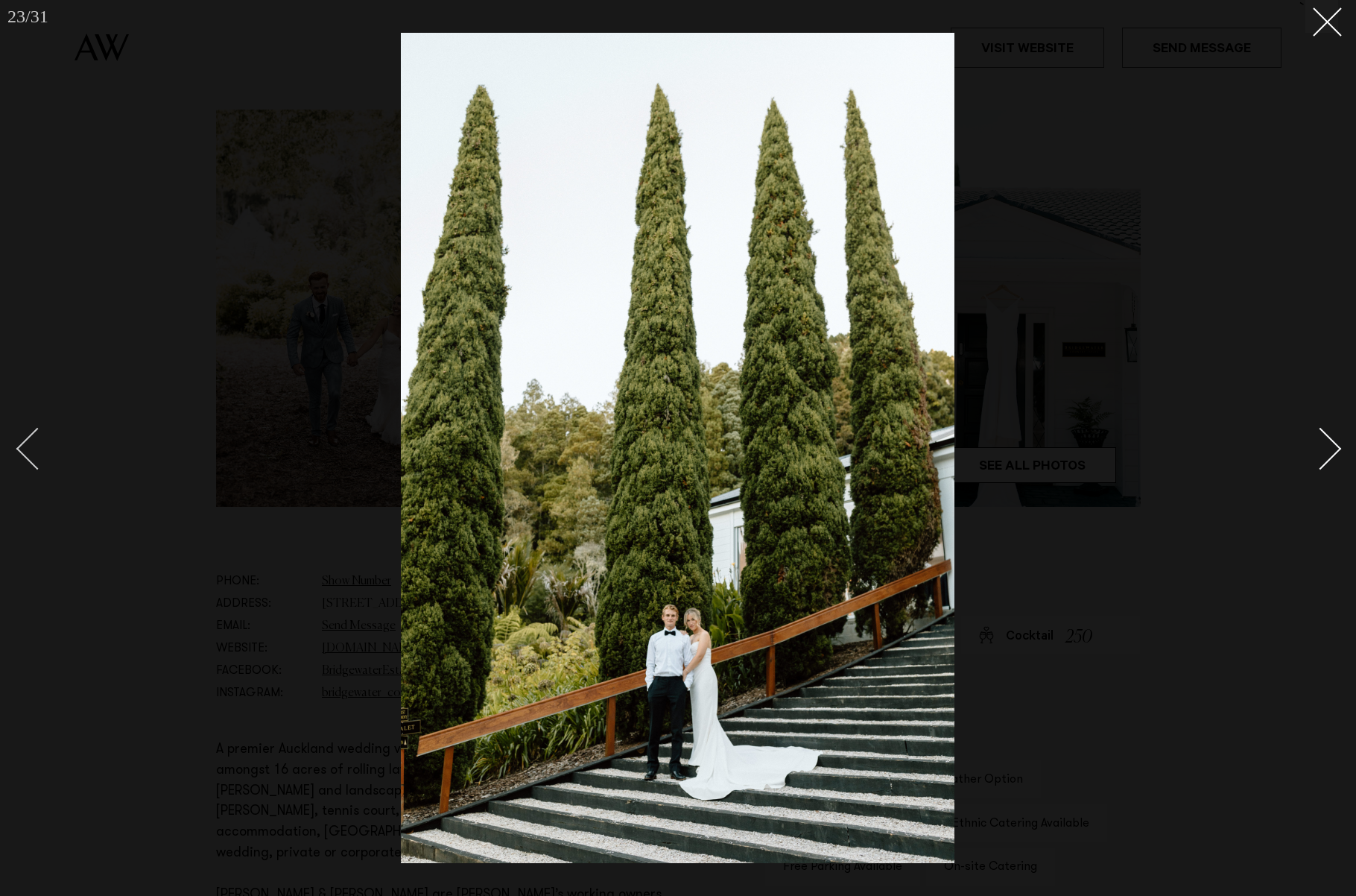
click at [37, 442] on div "Previous slide" at bounding box center [38, 449] width 43 height 43
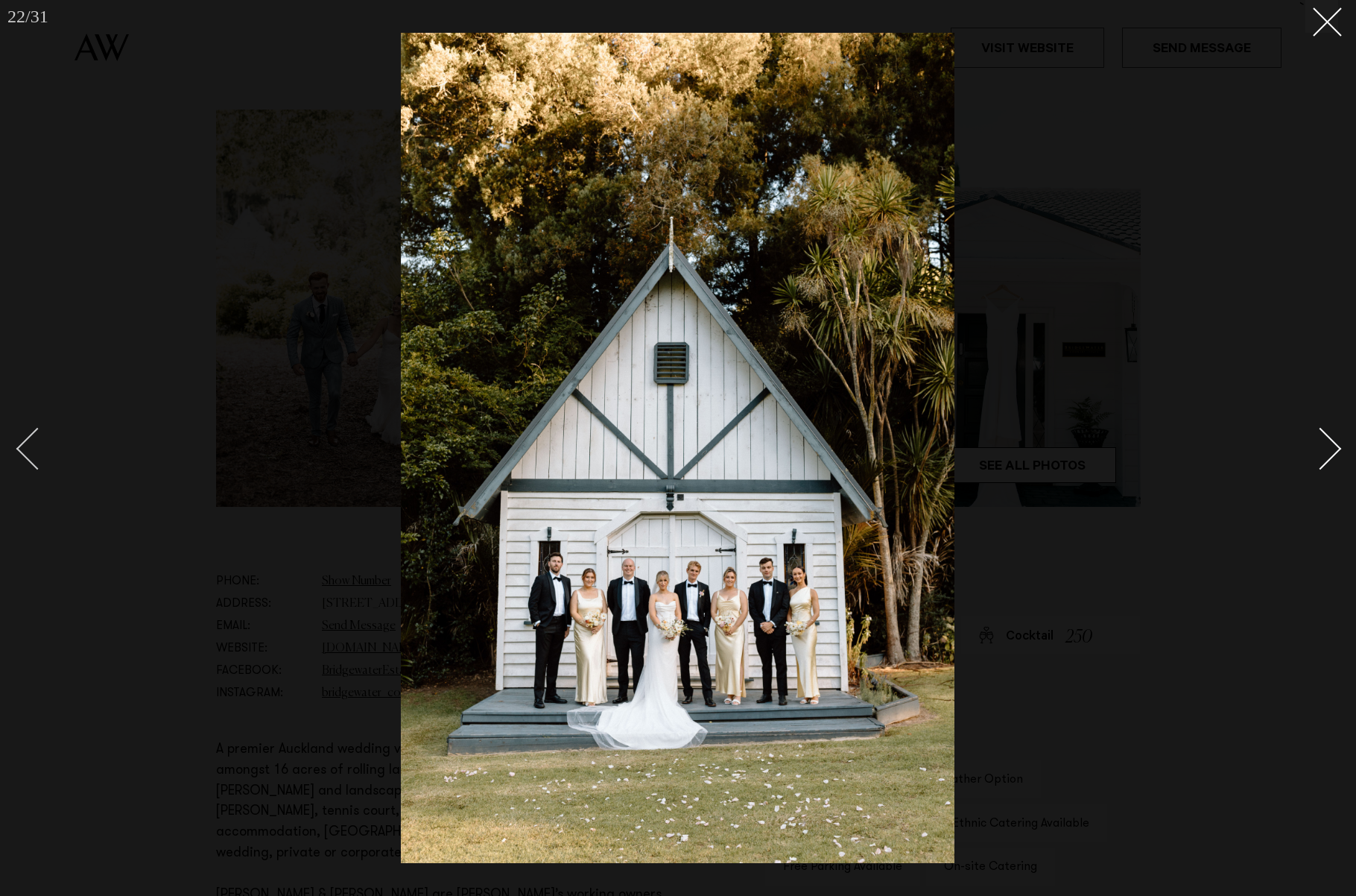
click at [37, 442] on div "Previous slide" at bounding box center [38, 449] width 43 height 43
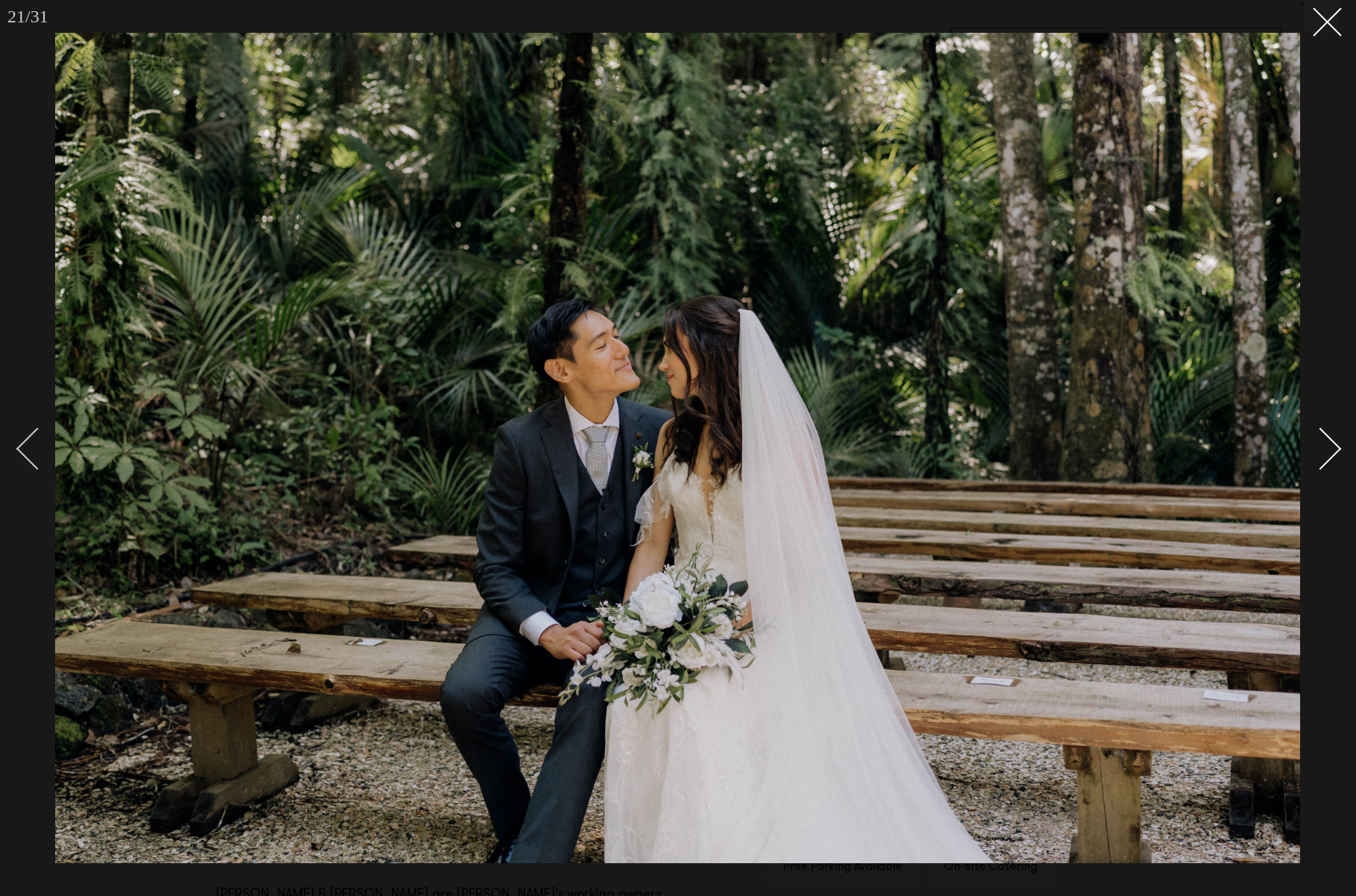
click at [37, 442] on div "Previous slide" at bounding box center [38, 449] width 43 height 43
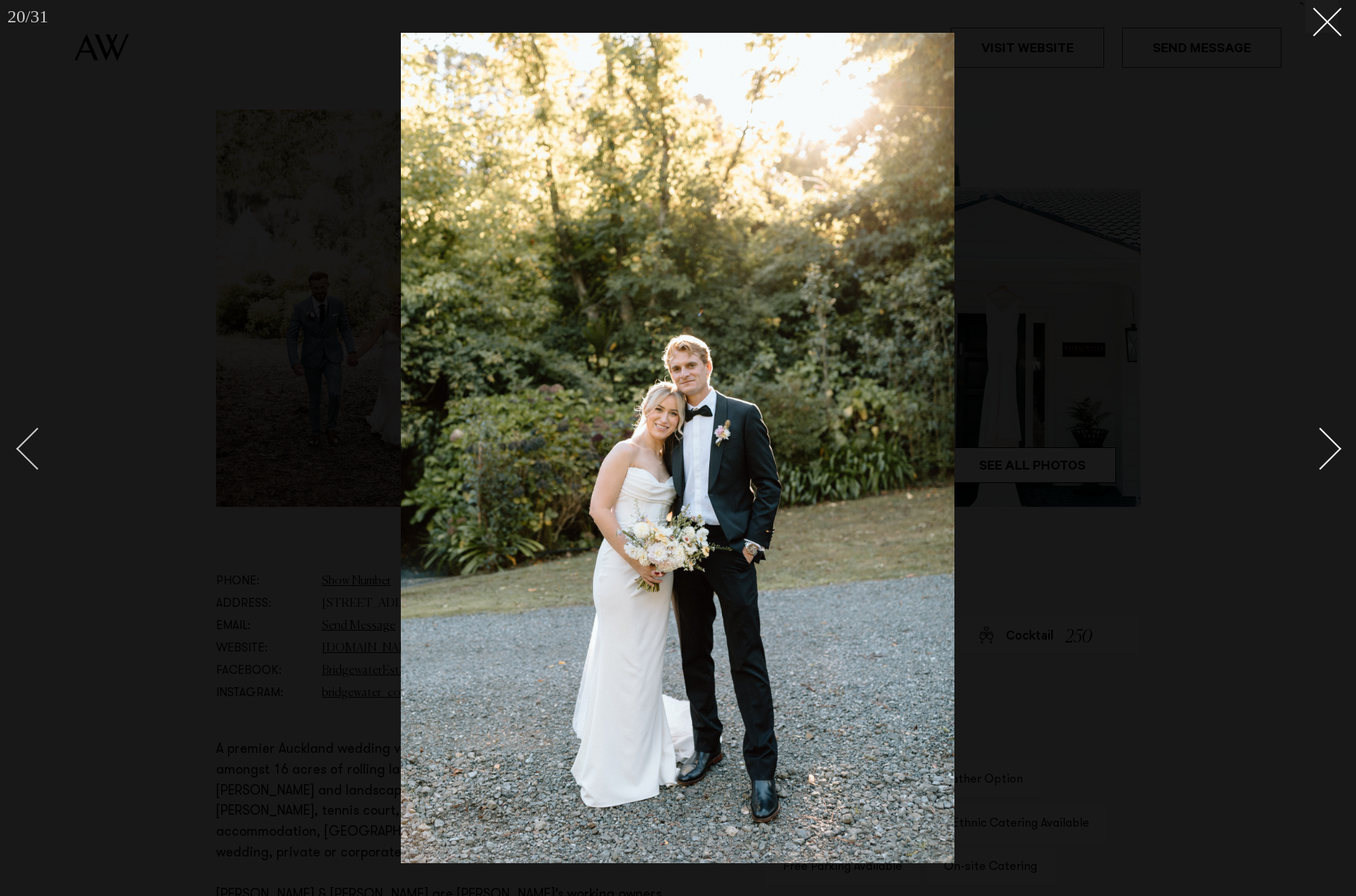
click at [37, 442] on div "Previous slide" at bounding box center [38, 449] width 43 height 43
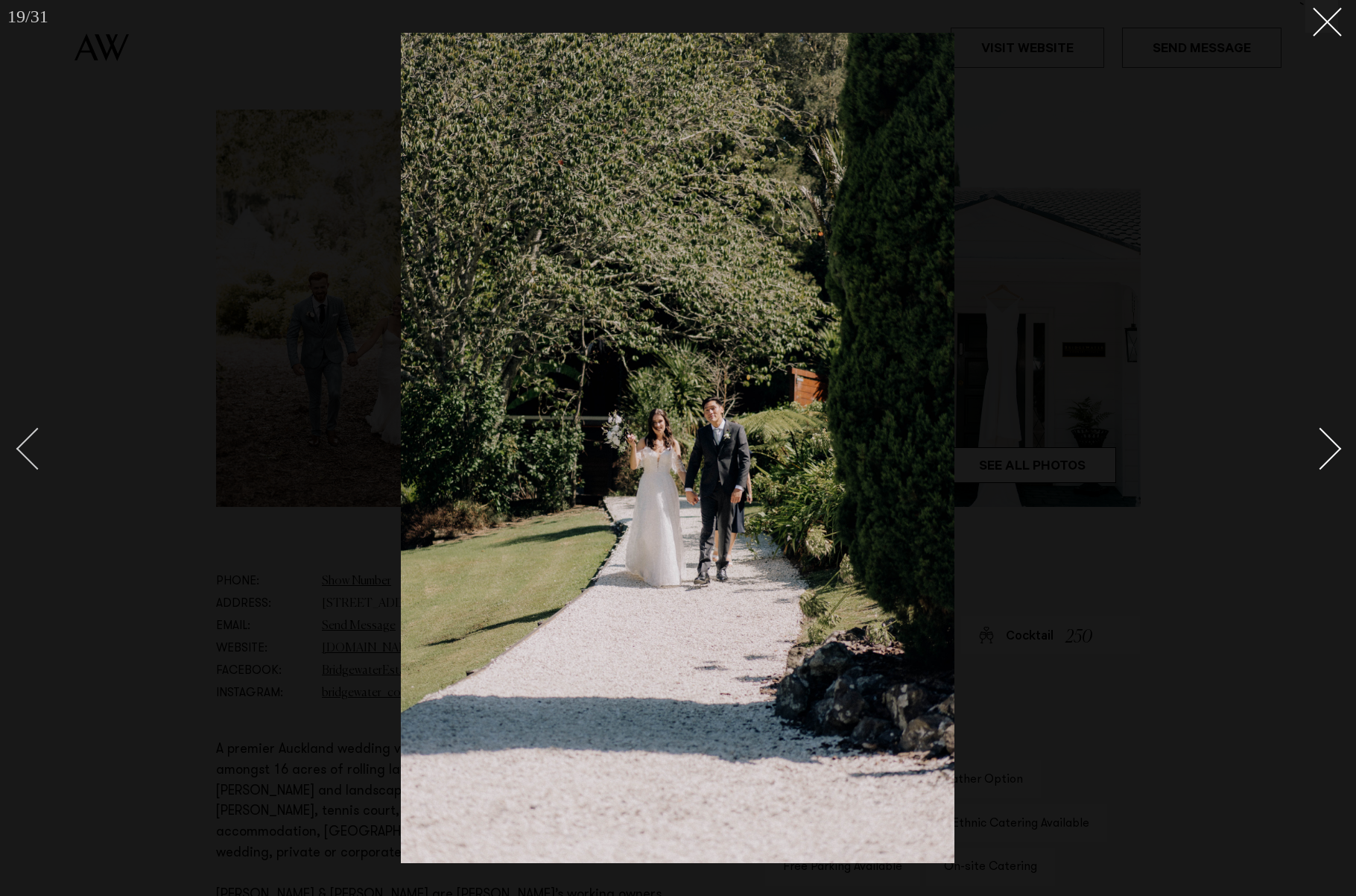
click at [37, 442] on div "Previous slide" at bounding box center [38, 449] width 43 height 43
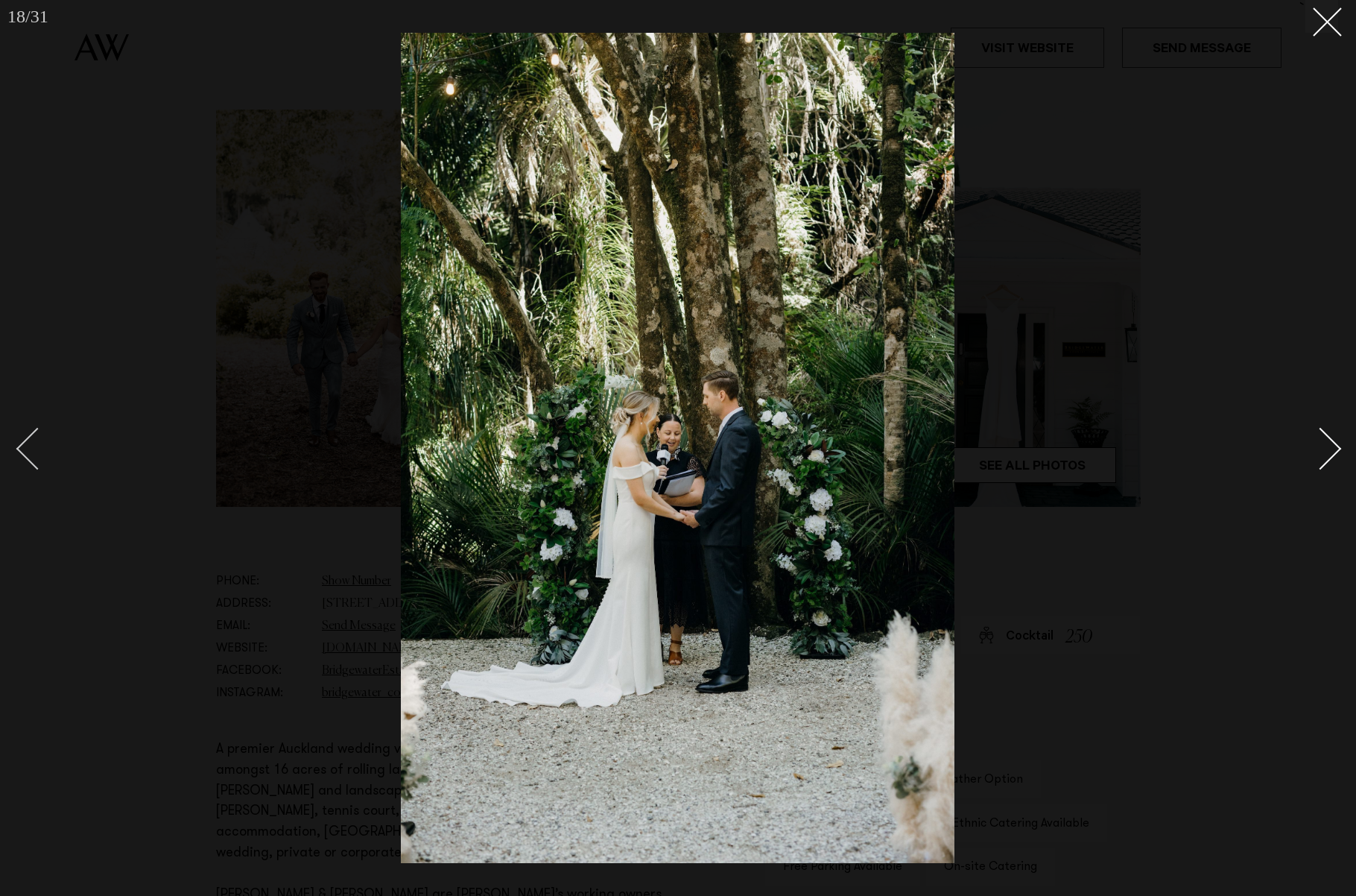
click at [37, 442] on div "Previous slide" at bounding box center [38, 449] width 43 height 43
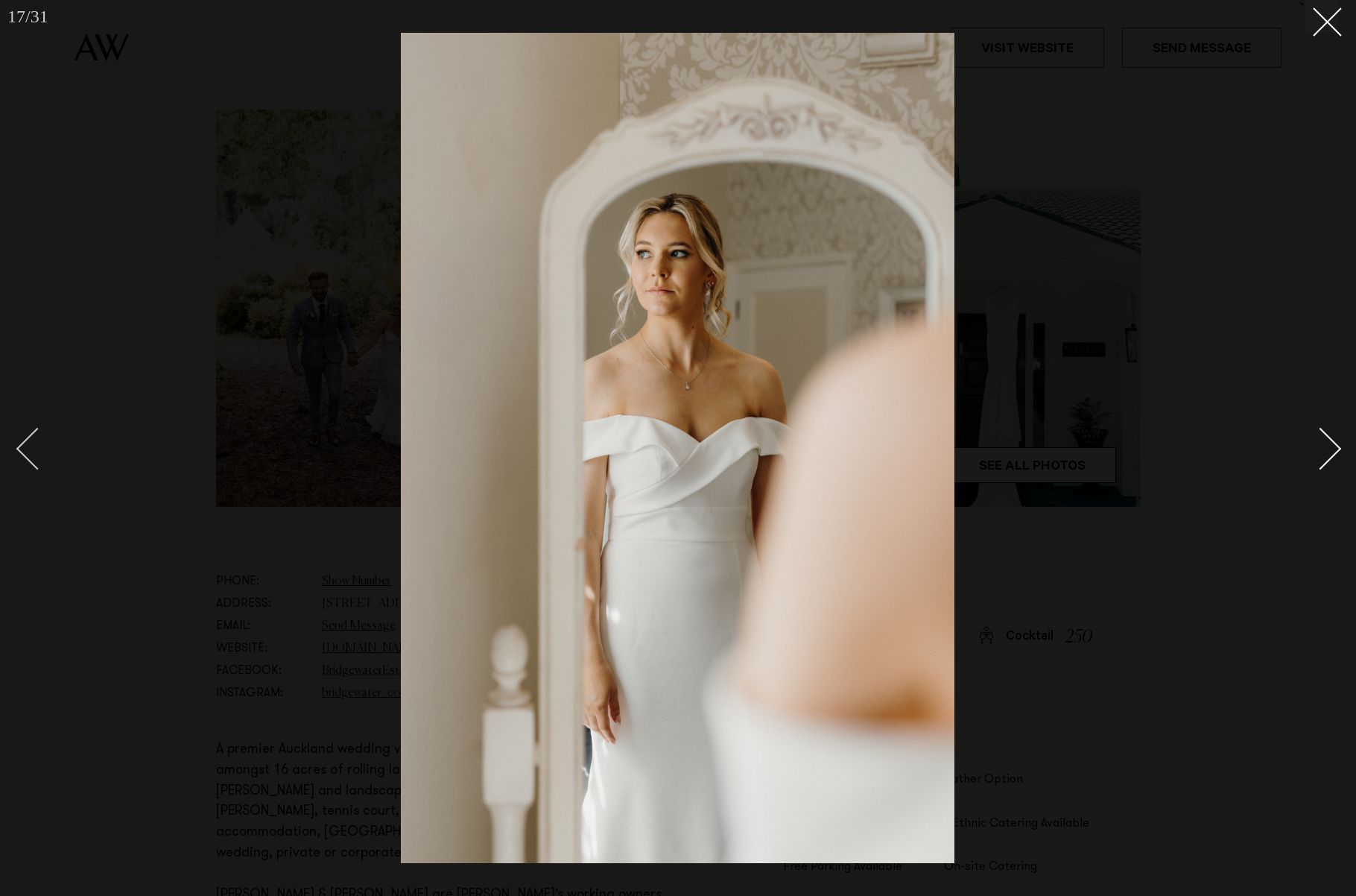
click at [37, 442] on div "Previous slide" at bounding box center [38, 449] width 43 height 43
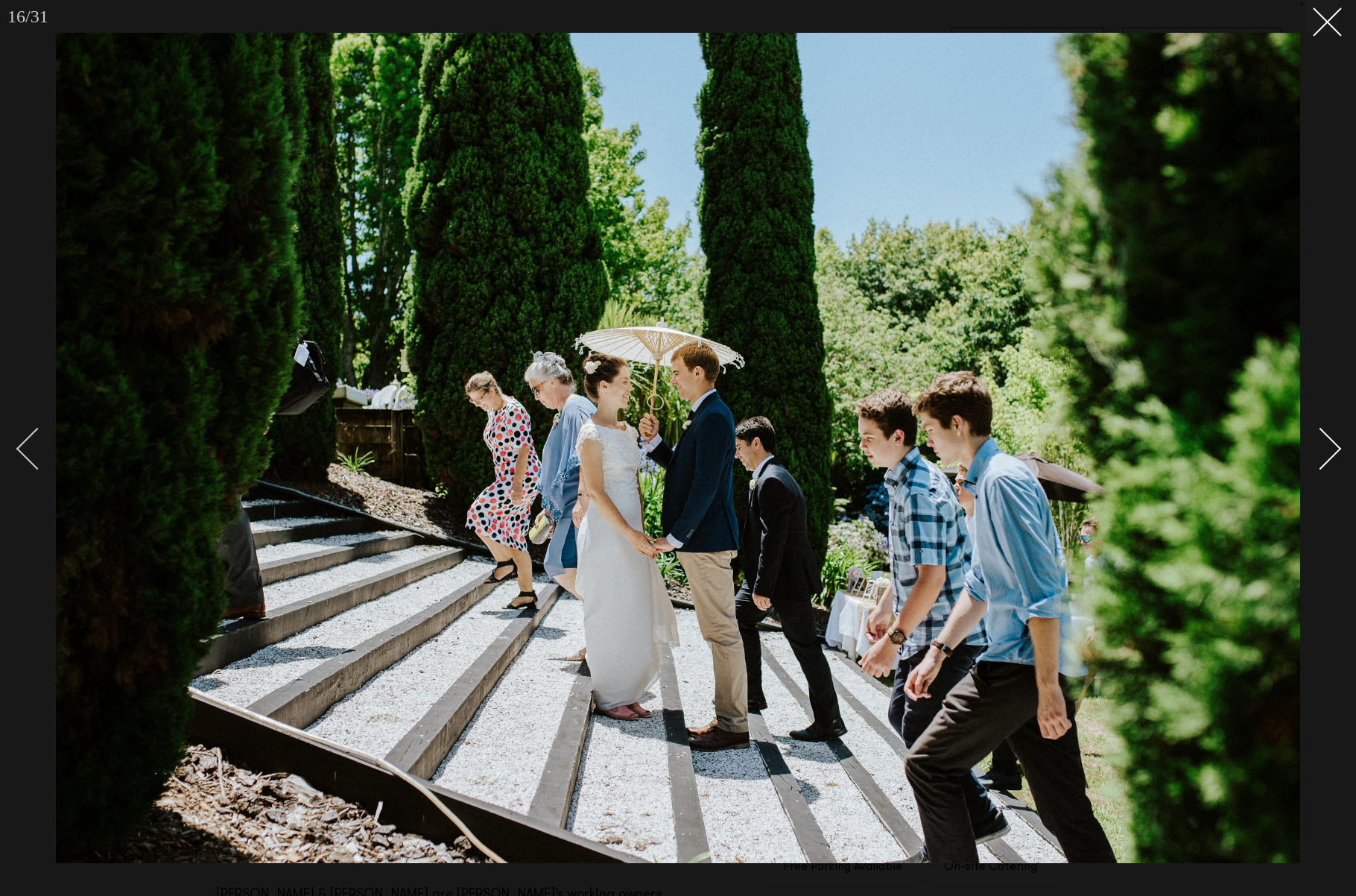
click at [37, 442] on div "Previous slide" at bounding box center [38, 449] width 43 height 43
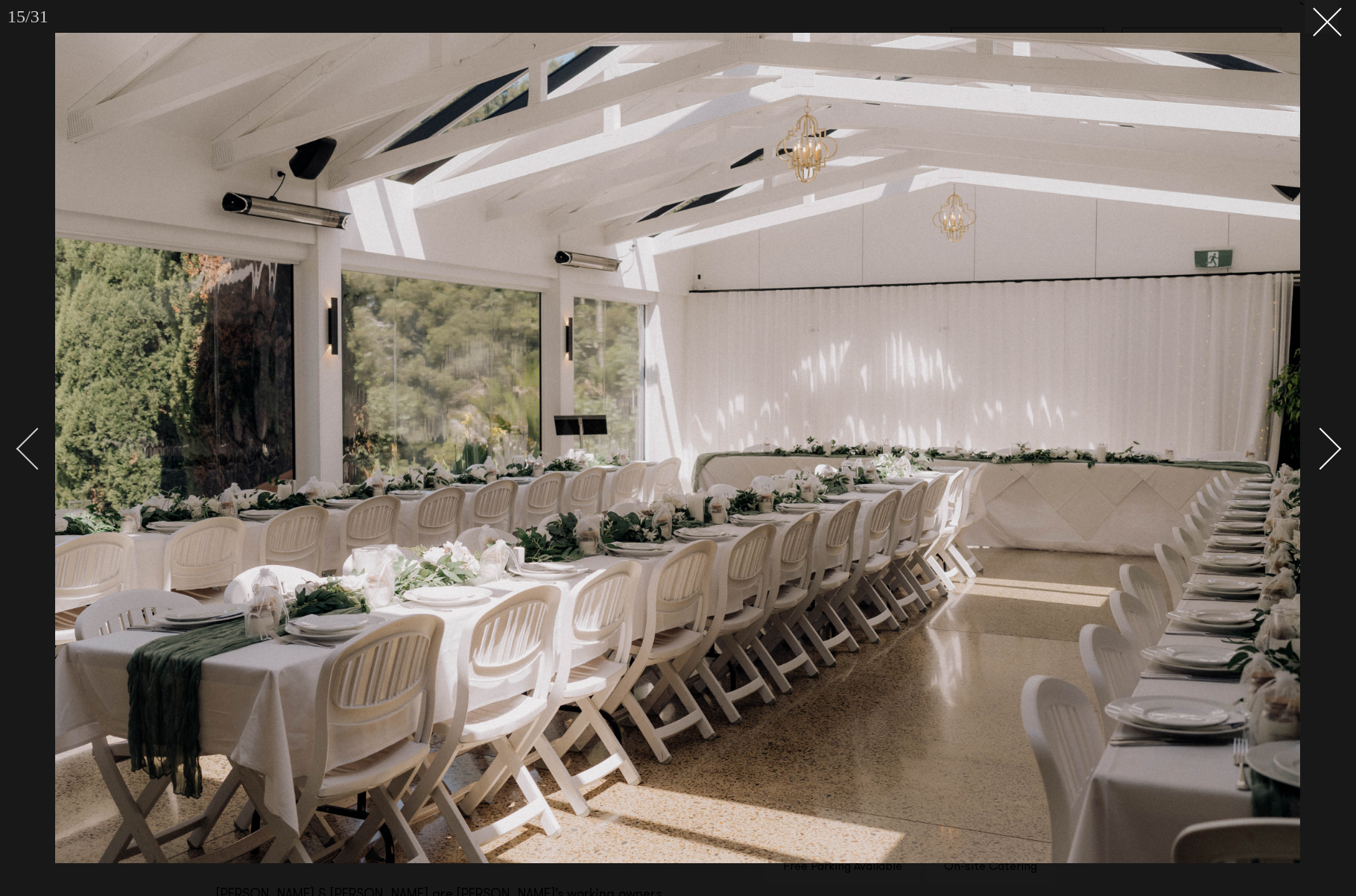
click at [37, 442] on div "Previous slide" at bounding box center [38, 449] width 43 height 43
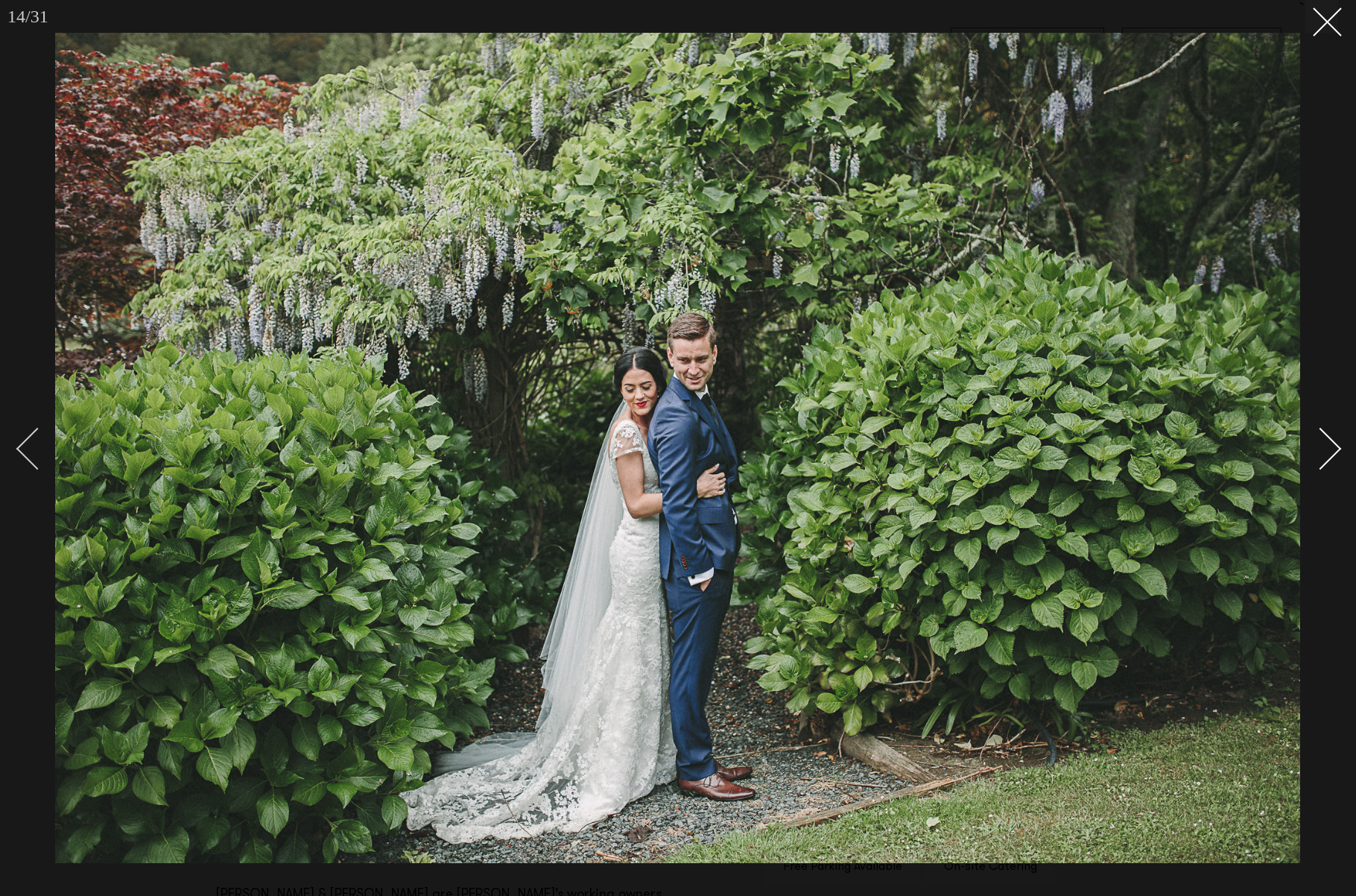
click at [37, 442] on div "Previous slide" at bounding box center [38, 449] width 43 height 43
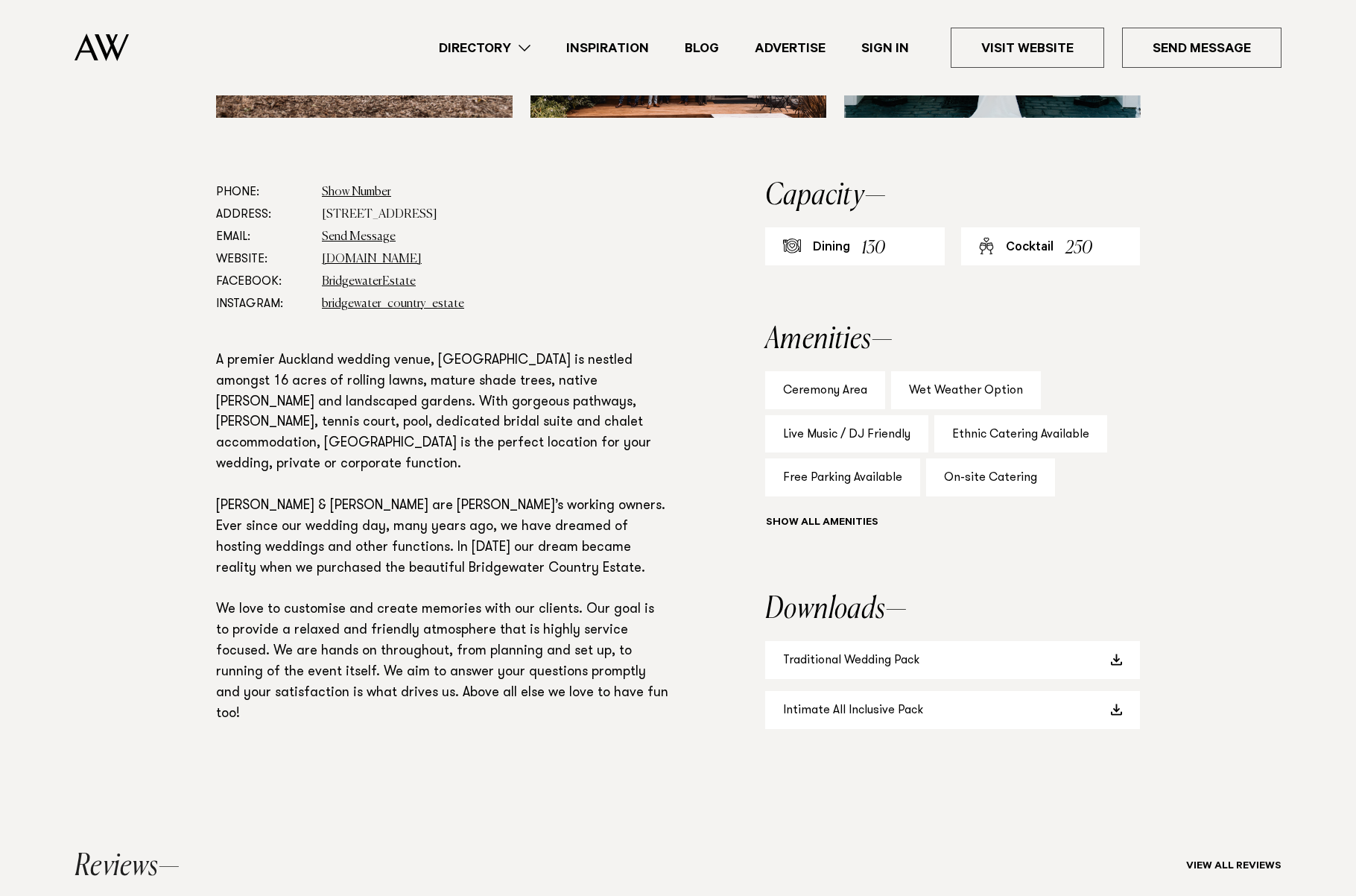
scroll to position [766, 0]
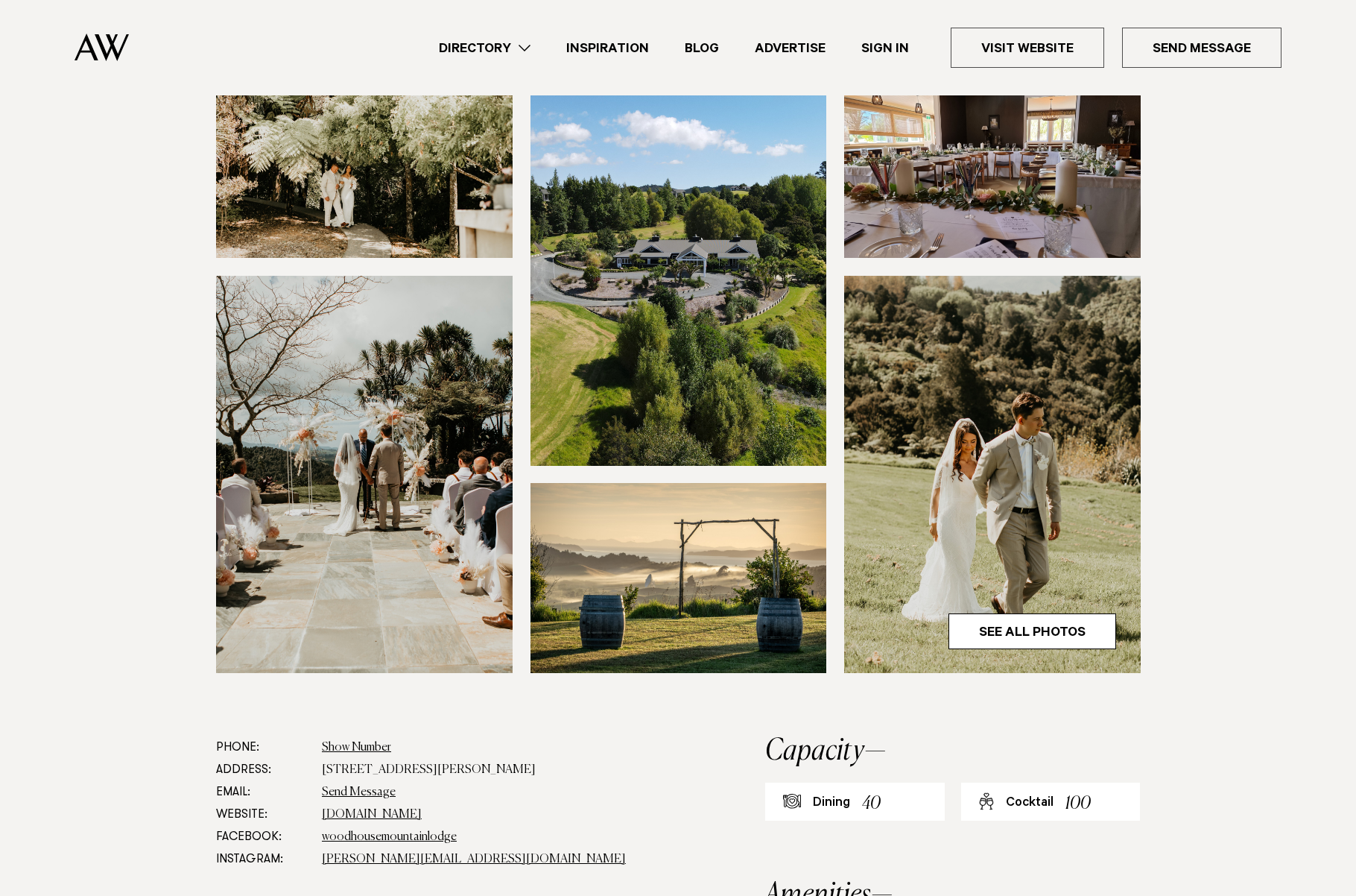
scroll to position [256, 0]
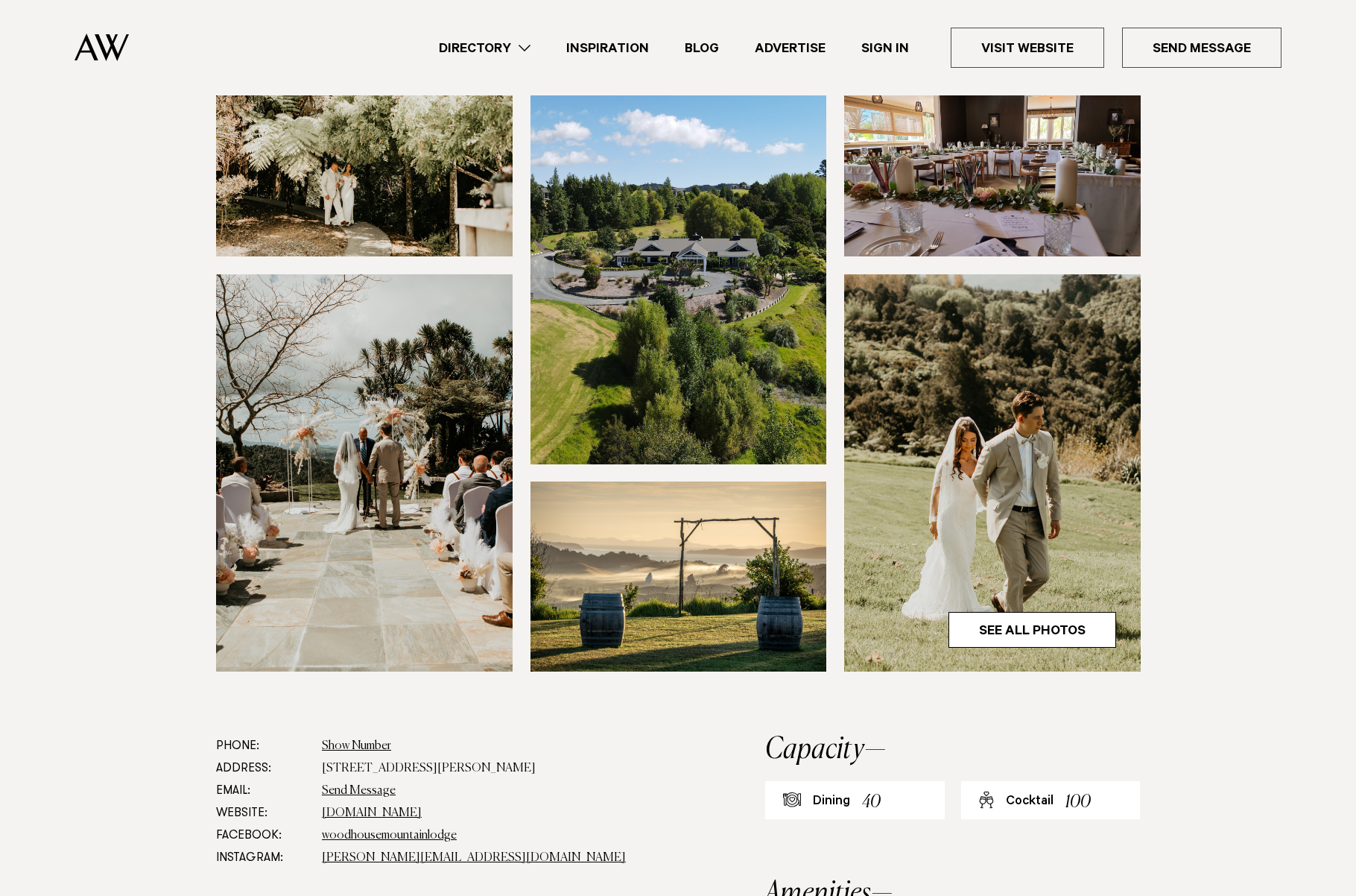
click at [379, 802] on dd "[DOMAIN_NAME]" at bounding box center [495, 813] width 347 height 23
click at [377, 811] on link "[DOMAIN_NAME]" at bounding box center [371, 813] width 100 height 12
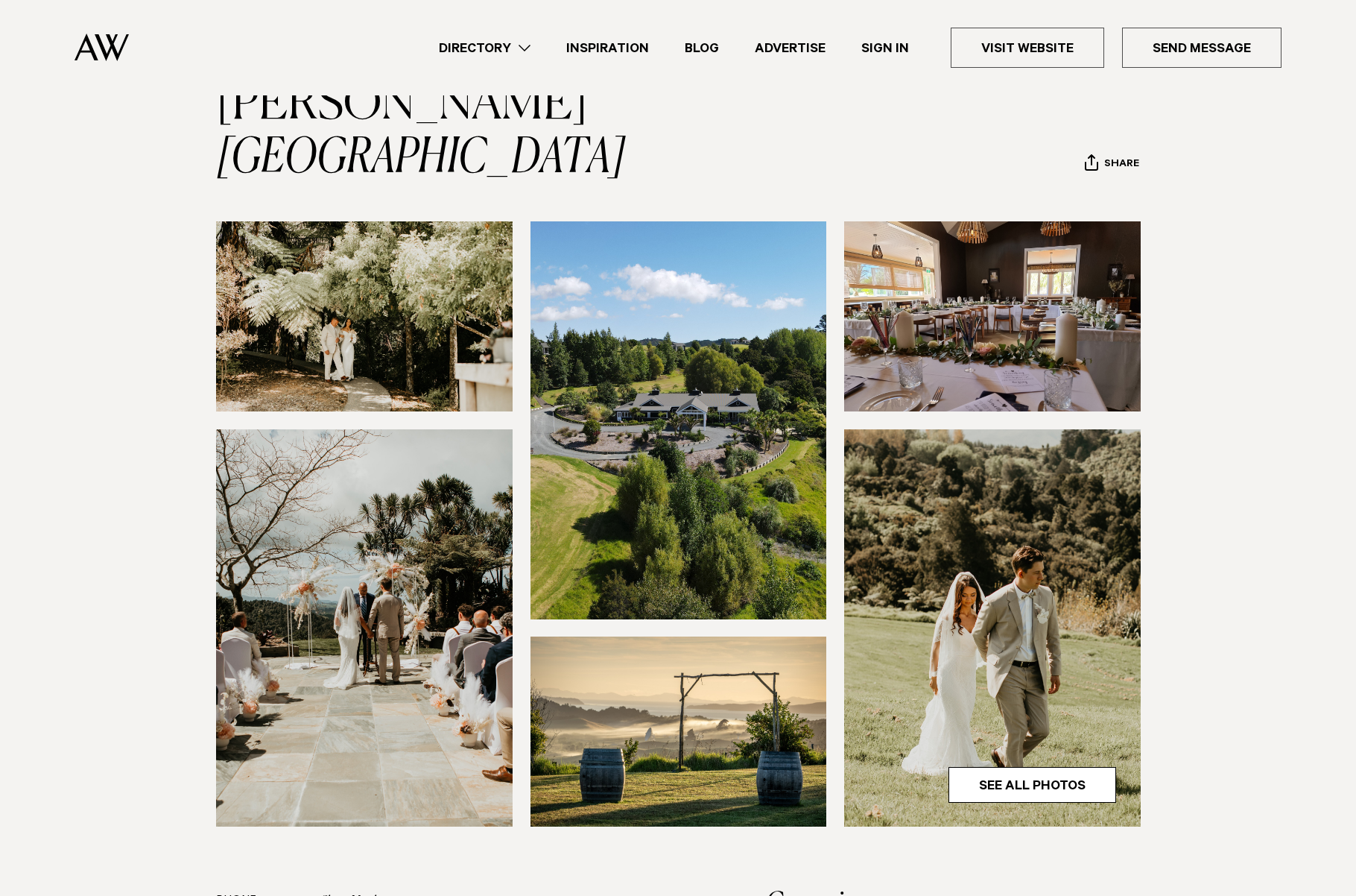
scroll to position [0, 0]
